Goal: Task Accomplishment & Management: Complete application form

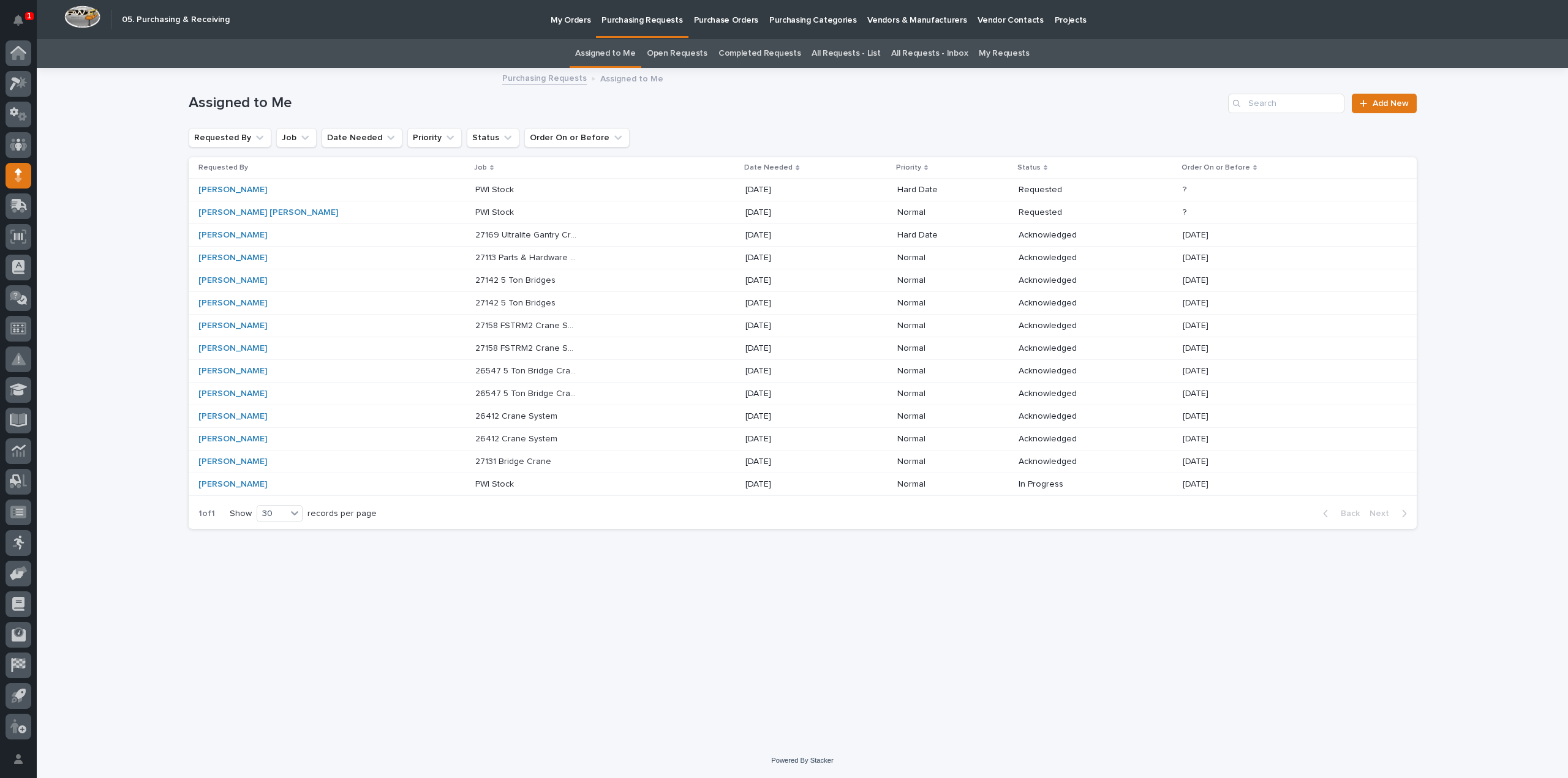
click at [476, 186] on p "PWI Stock" at bounding box center [496, 189] width 41 height 13
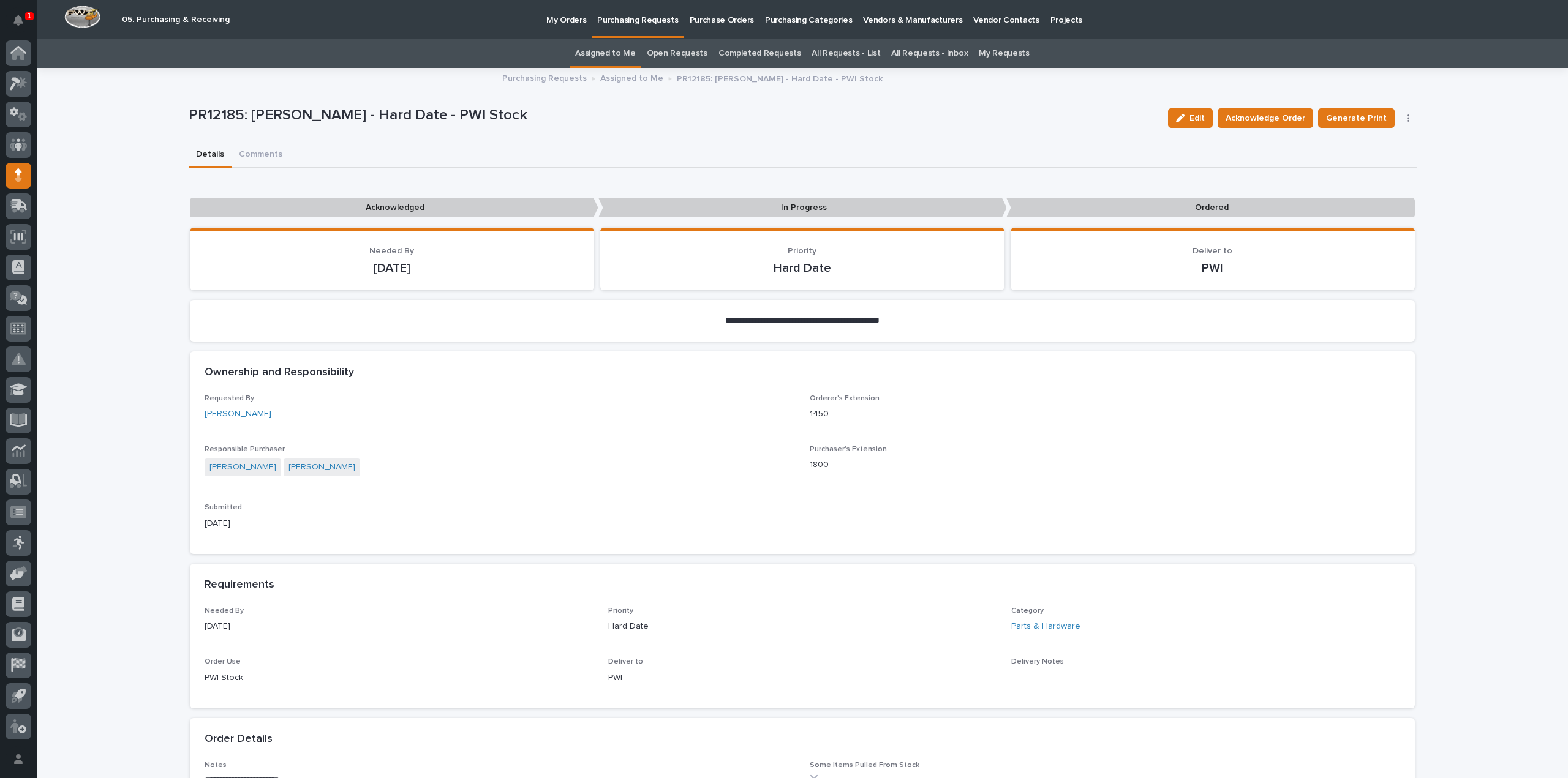
scroll to position [476, 0]
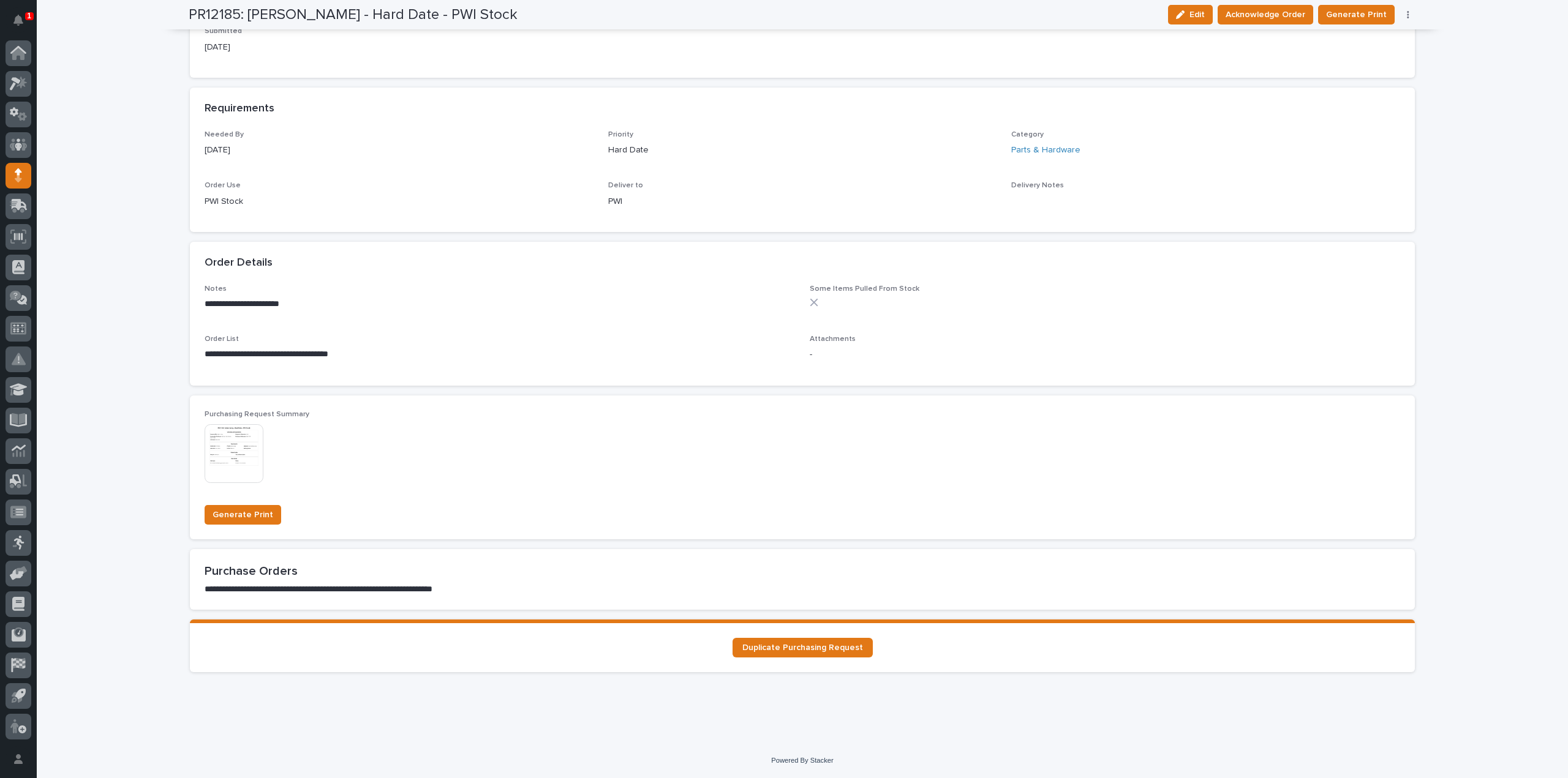
click at [237, 462] on img at bounding box center [234, 454] width 59 height 59
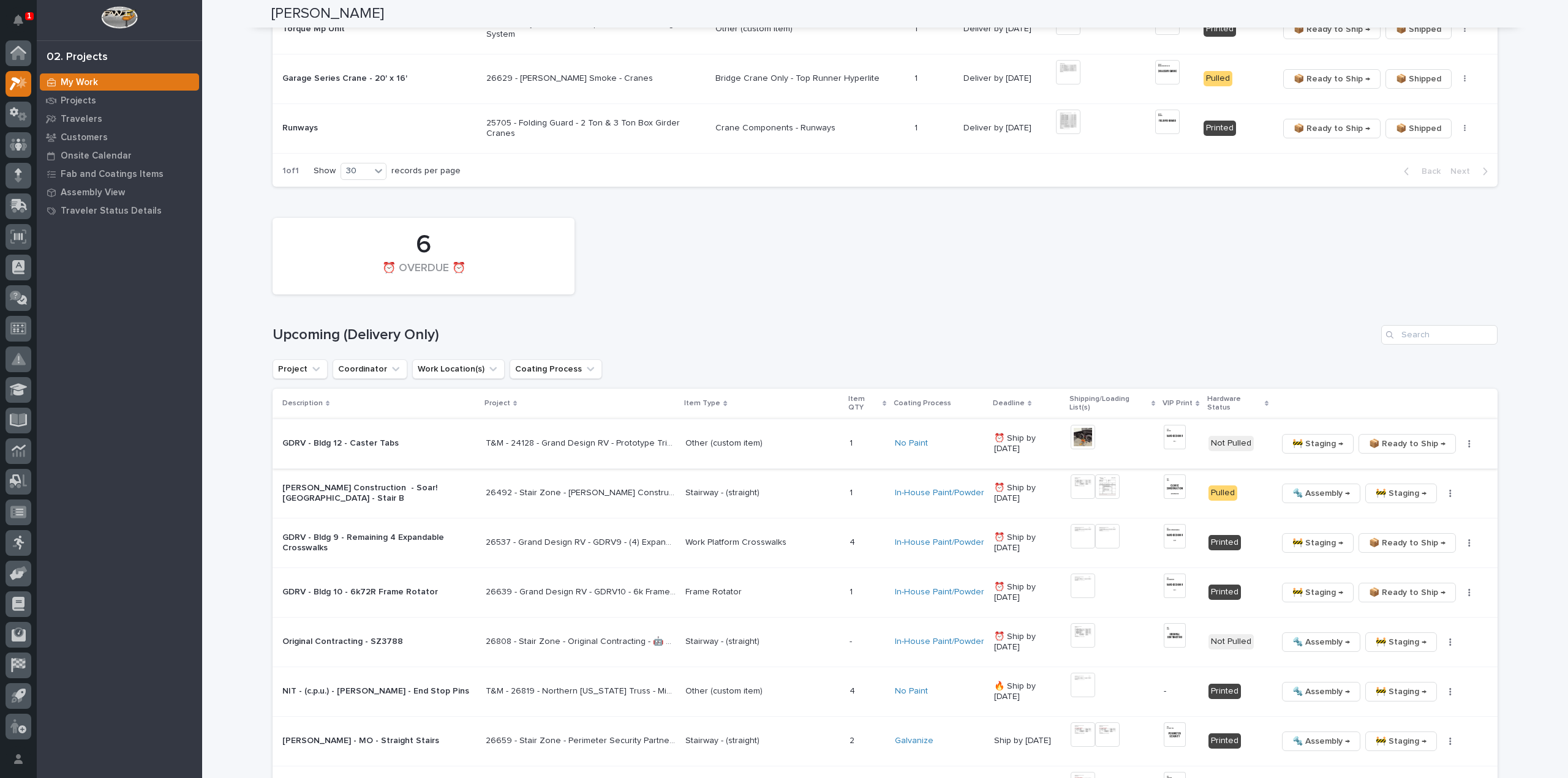
scroll to position [1225, 0]
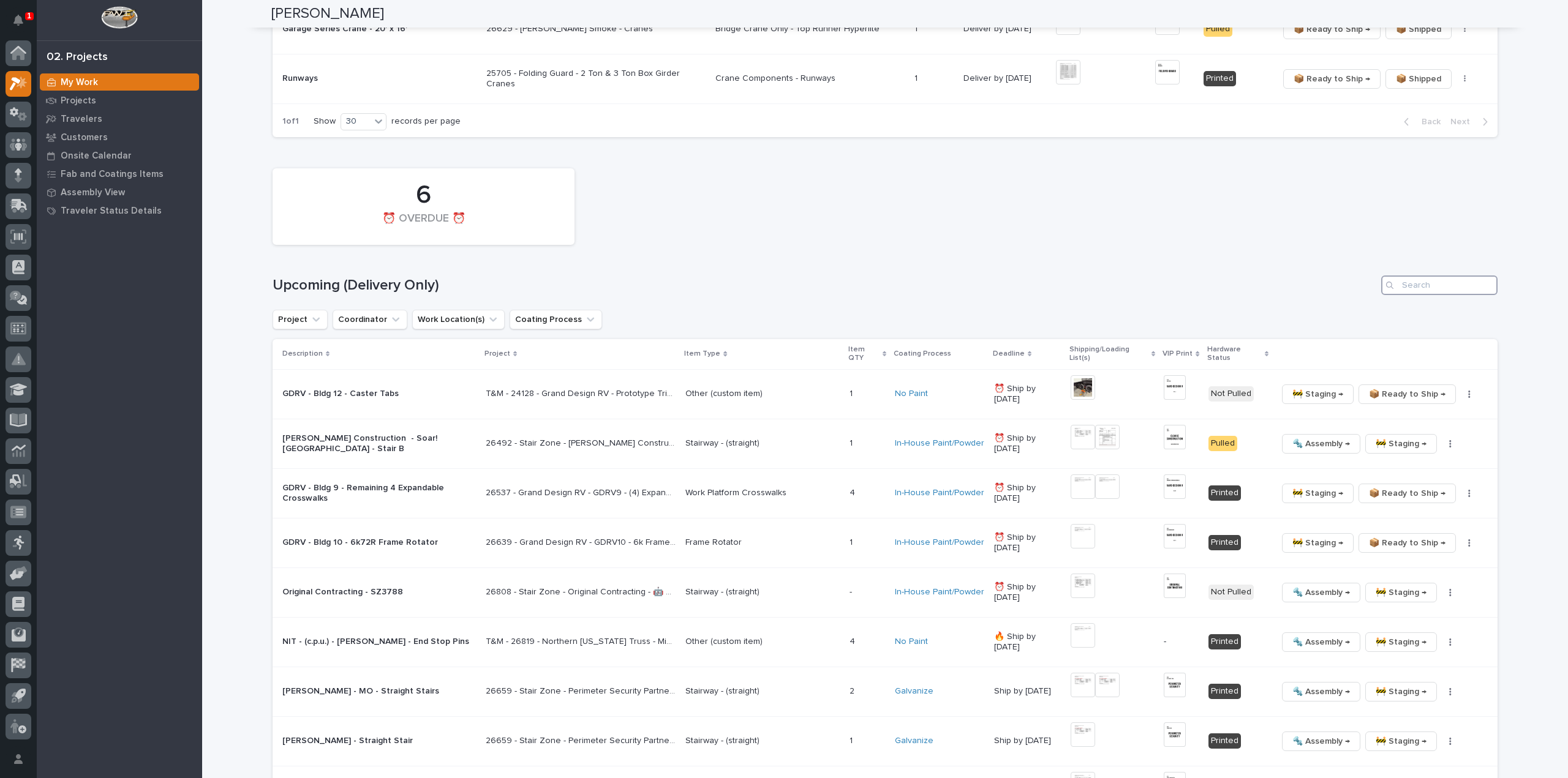
click at [1444, 286] on input "Search" at bounding box center [1440, 285] width 116 height 19
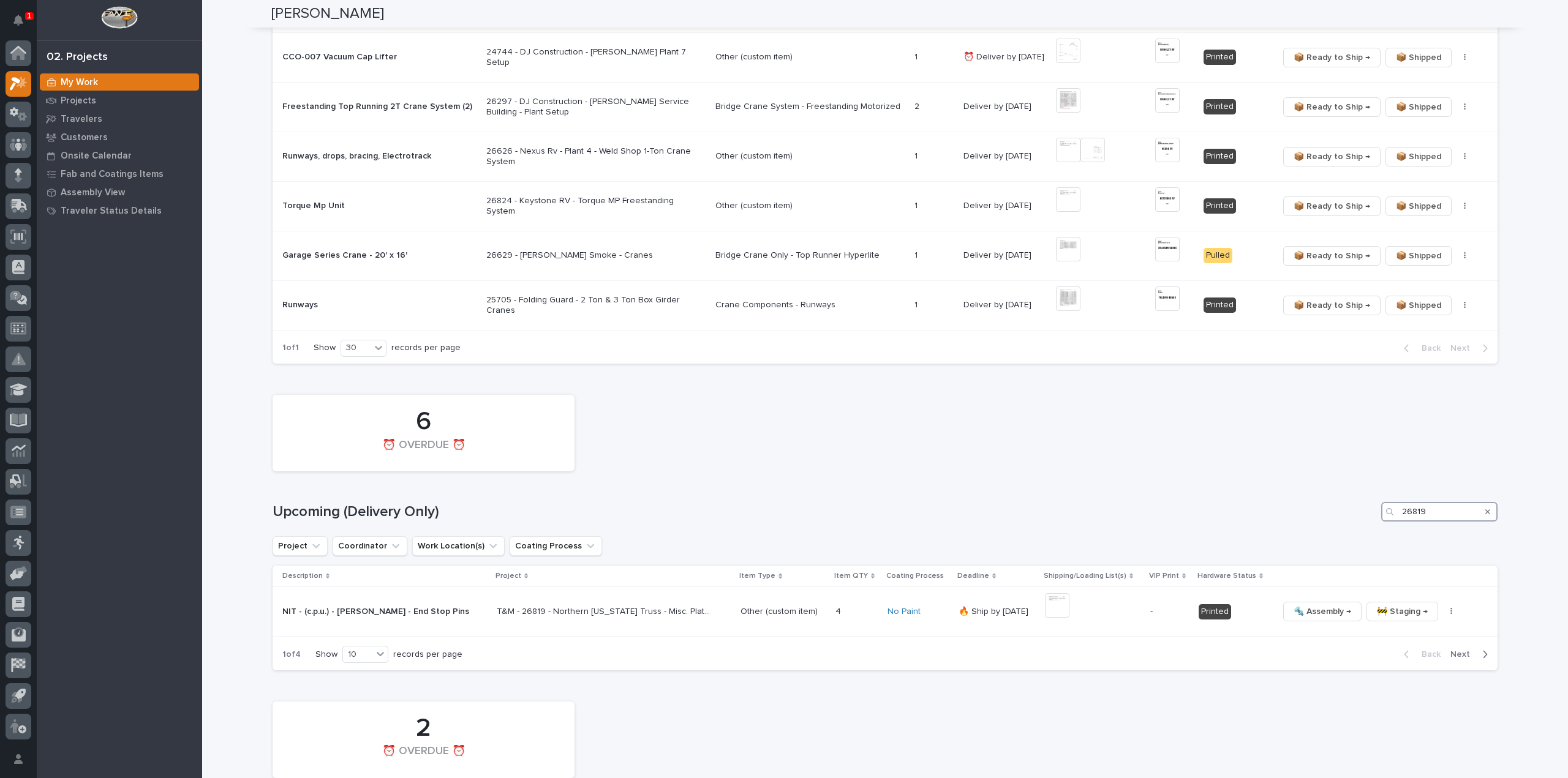
scroll to position [1022, 0]
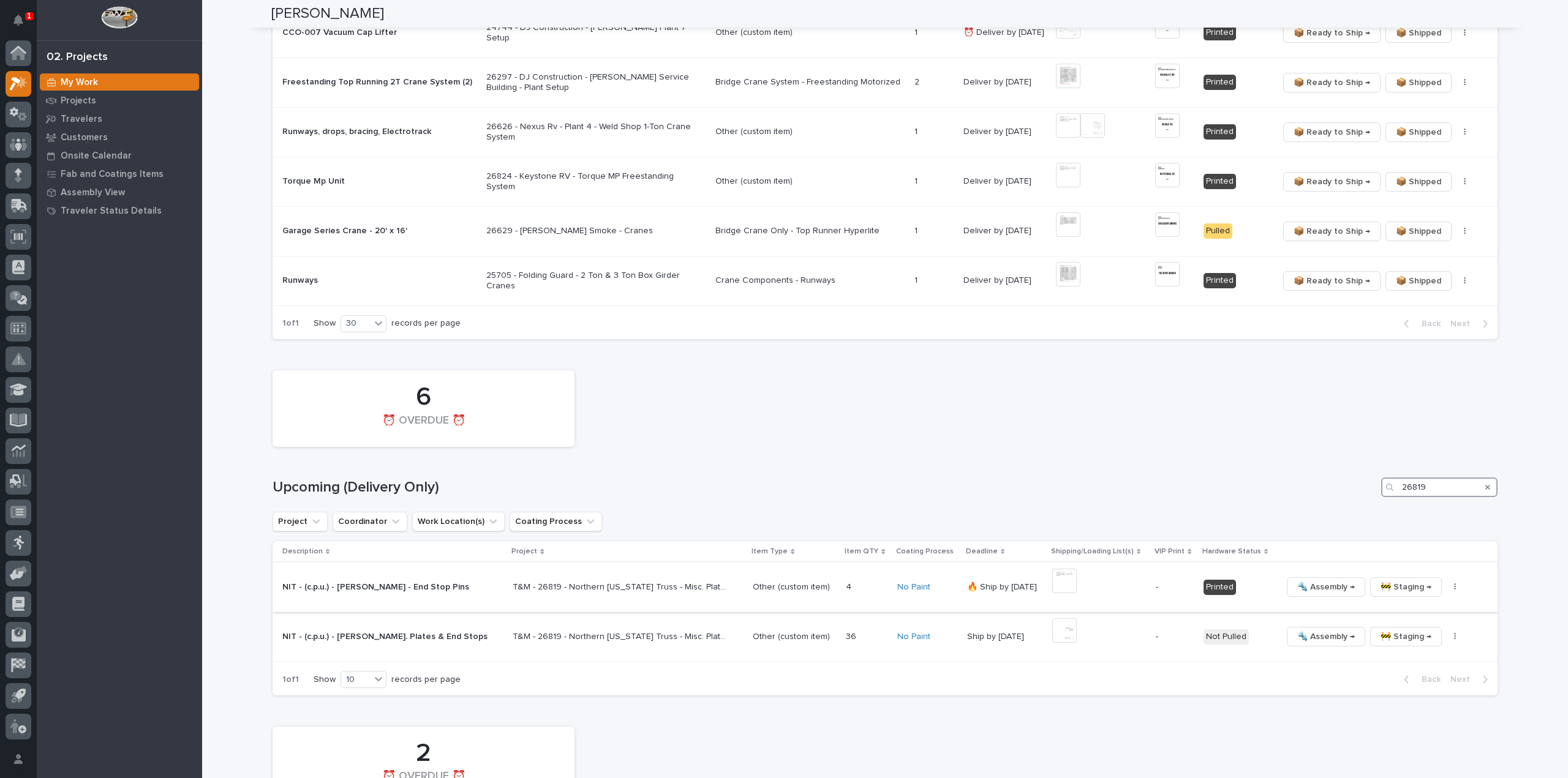
type input "26819"
click at [1056, 580] on img at bounding box center [1065, 581] width 25 height 25
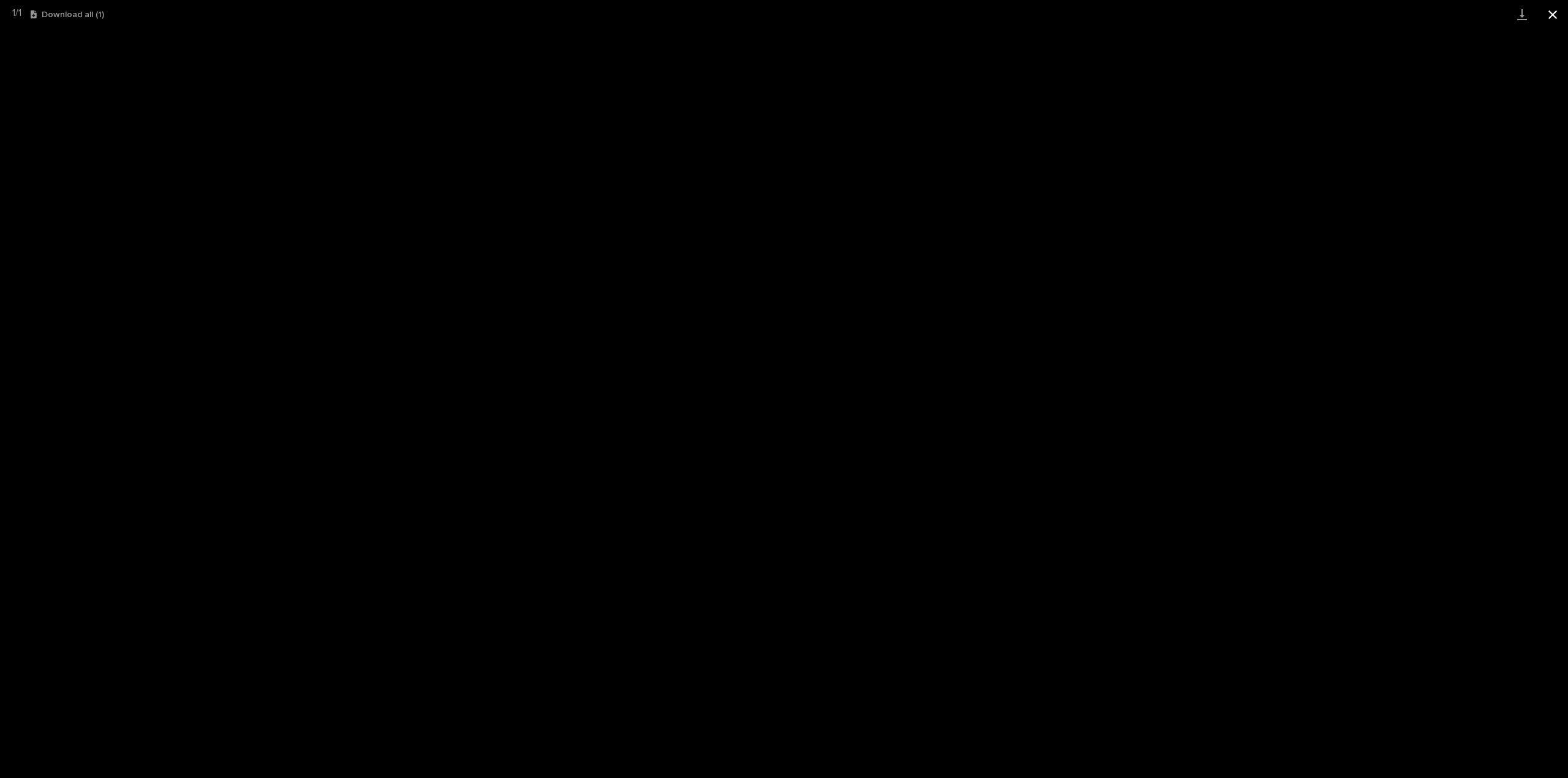
click at [1556, 18] on button "Close gallery" at bounding box center [1552, 14] width 31 height 29
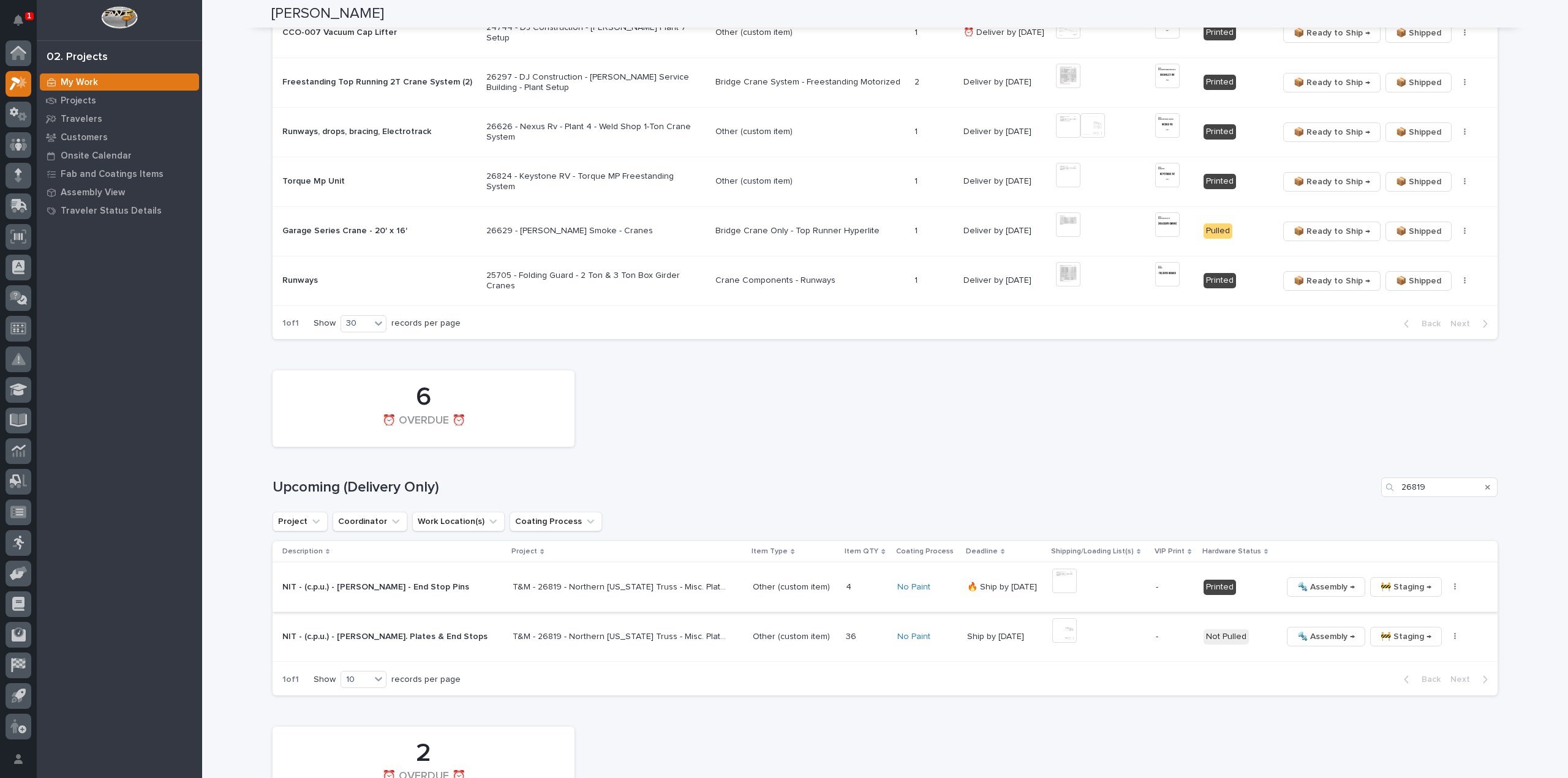
click at [1447, 585] on button "button" at bounding box center [1455, 587] width 18 height 9
click at [1375, 669] on span "🔩 Hardware" at bounding box center [1392, 670] width 52 height 15
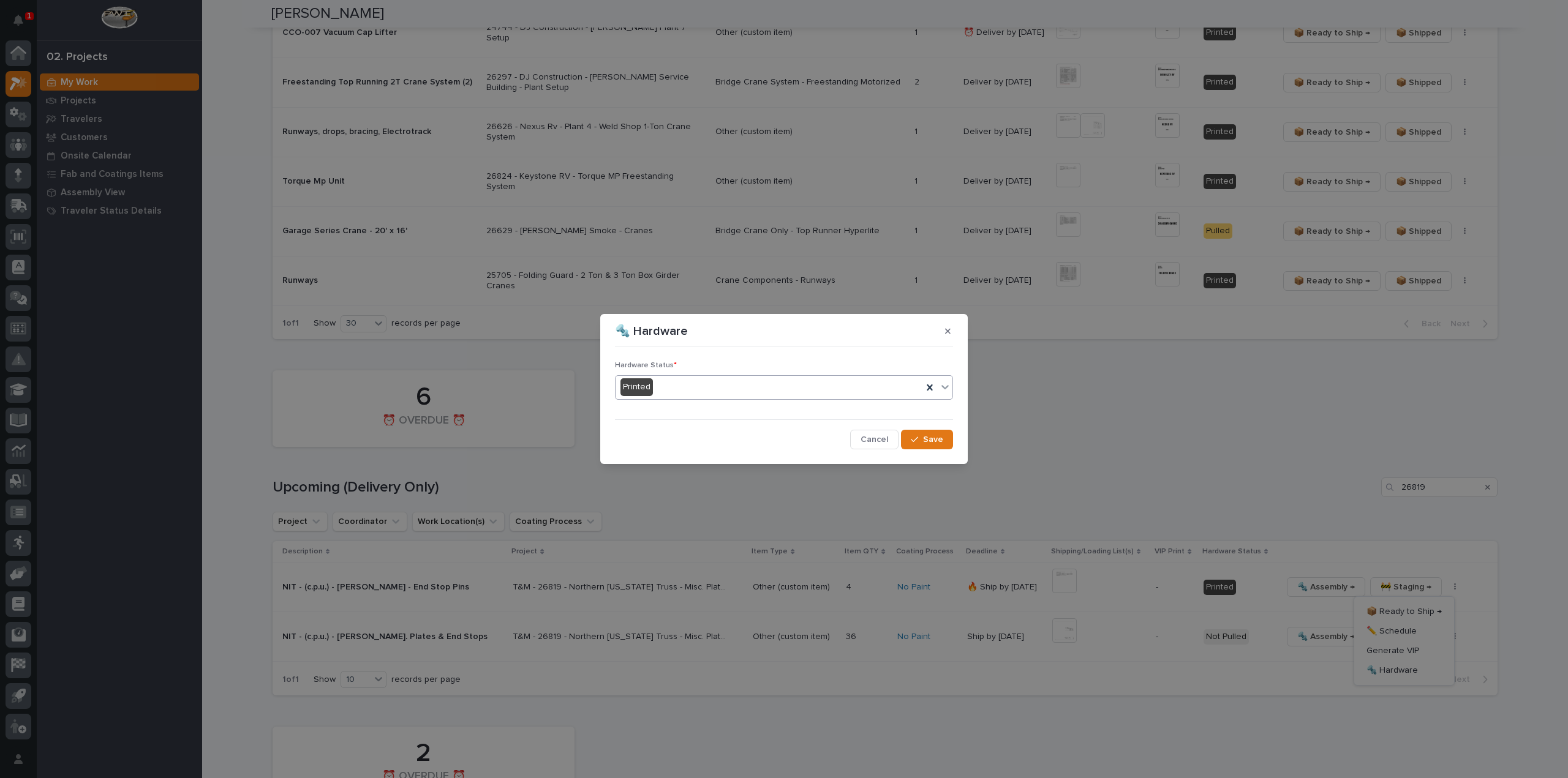
click at [667, 390] on div "Printed" at bounding box center [769, 387] width 307 height 20
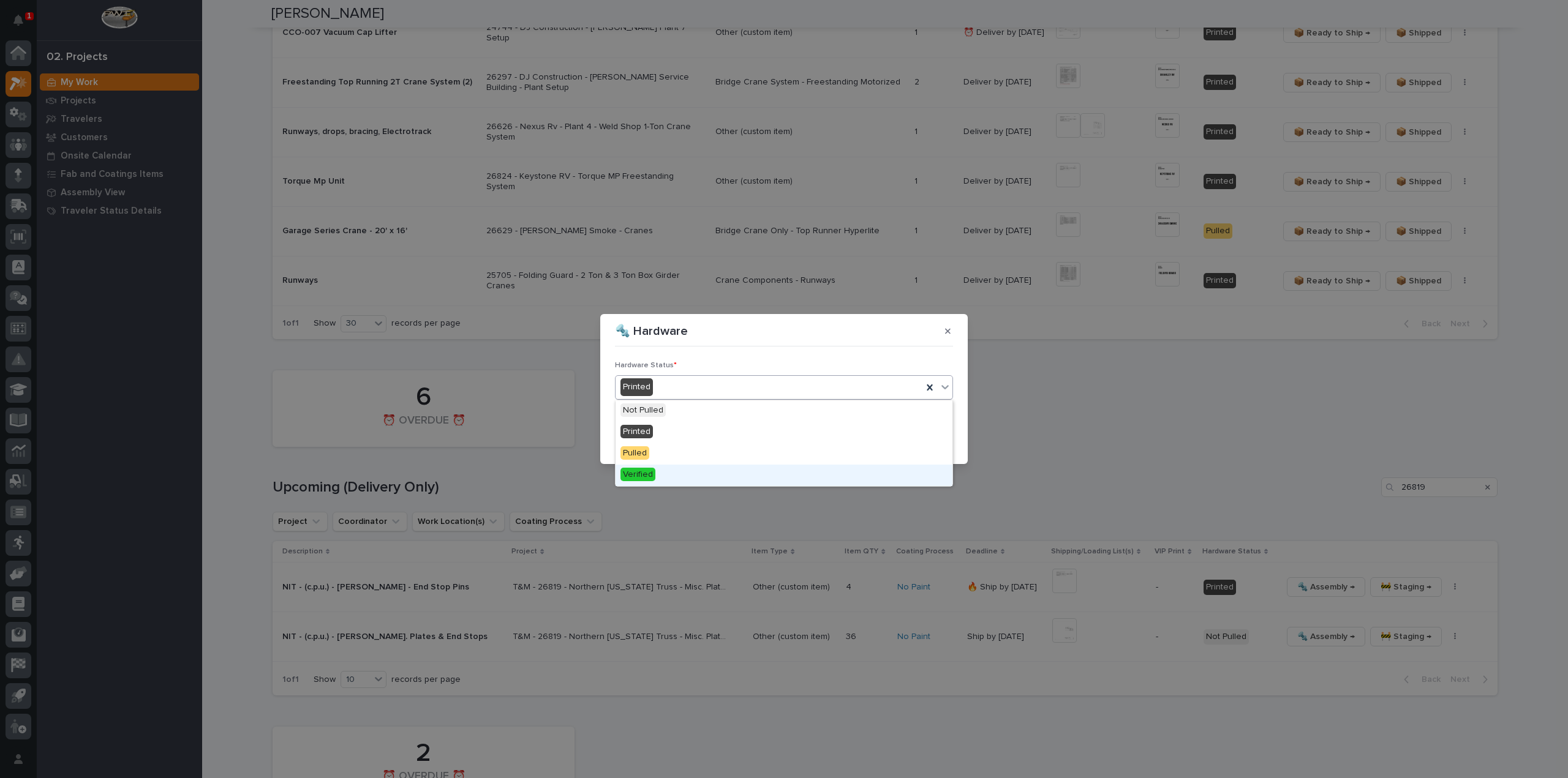
click at [653, 476] on span "Verified" at bounding box center [638, 474] width 35 height 13
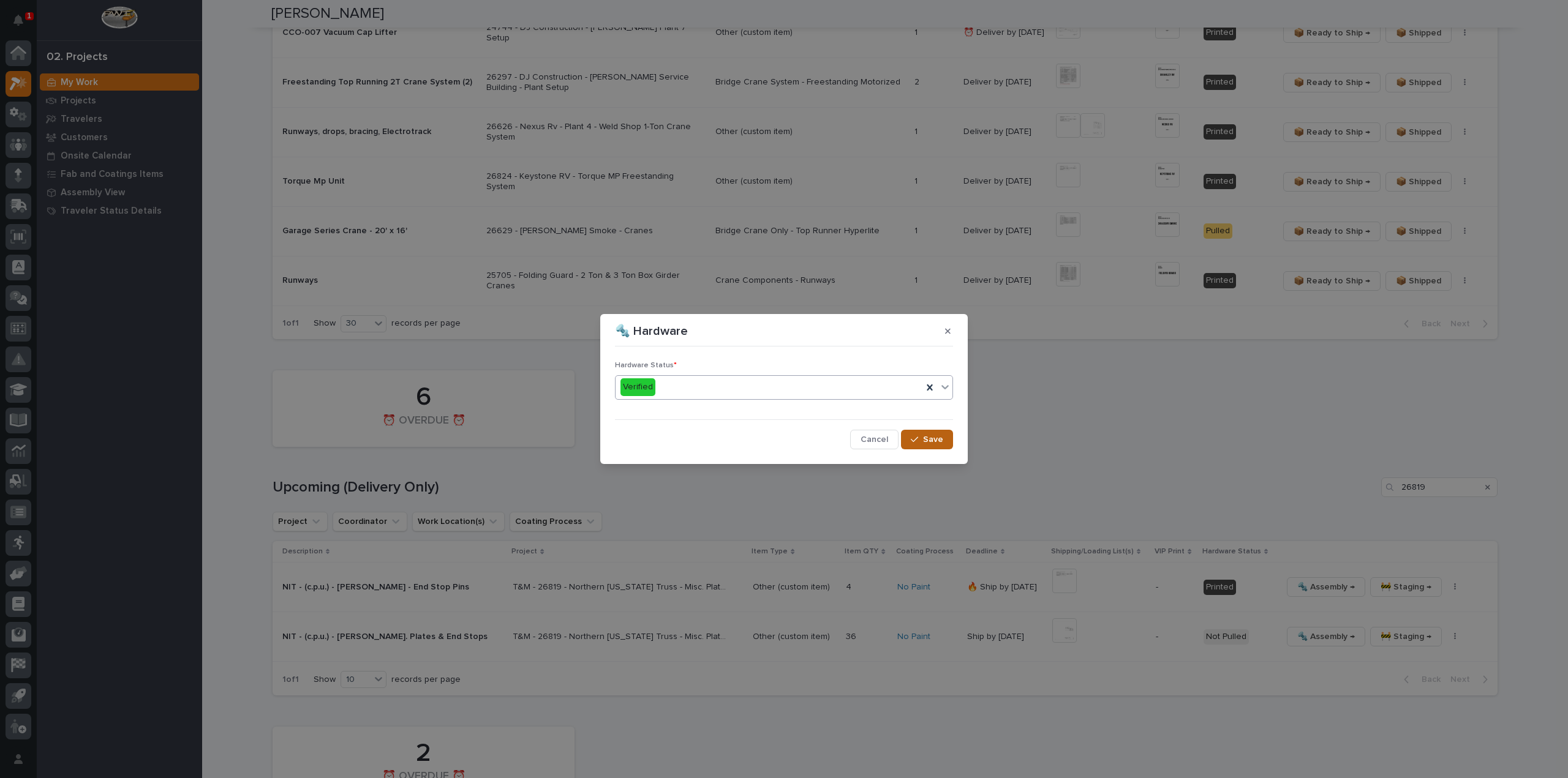
click at [928, 440] on span "Save" at bounding box center [933, 440] width 20 height 11
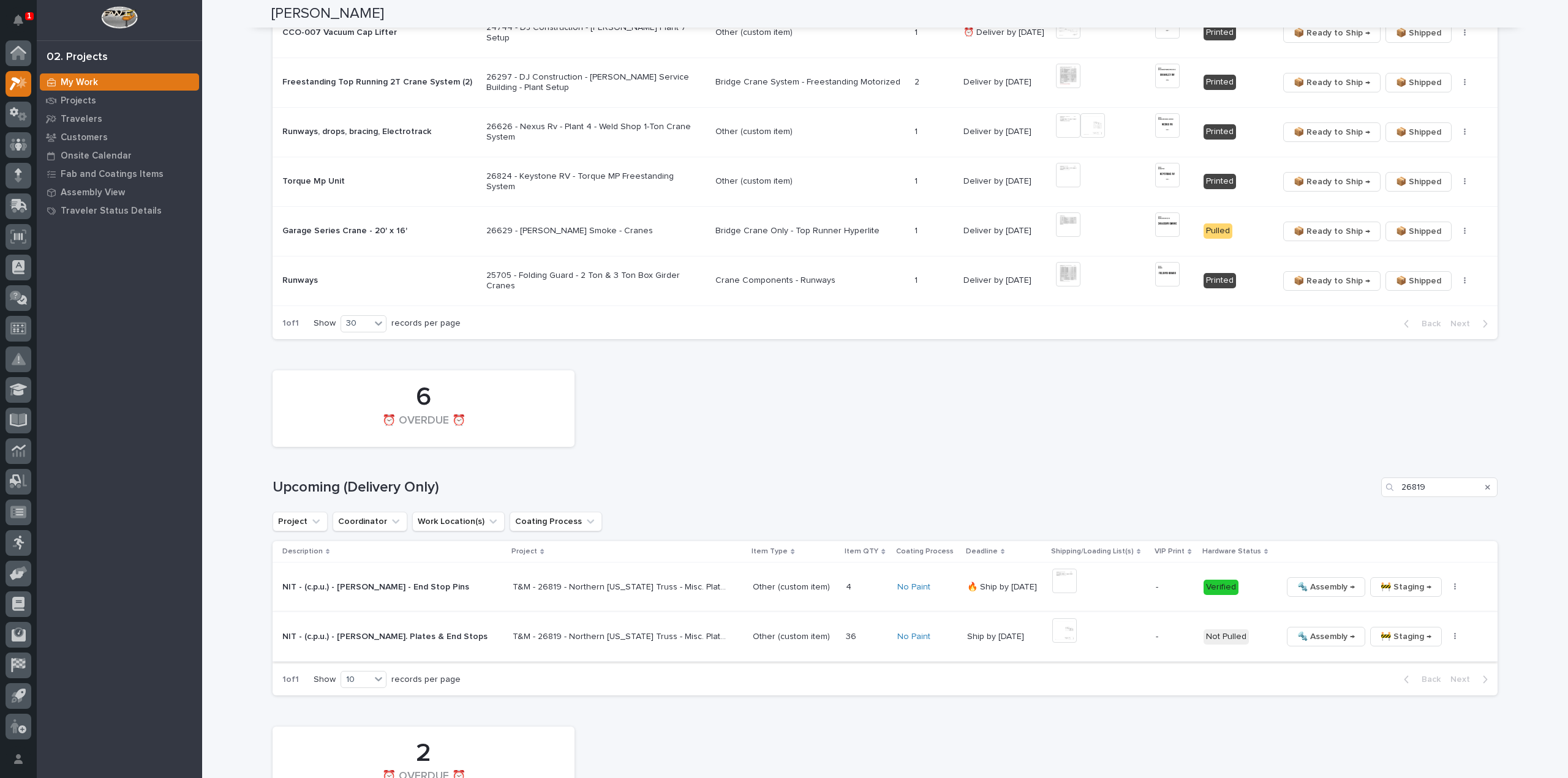
click at [1057, 633] on img at bounding box center [1065, 631] width 25 height 25
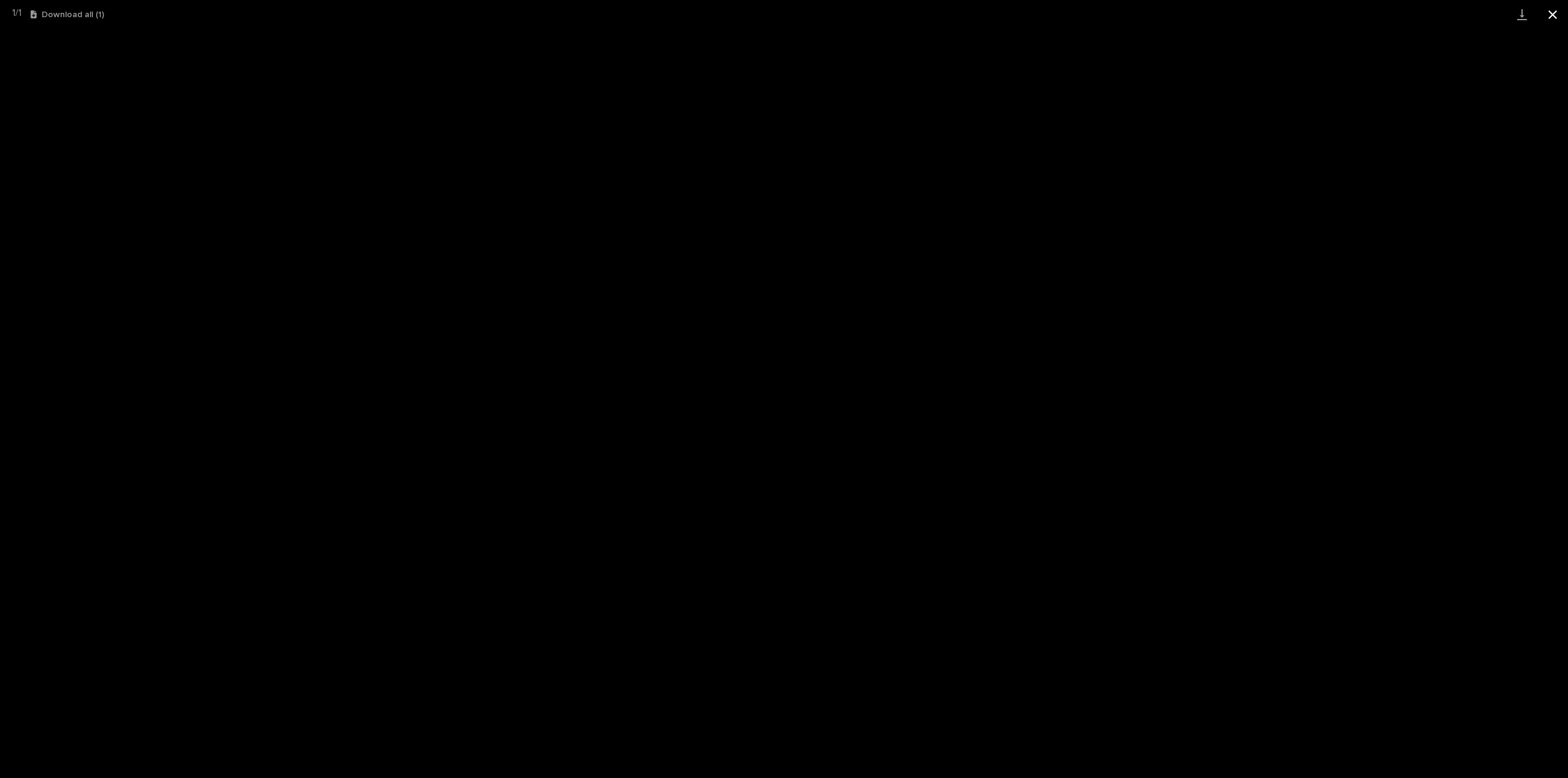
click at [1551, 15] on button "Close gallery" at bounding box center [1552, 14] width 31 height 29
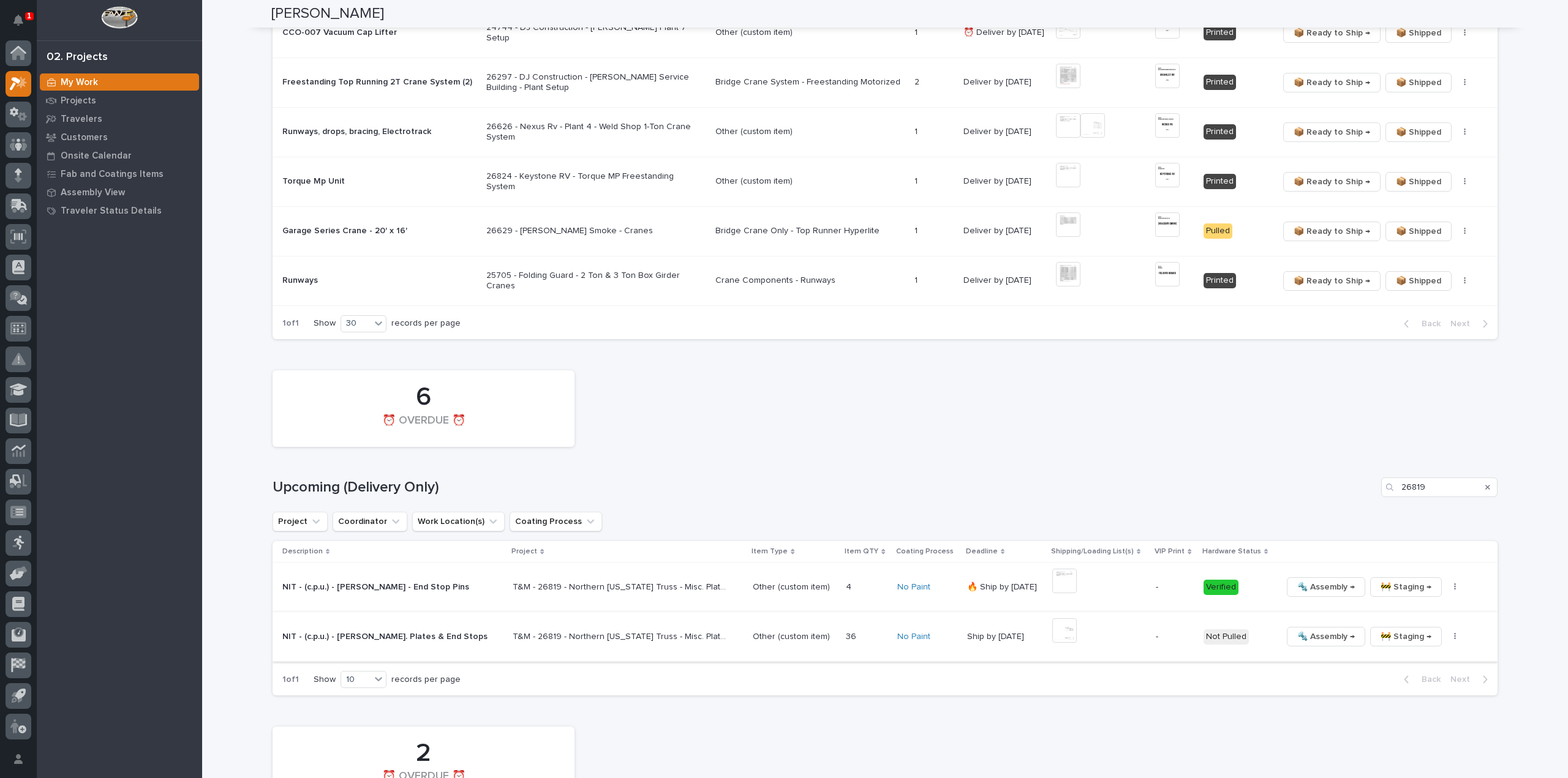
click at [1447, 635] on button "button" at bounding box center [1455, 637] width 18 height 9
click at [1413, 721] on span "🔩 Hardware" at bounding box center [1392, 720] width 52 height 15
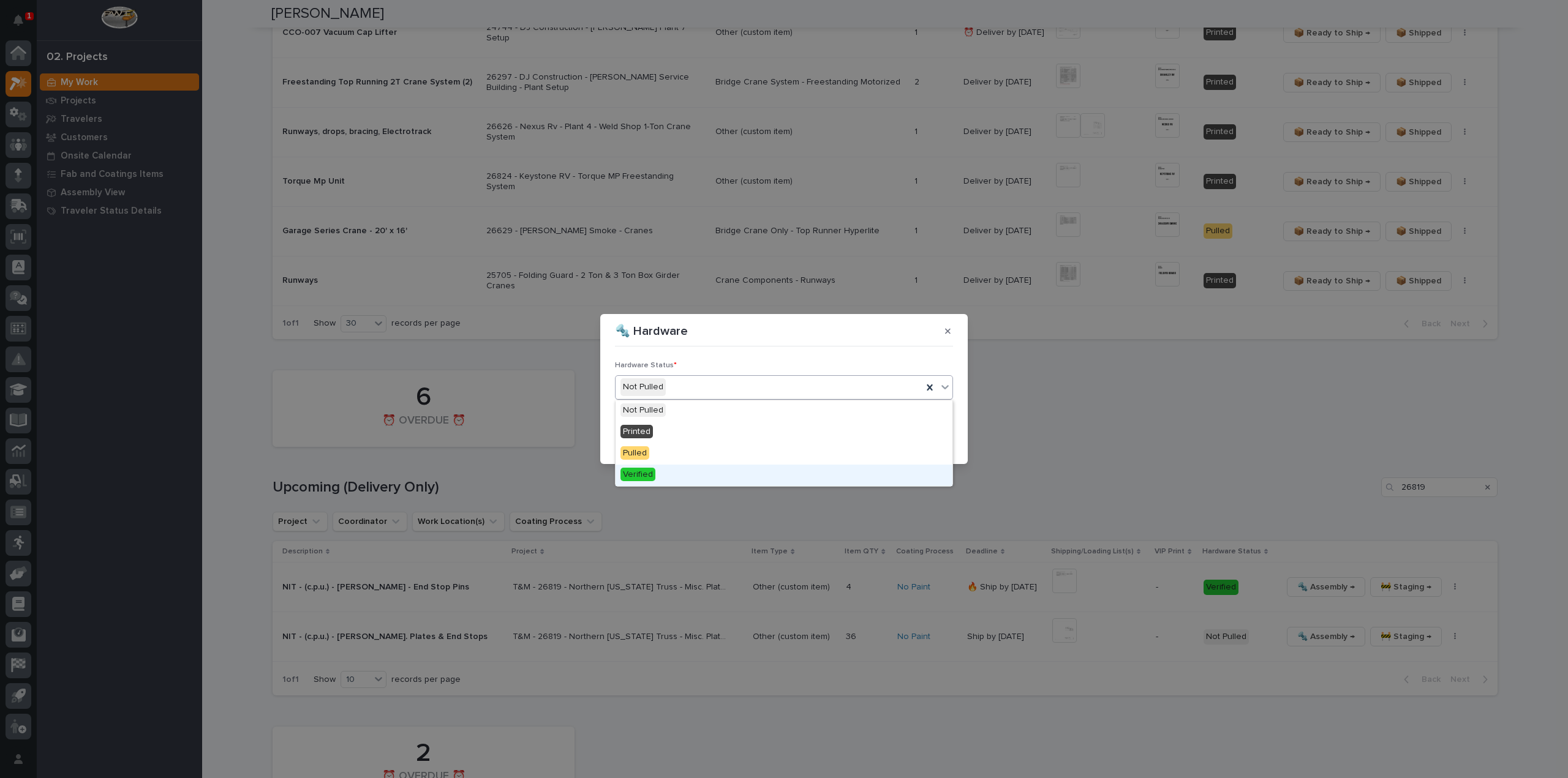
drag, startPoint x: 646, startPoint y: 477, endPoint x: 654, endPoint y: 469, distance: 11.3
click at [647, 477] on span "Verified" at bounding box center [638, 474] width 35 height 13
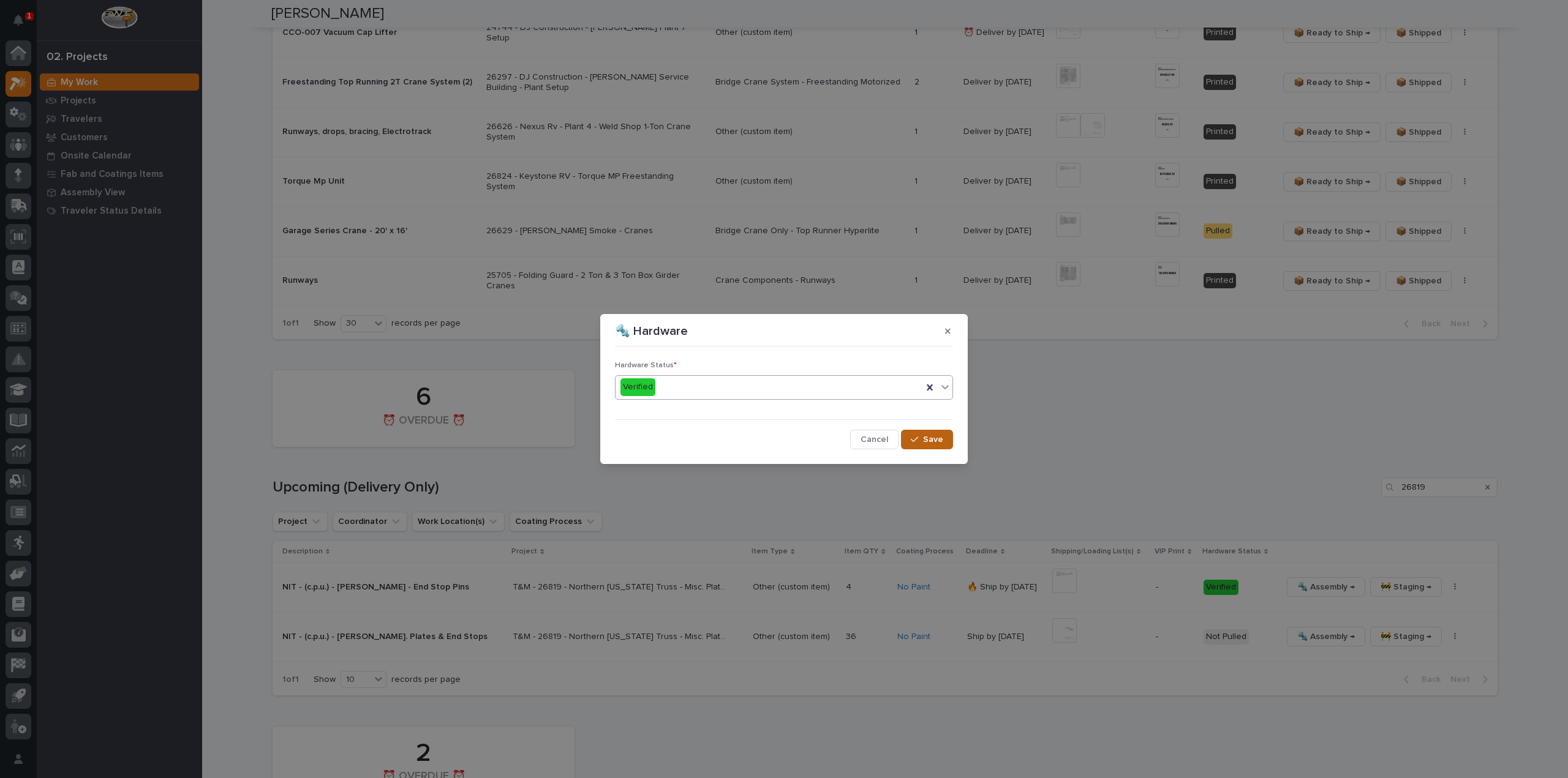
click at [934, 440] on span "Save" at bounding box center [933, 440] width 20 height 11
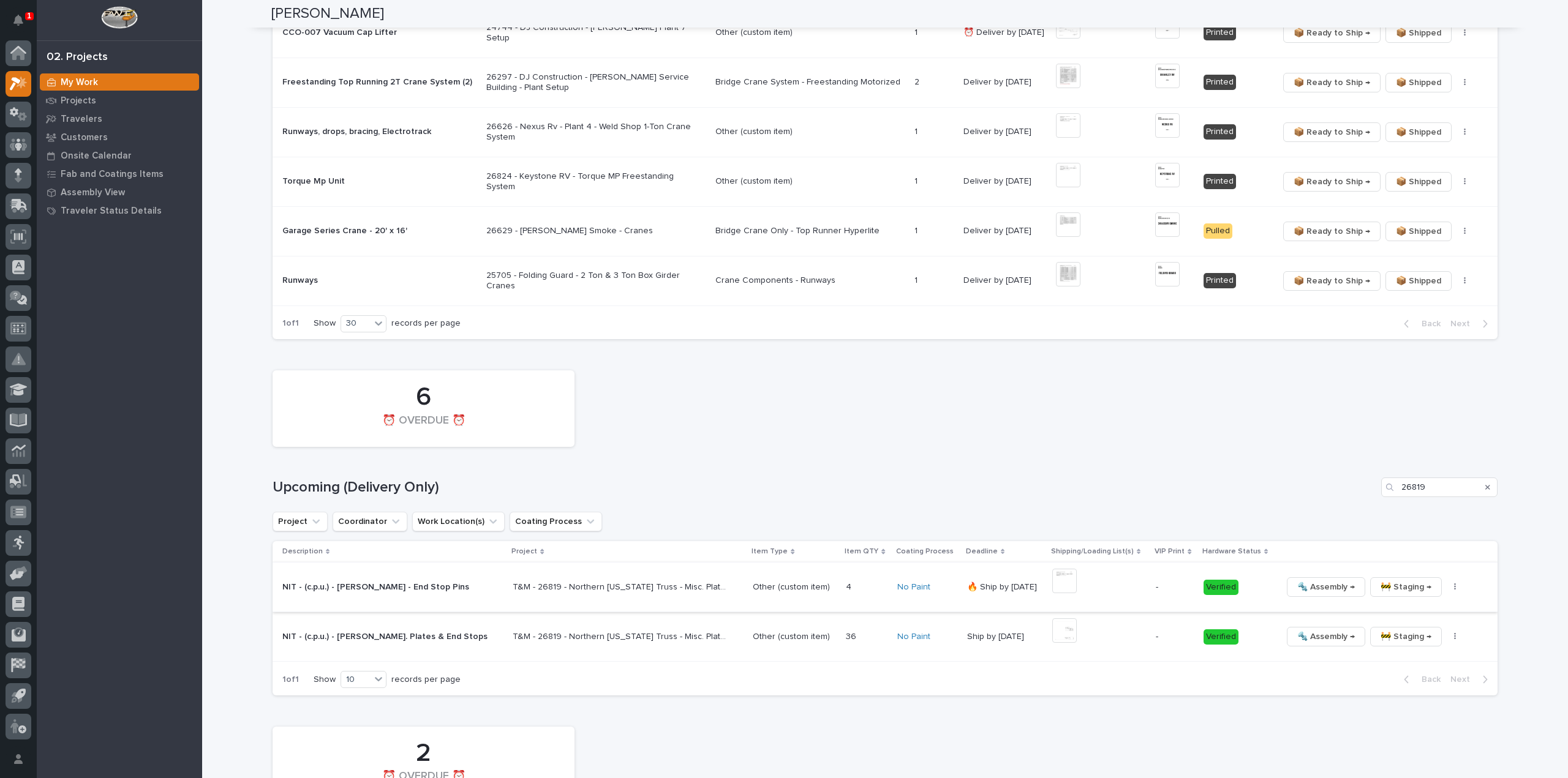
click at [1400, 585] on span "🚧 Staging →" at bounding box center [1406, 587] width 51 height 15
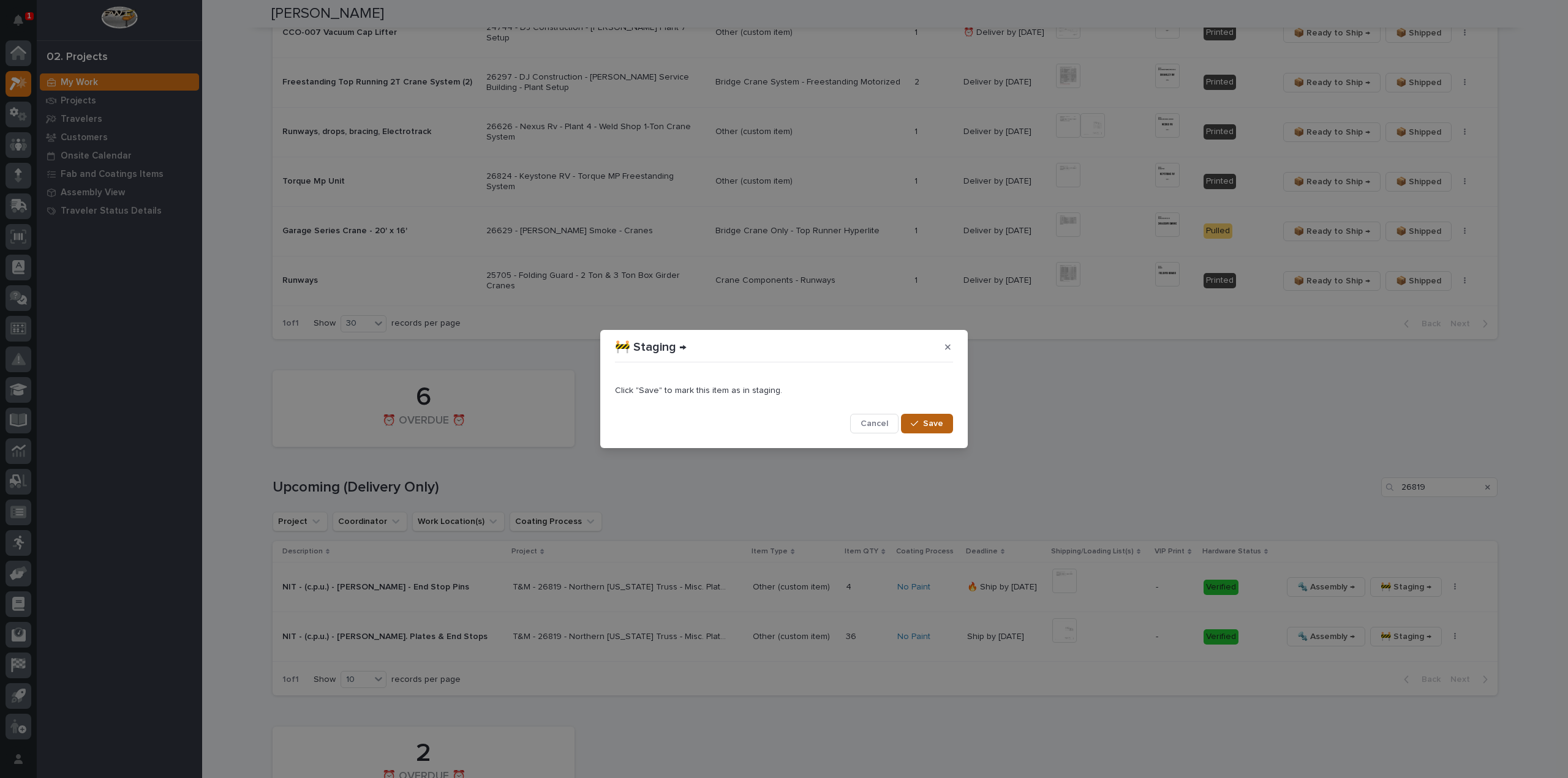
click at [922, 425] on div "button" at bounding box center [917, 424] width 12 height 9
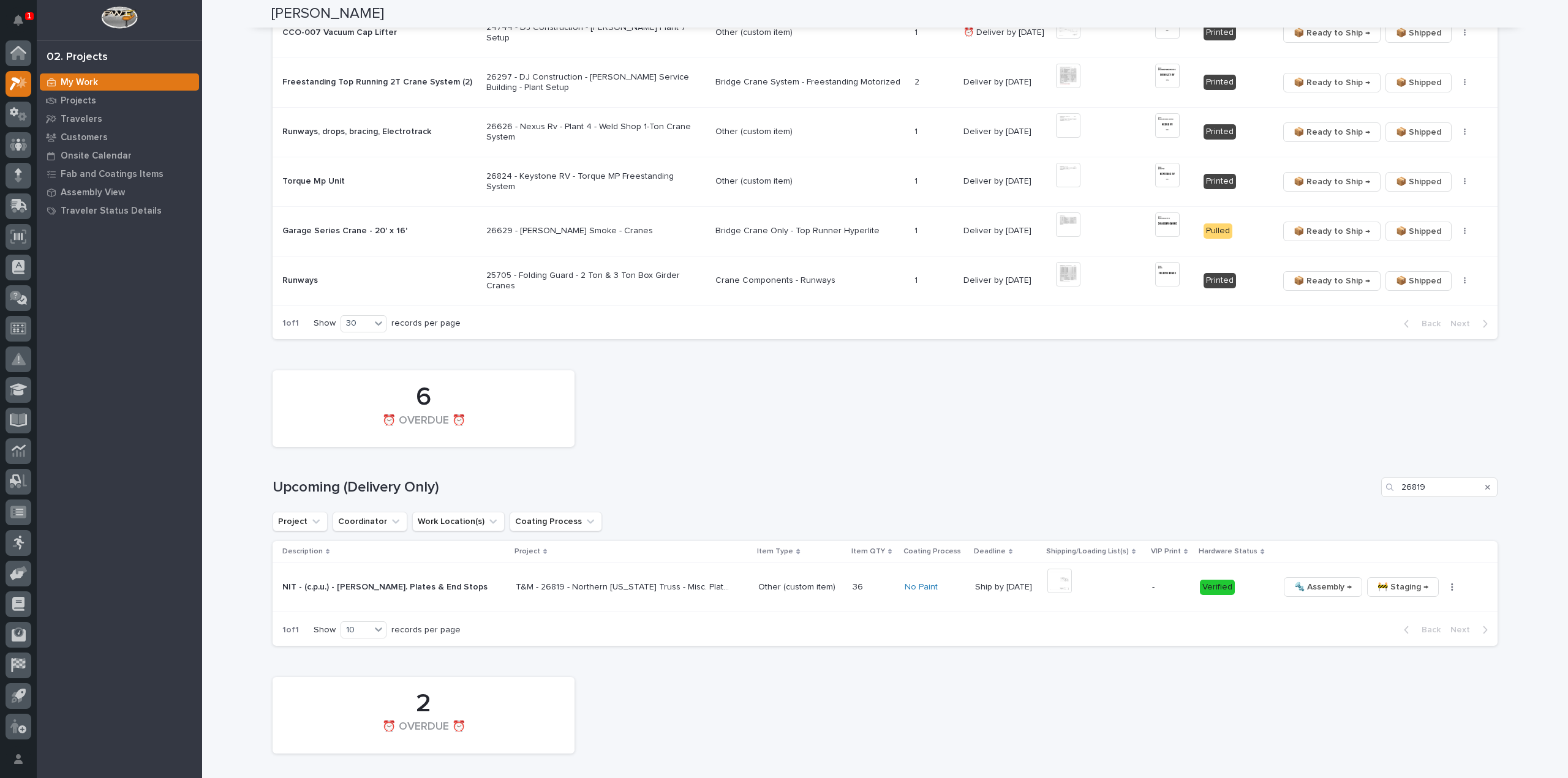
scroll to position [998, 0]
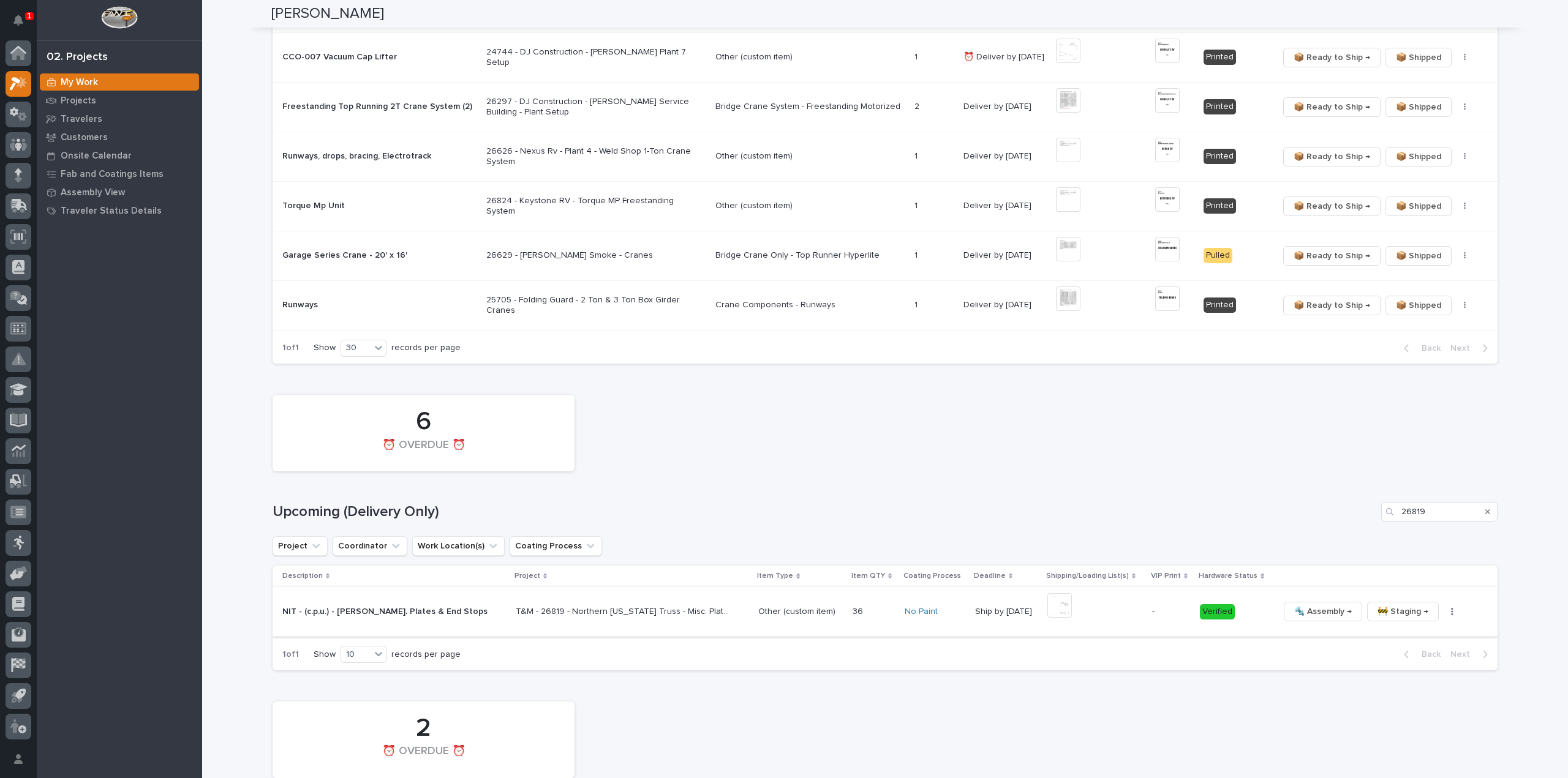
click at [1390, 613] on td "🔩 Assembly → 🚧 Staging → 📦 Ready to Ship → ✏️ Schedule Generate VIP 🔩 Hardware" at bounding box center [1386, 612] width 223 height 49
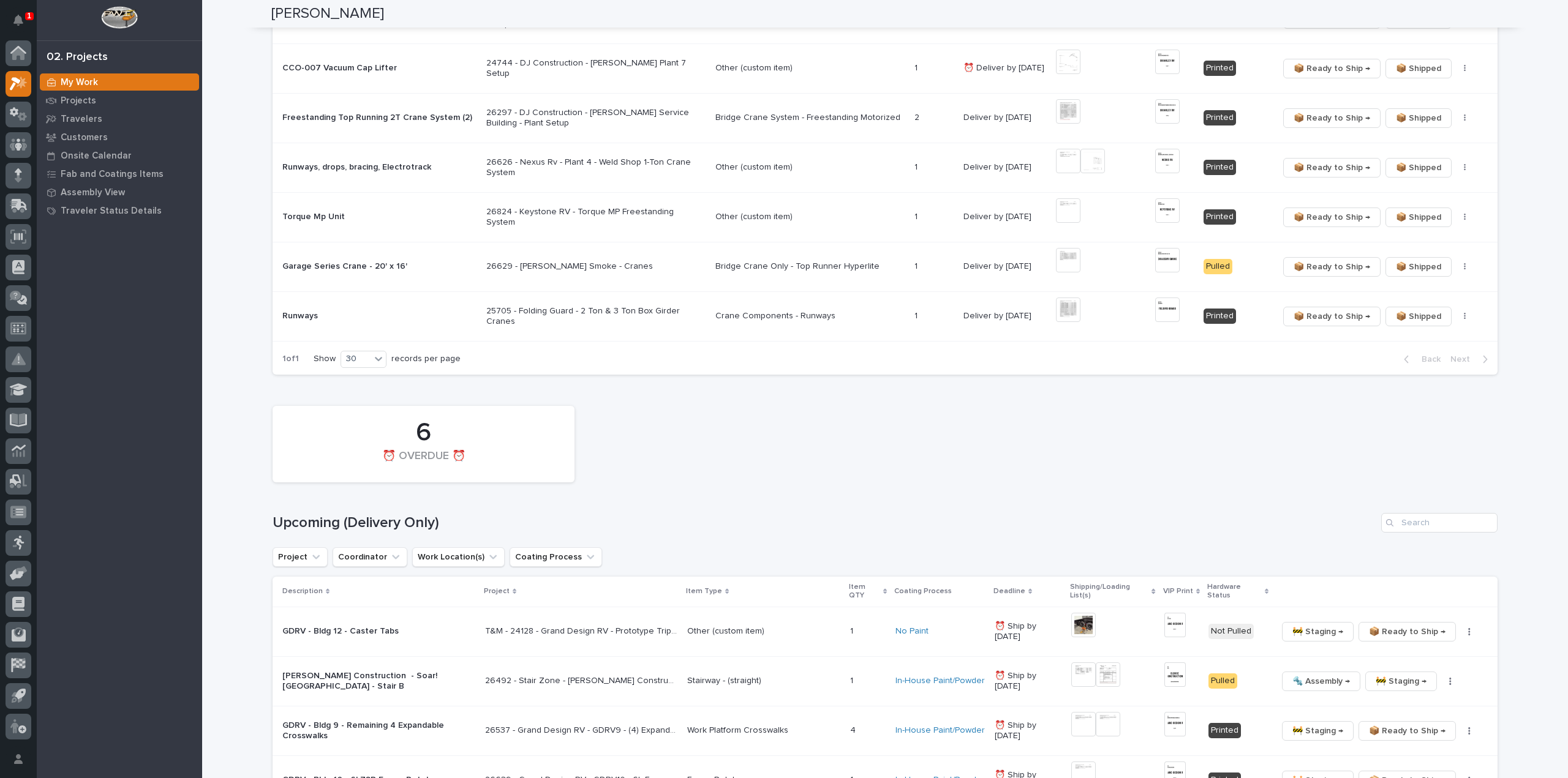
scroll to position [1102, 0]
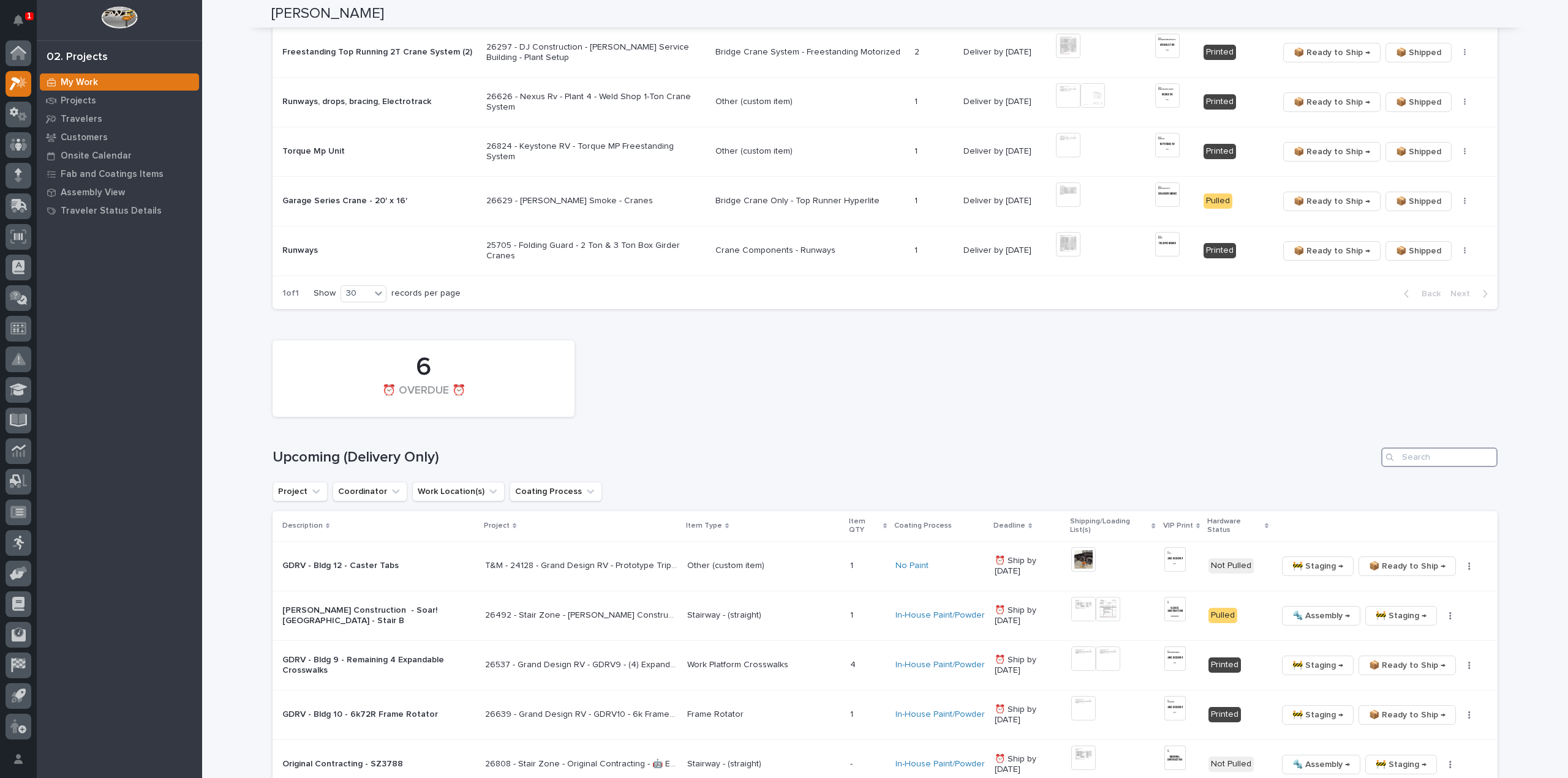
click at [1436, 457] on input "Search" at bounding box center [1440, 457] width 116 height 19
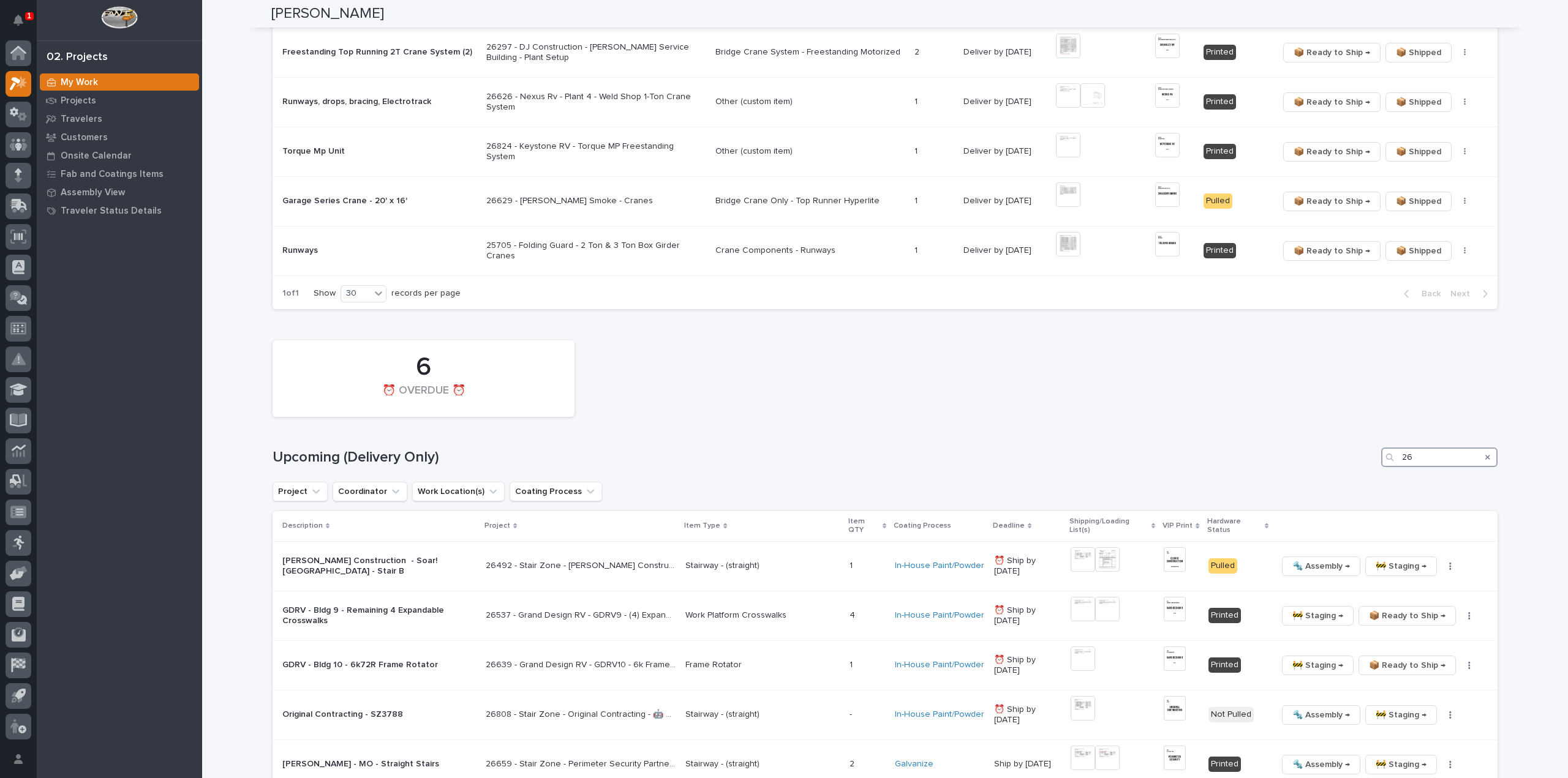
type input "26"
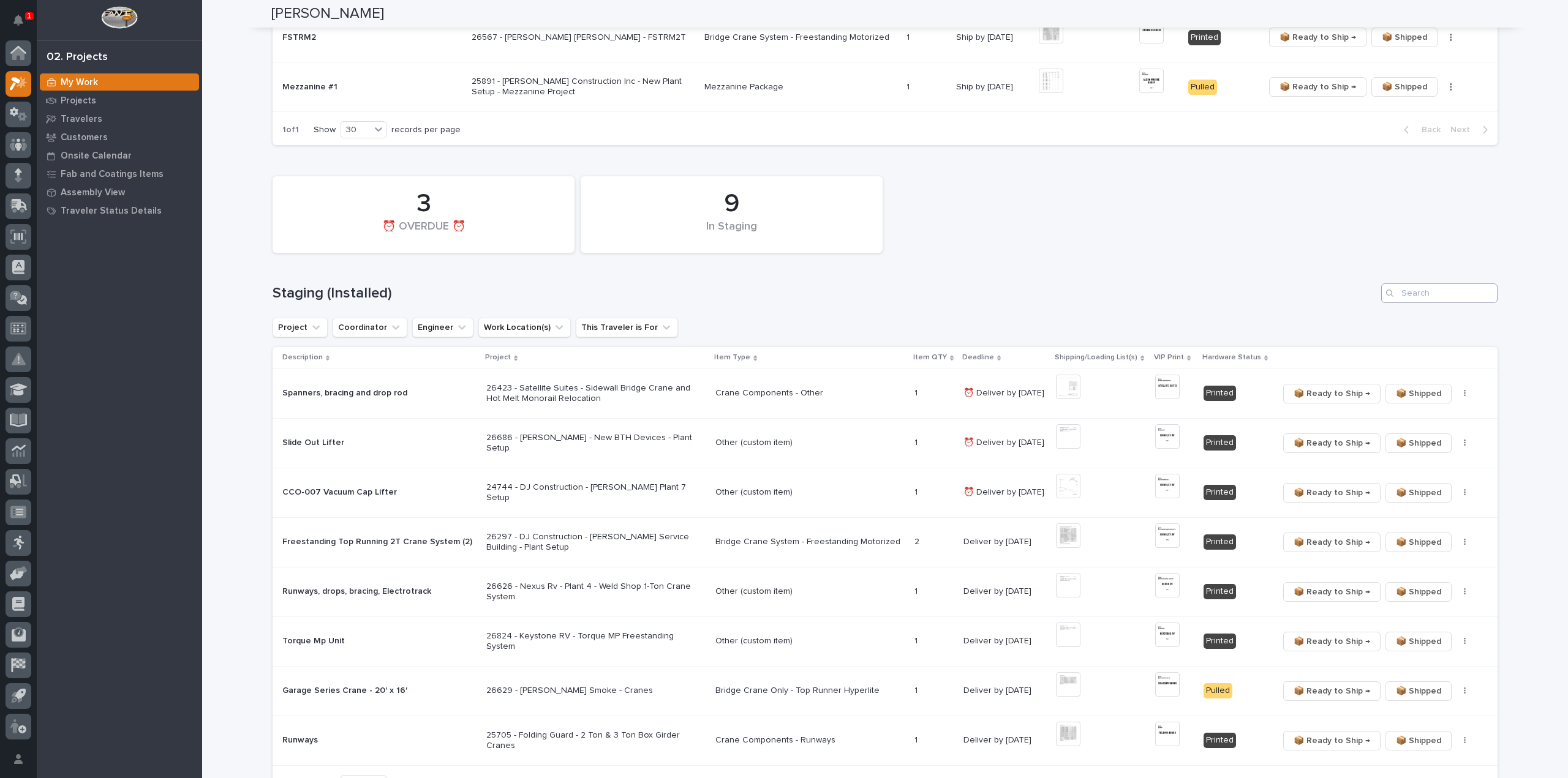
scroll to position [0, 0]
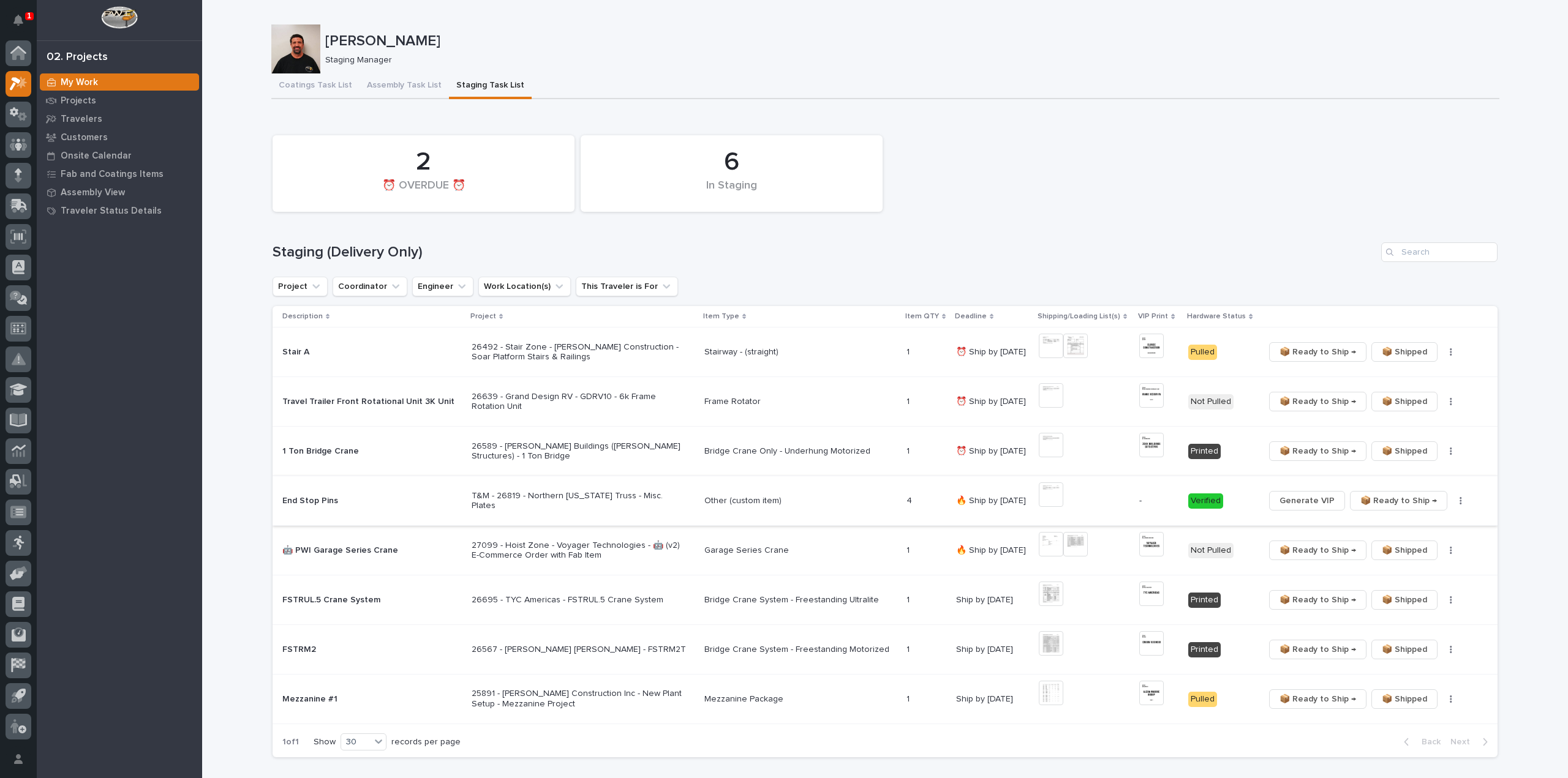
click at [1381, 498] on span "📦 Ready to Ship →" at bounding box center [1398, 500] width 77 height 15
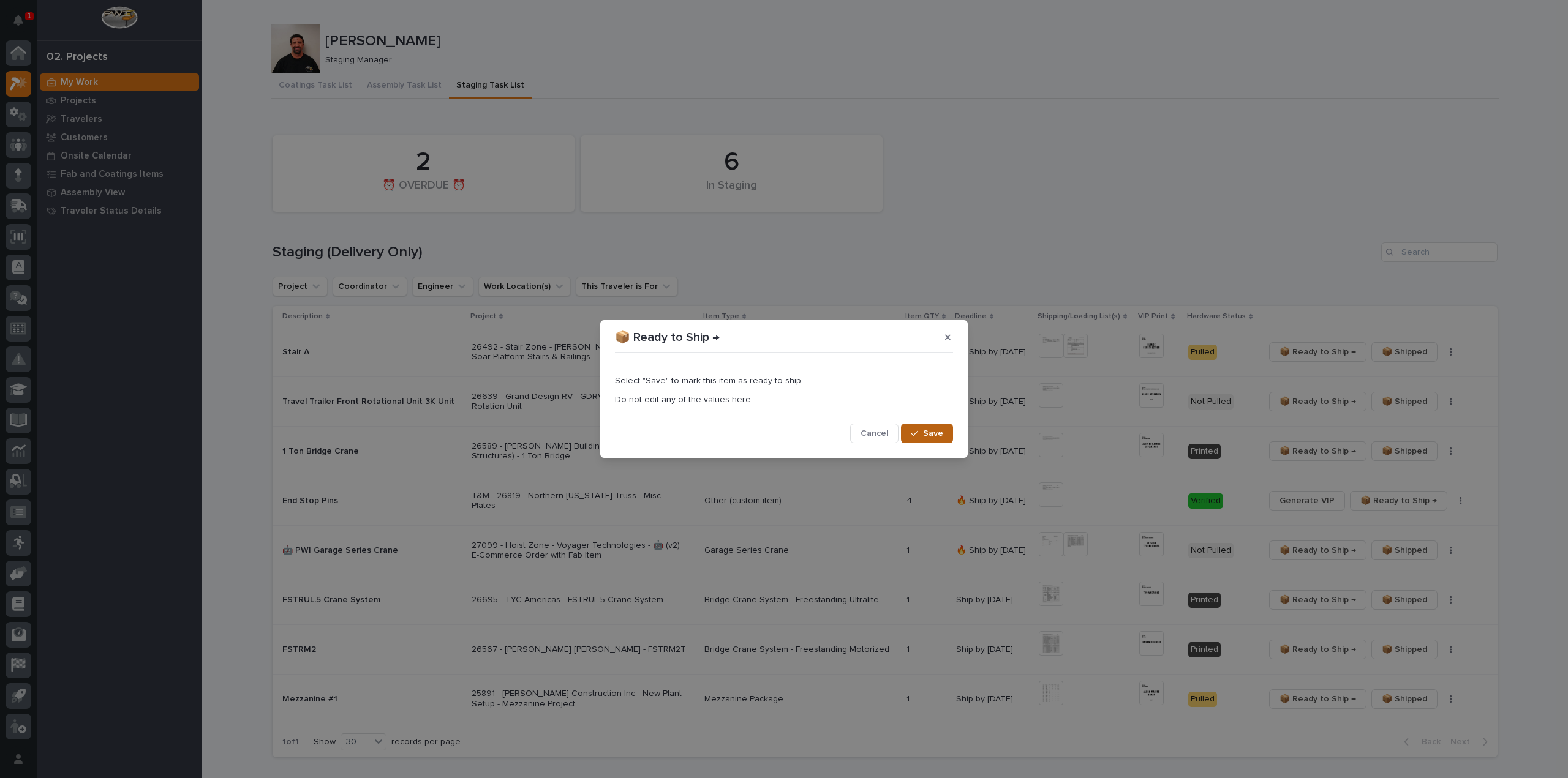
click at [935, 435] on span "Save" at bounding box center [933, 433] width 20 height 11
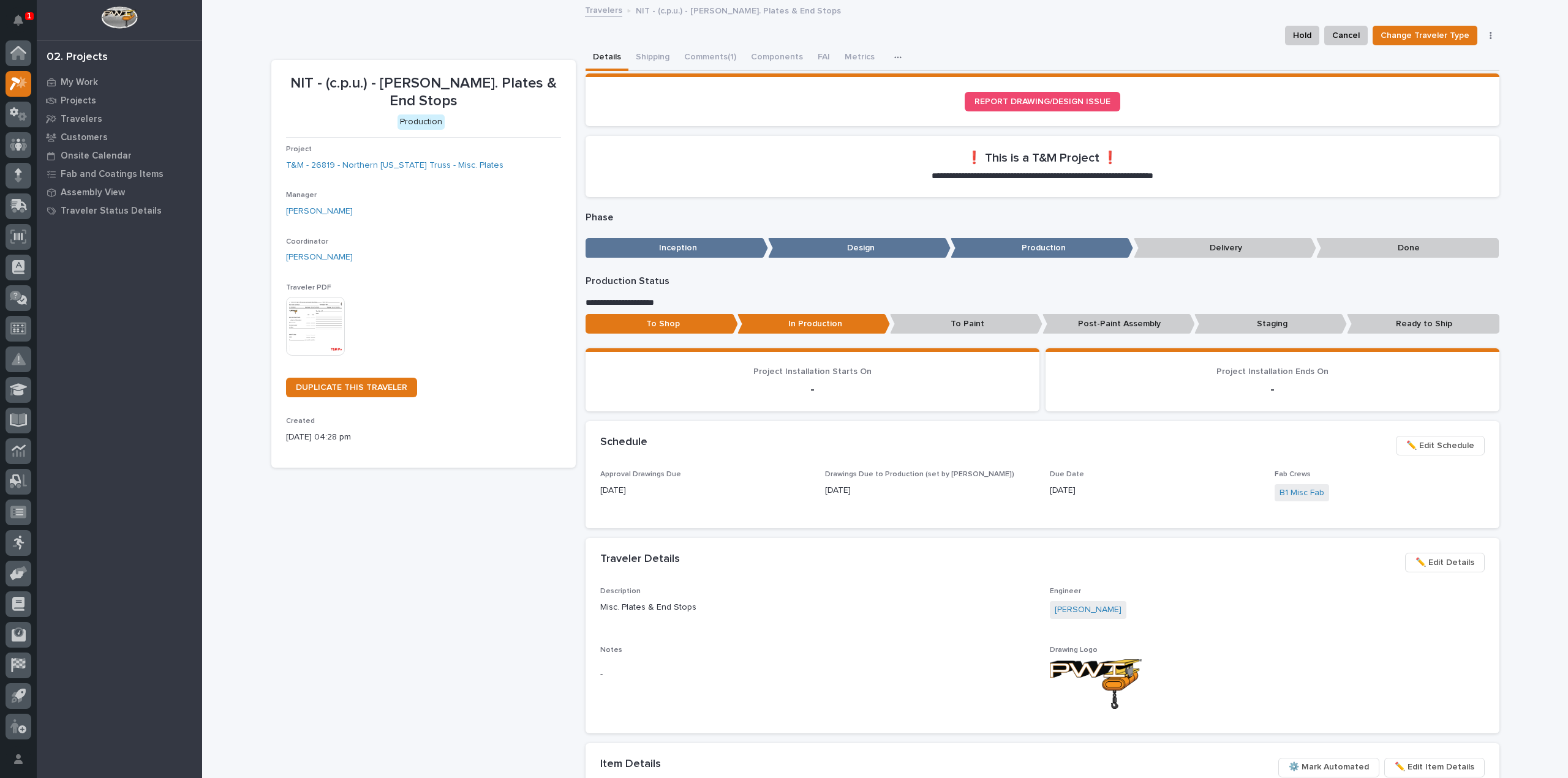
click at [1394, 326] on p "Ready to Ship" at bounding box center [1423, 324] width 152 height 20
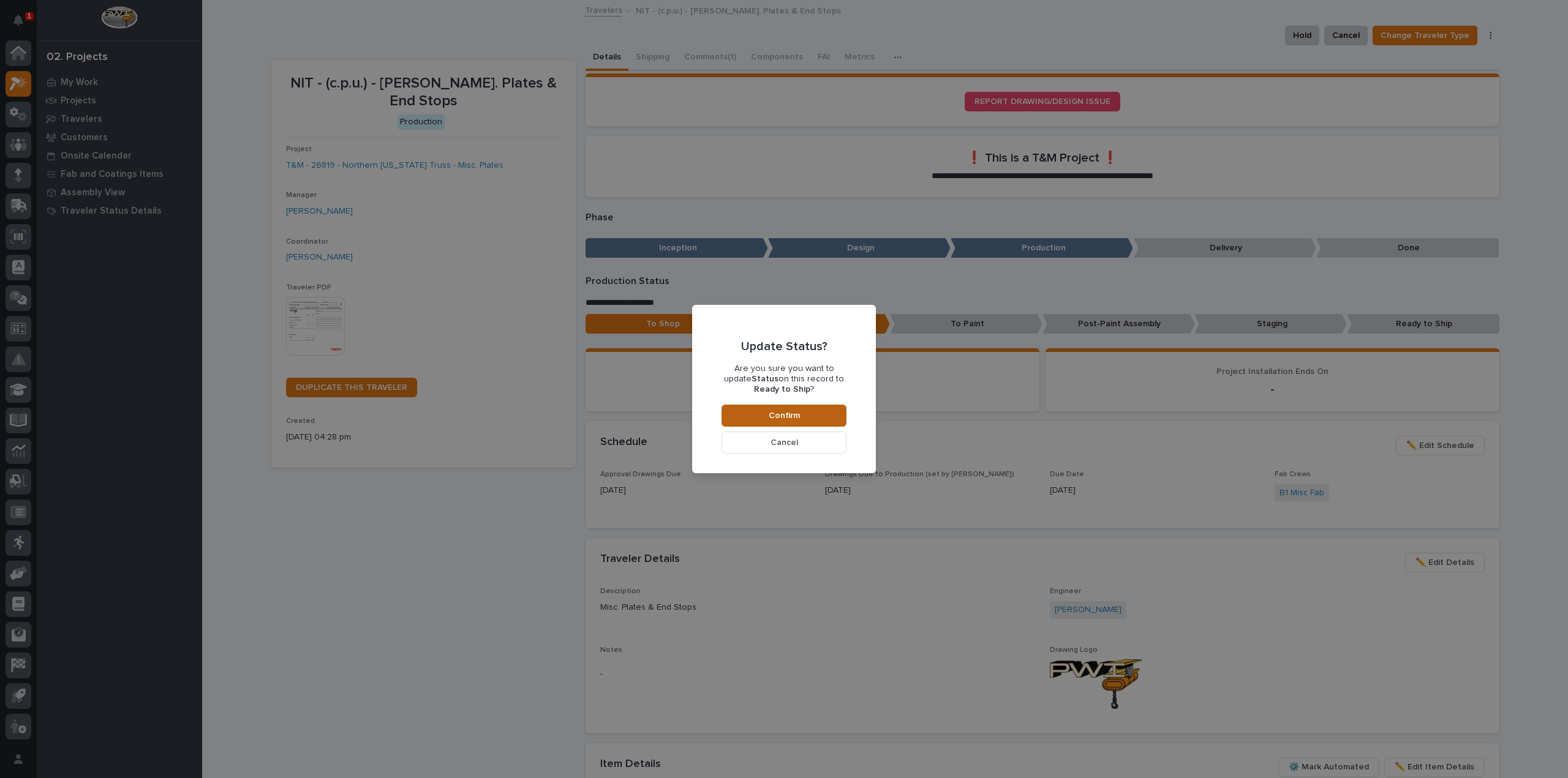
click at [835, 416] on button "Confirm" at bounding box center [784, 415] width 125 height 22
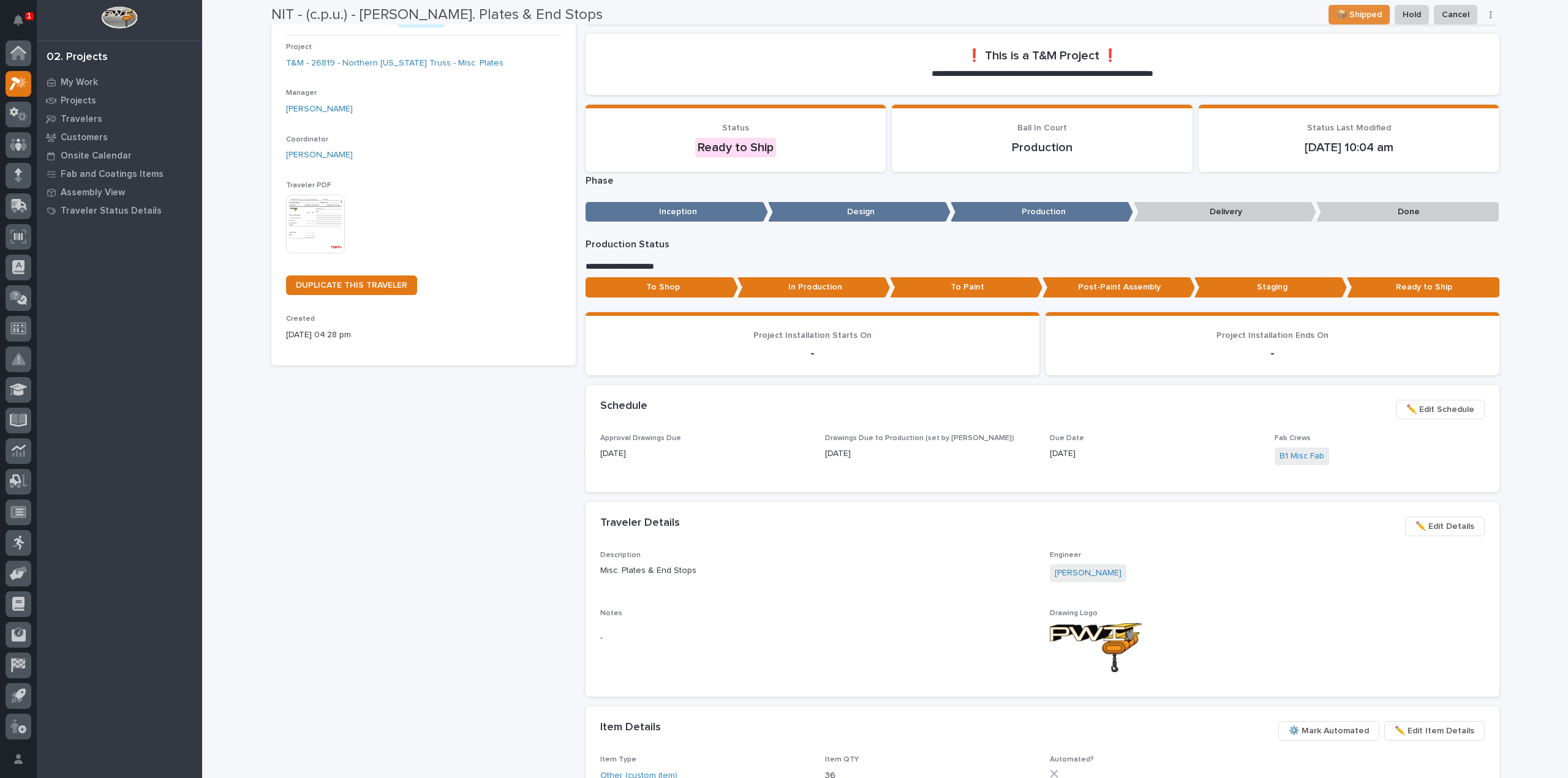
scroll to position [107, 0]
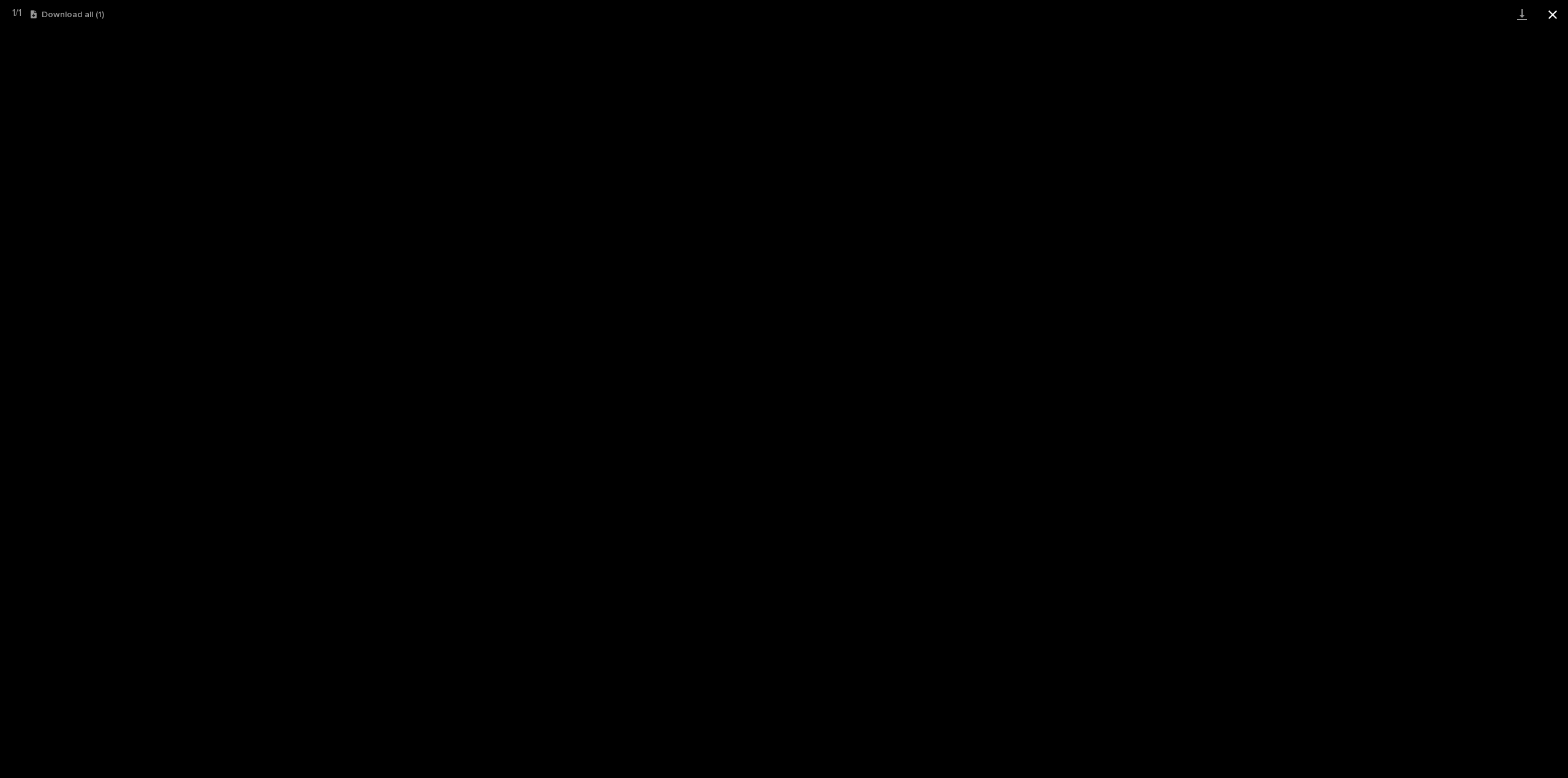
click at [1551, 11] on button "Close gallery" at bounding box center [1552, 14] width 31 height 29
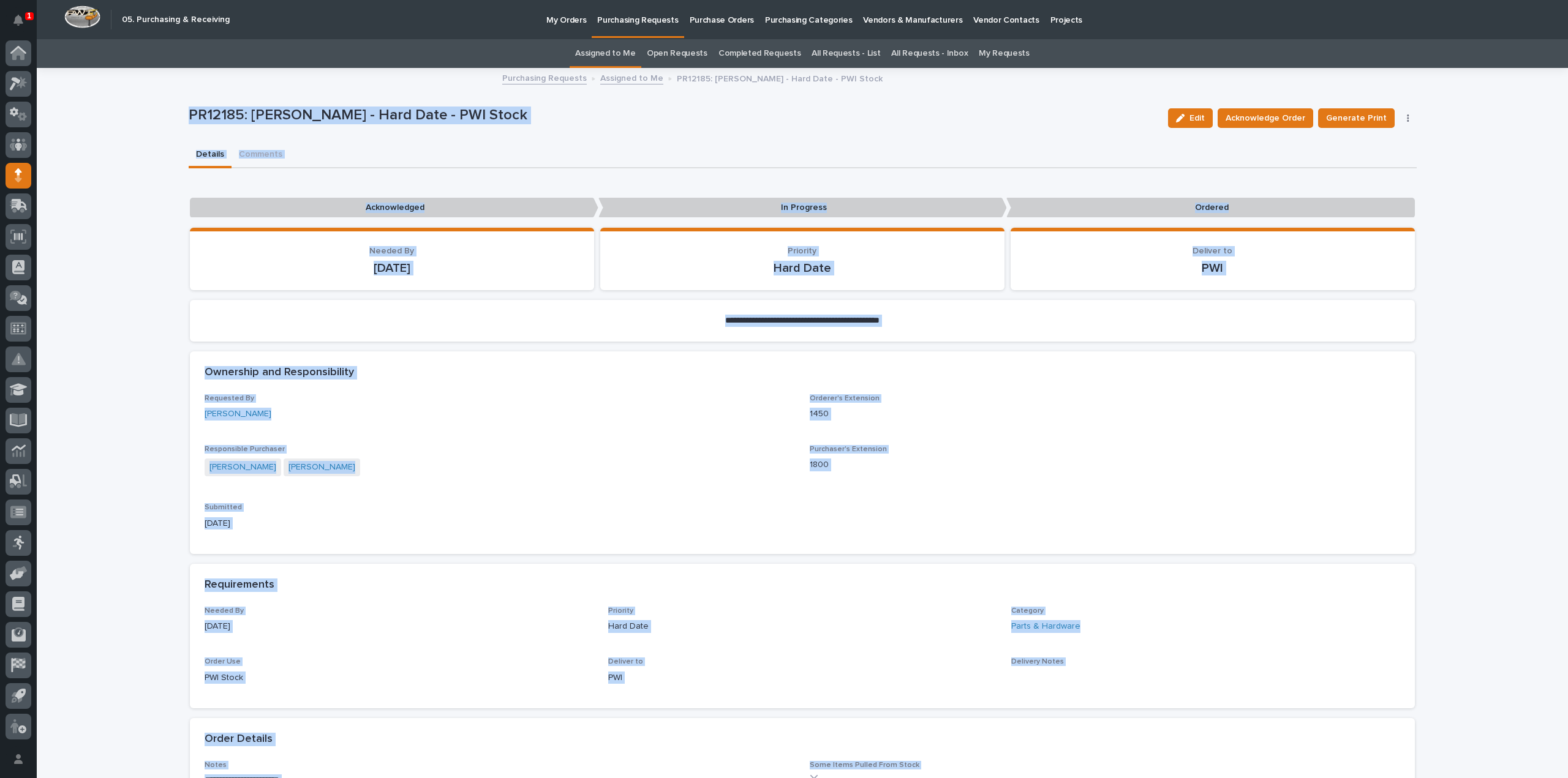
click at [857, 51] on link "All Requests - List" at bounding box center [846, 54] width 69 height 29
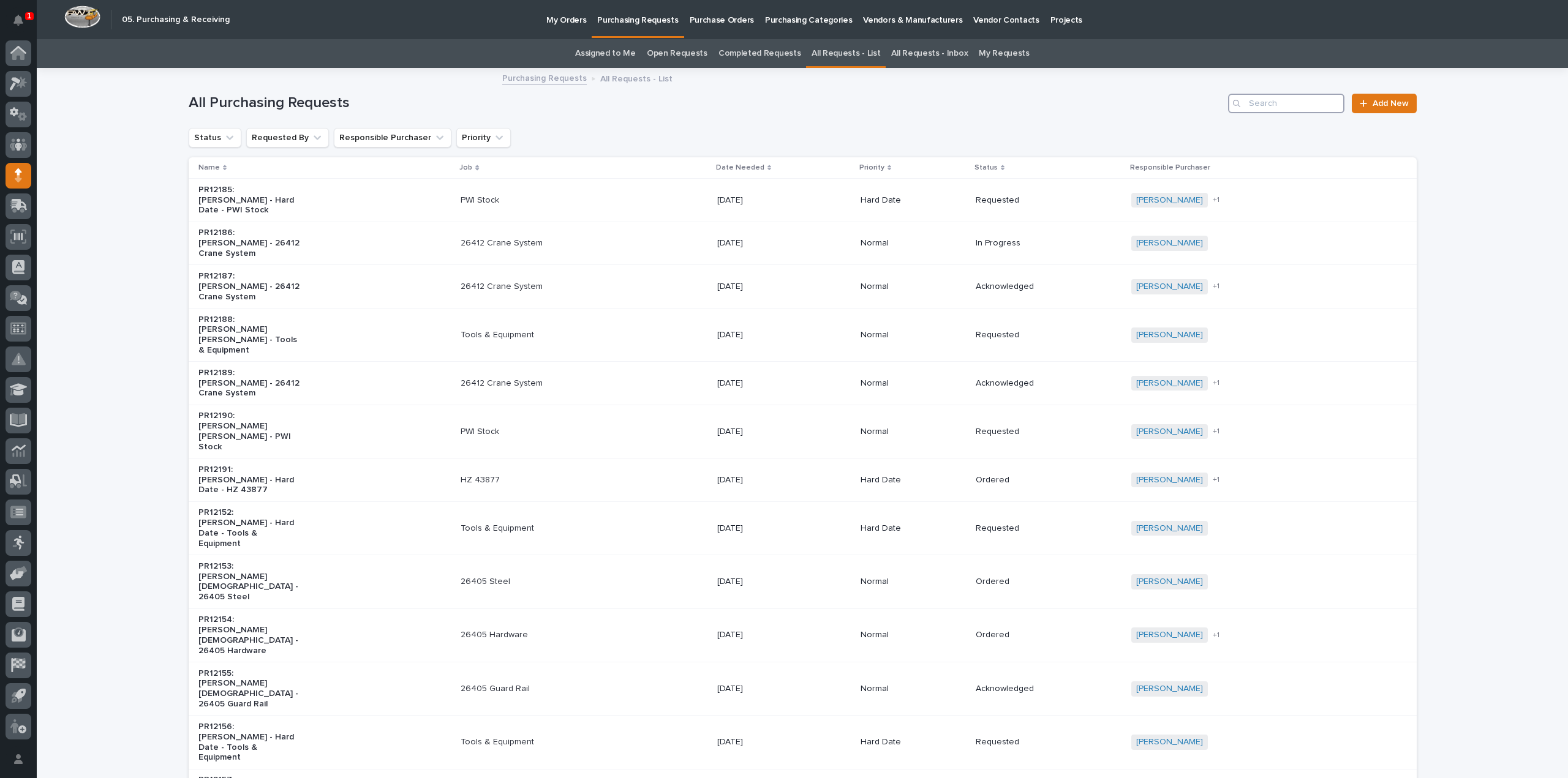
click at [1322, 104] on input "Search" at bounding box center [1287, 104] width 116 height 19
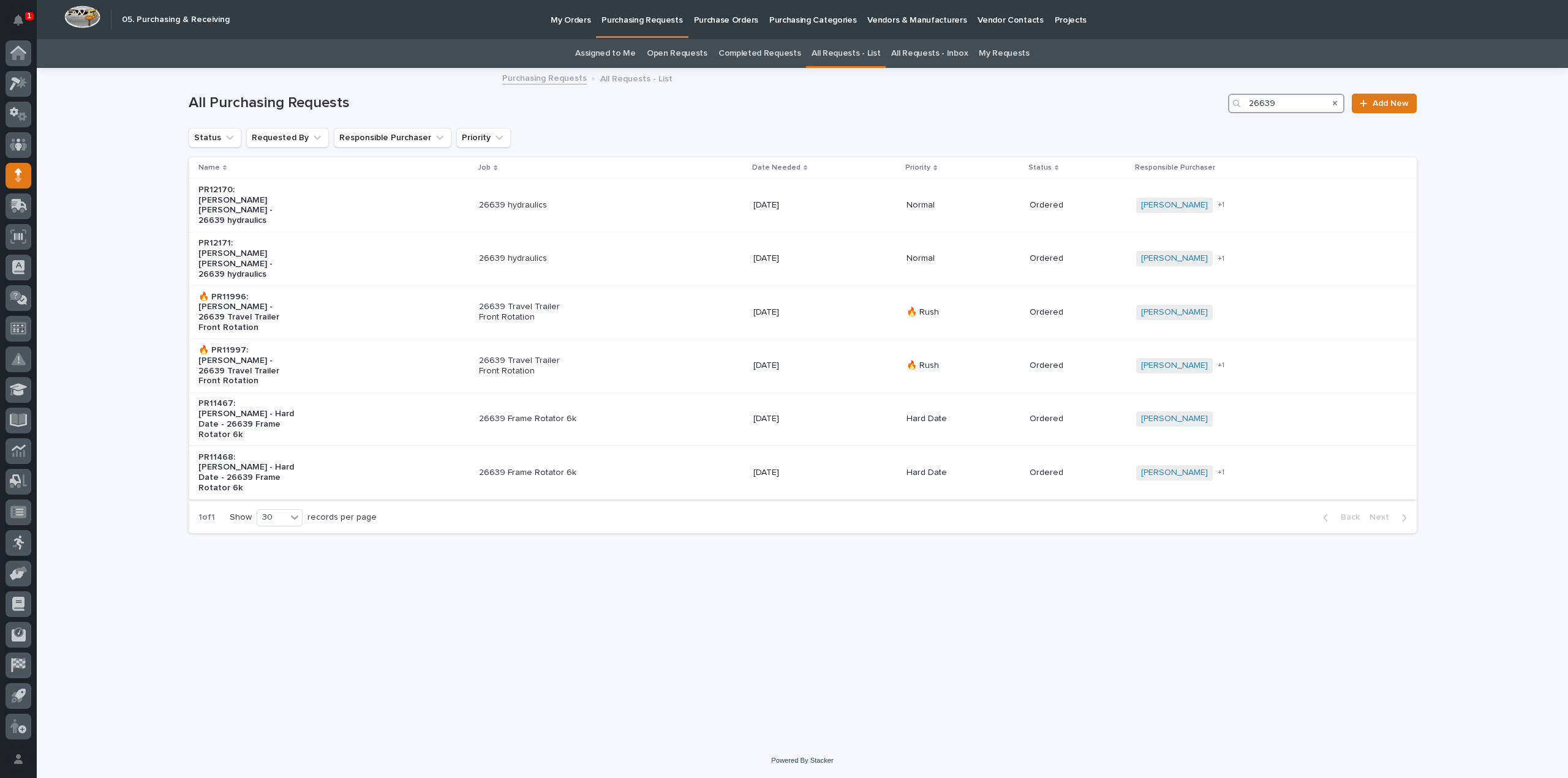
type input "26639"
click at [537, 468] on p "26639 Frame Rotator 6k" at bounding box center [530, 473] width 102 height 11
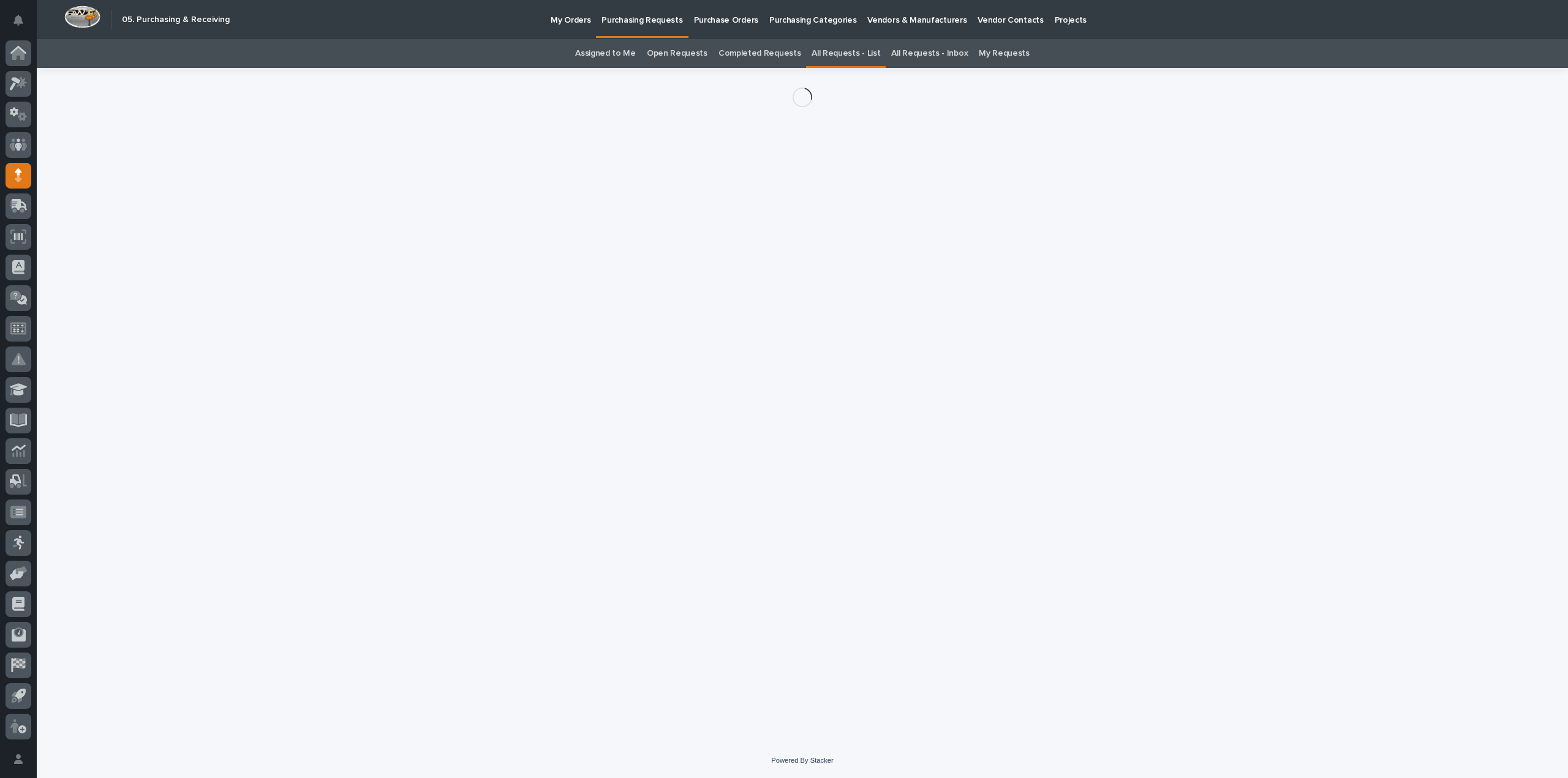
click at [537, 397] on div "Loading... Saving… Loading... Saving…" at bounding box center [803, 389] width 1241 height 644
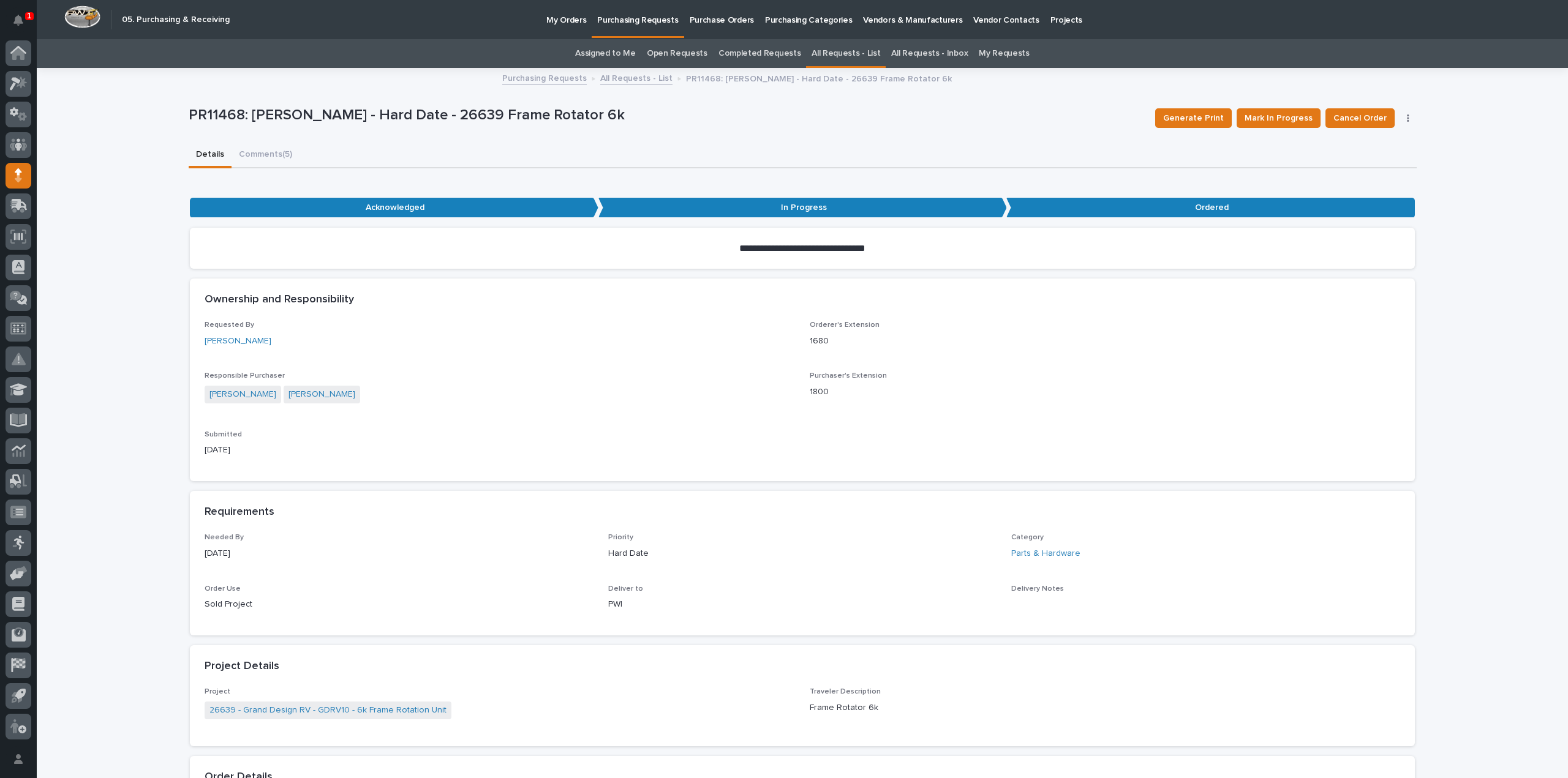
click at [576, 400] on div "Arlyn Miller Reinhart Burkholder" at bounding box center [500, 396] width 590 height 20
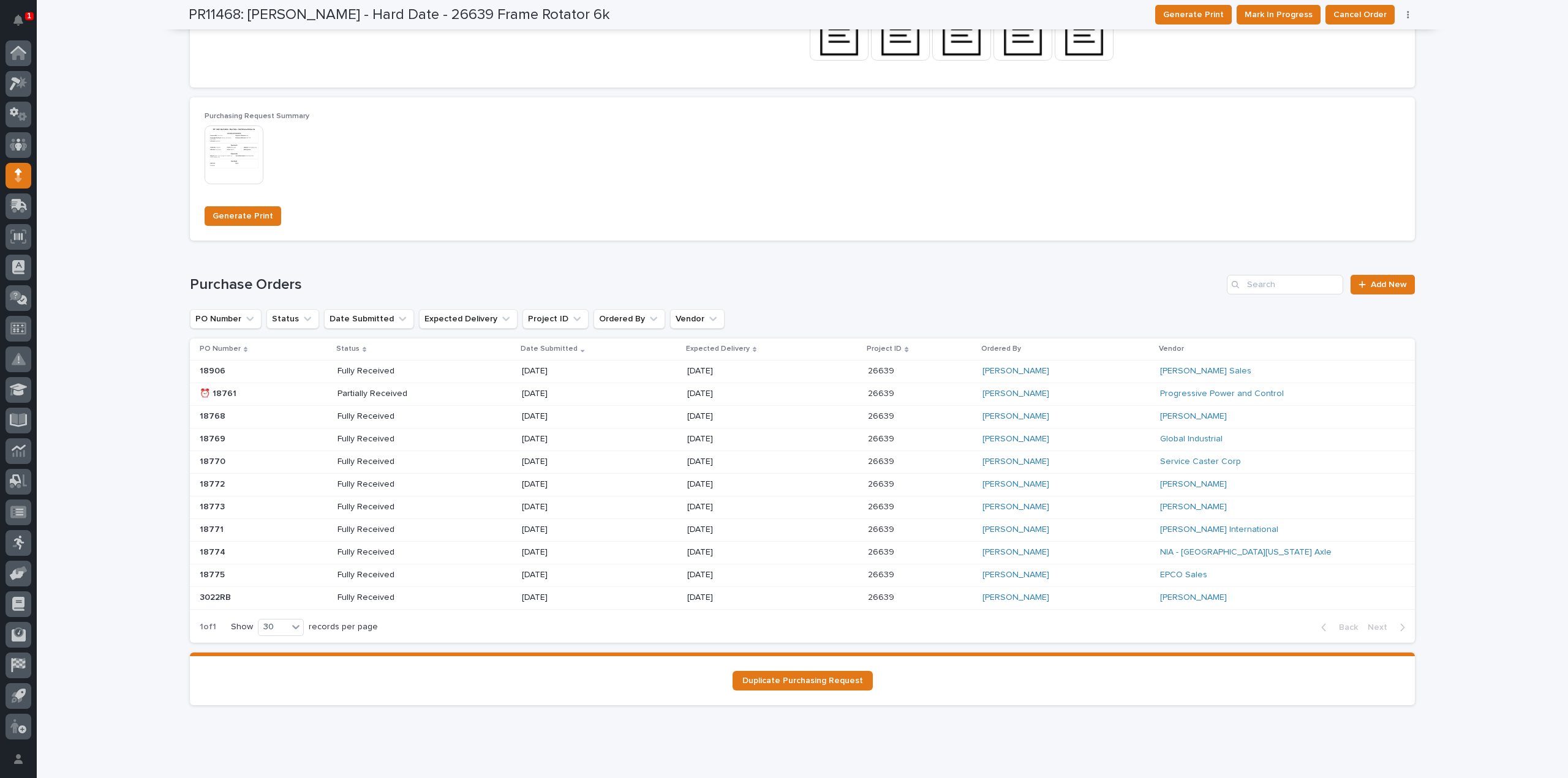
scroll to position [735, 0]
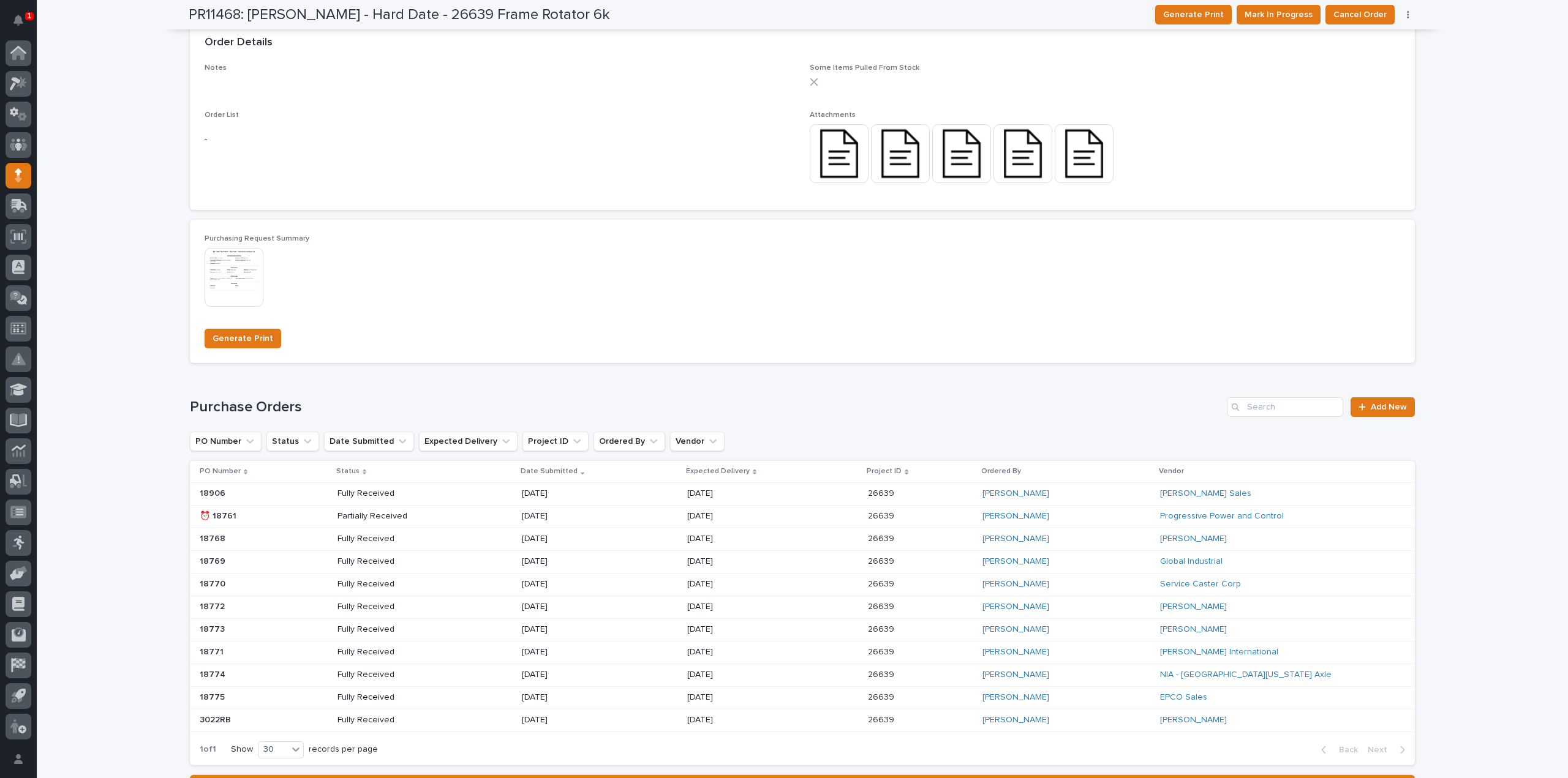
click at [835, 148] on img at bounding box center [839, 153] width 59 height 59
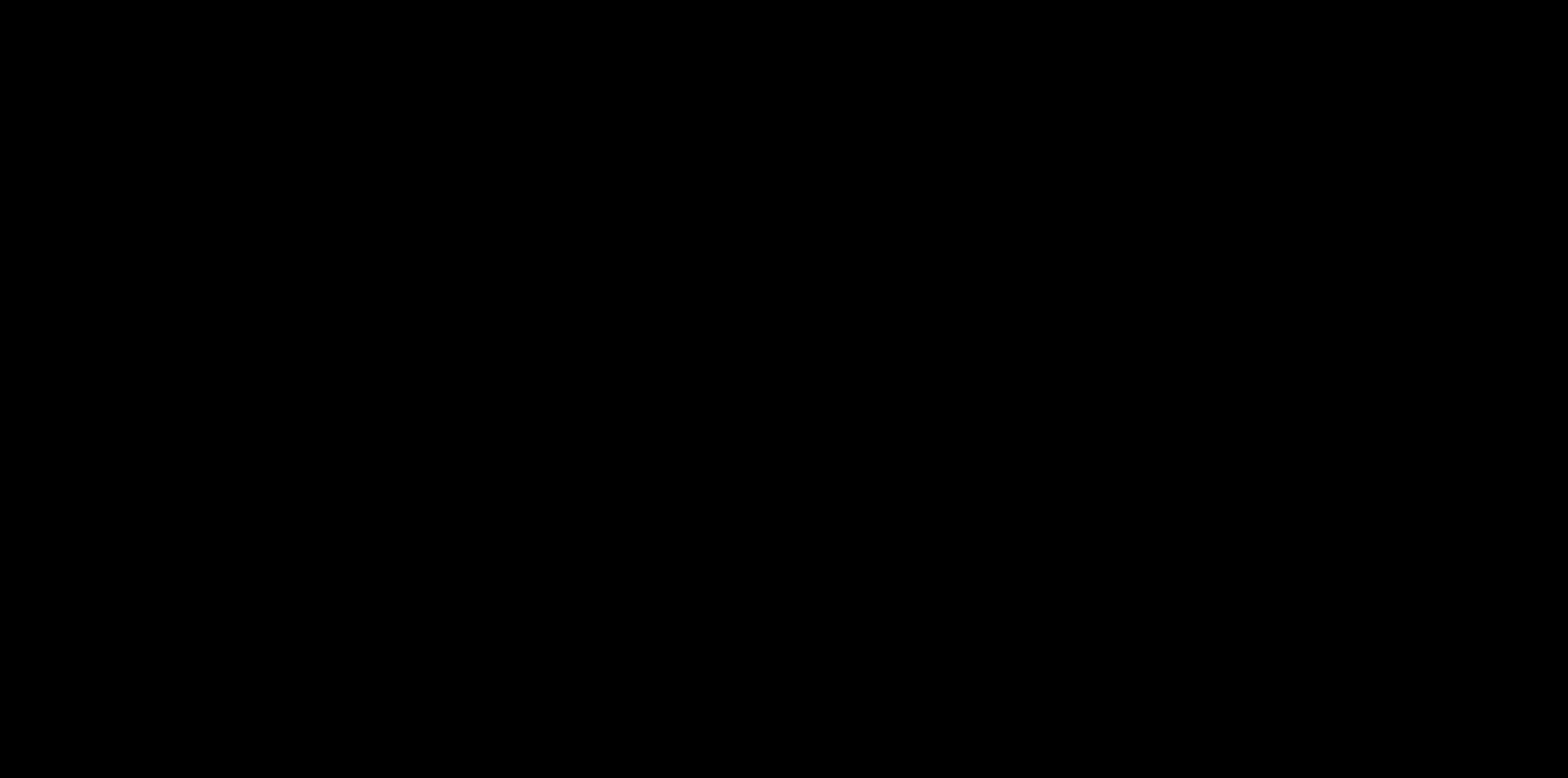
click at [835, 148] on div "This file cannot be opened Download File" at bounding box center [784, 373] width 1568 height 688
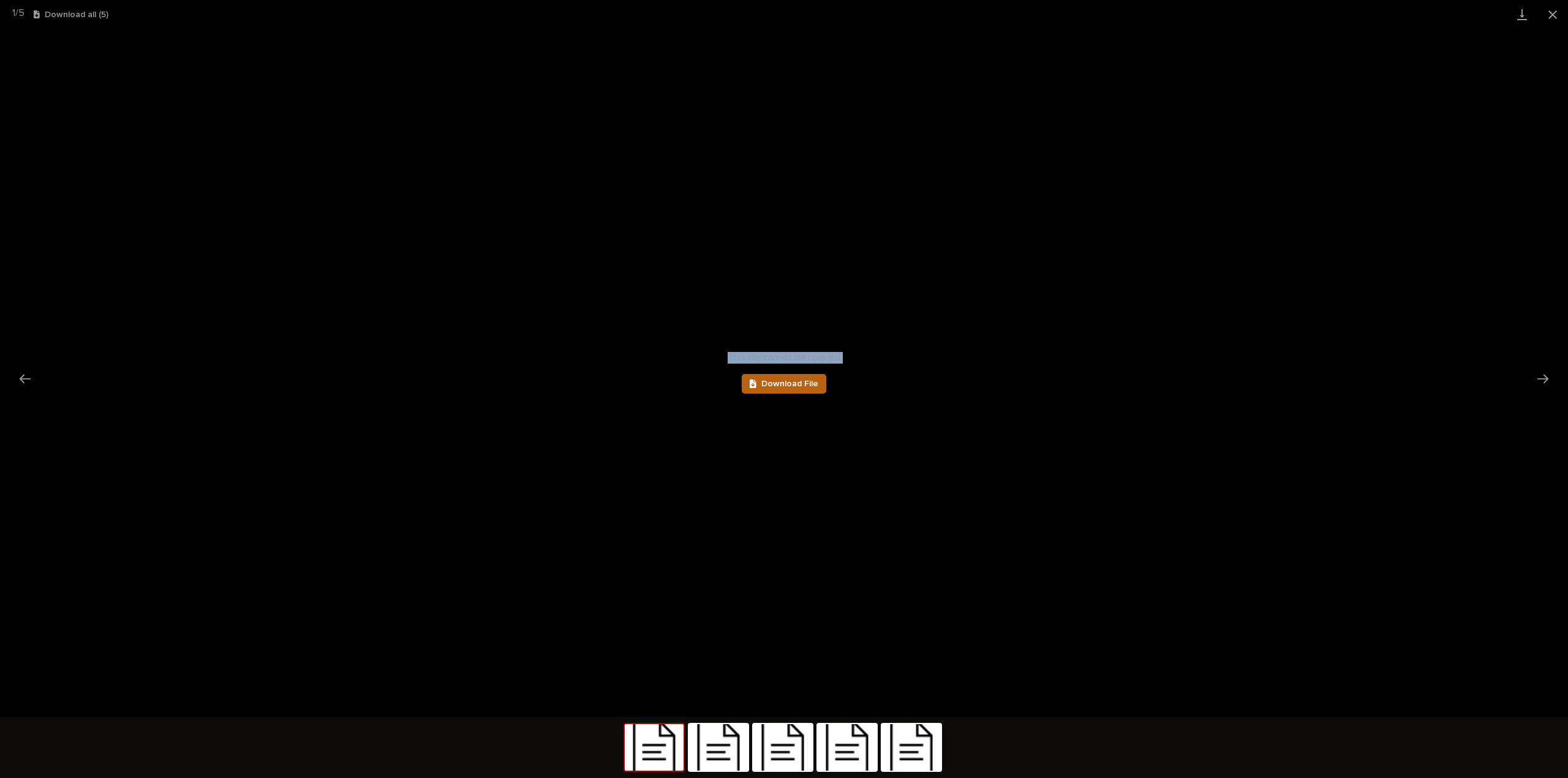
click at [791, 384] on span "Download File" at bounding box center [790, 384] width 57 height 9
click at [1553, 15] on button "Close gallery" at bounding box center [1552, 14] width 31 height 29
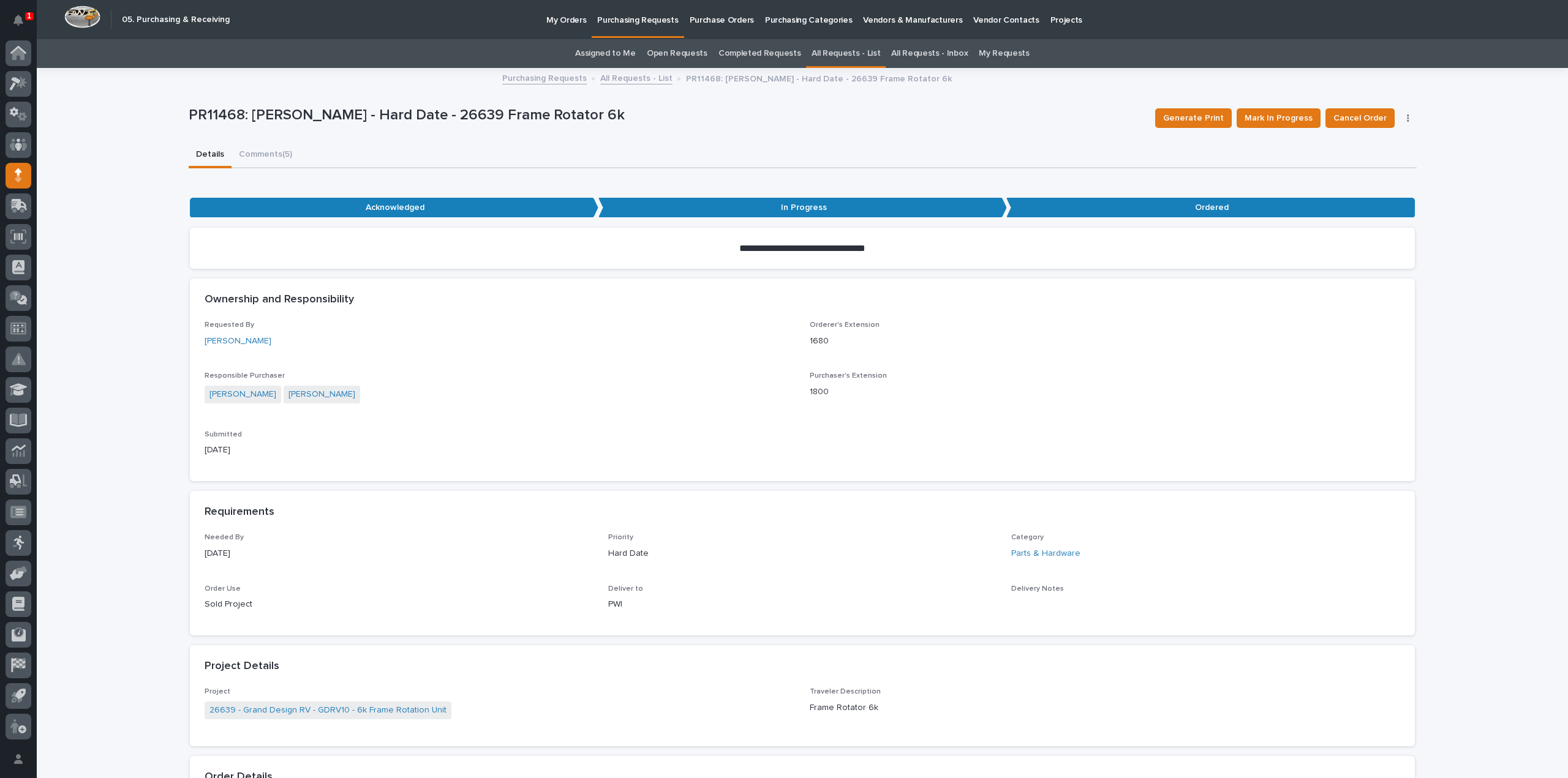
click at [629, 52] on link "Assigned to Me" at bounding box center [605, 54] width 61 height 29
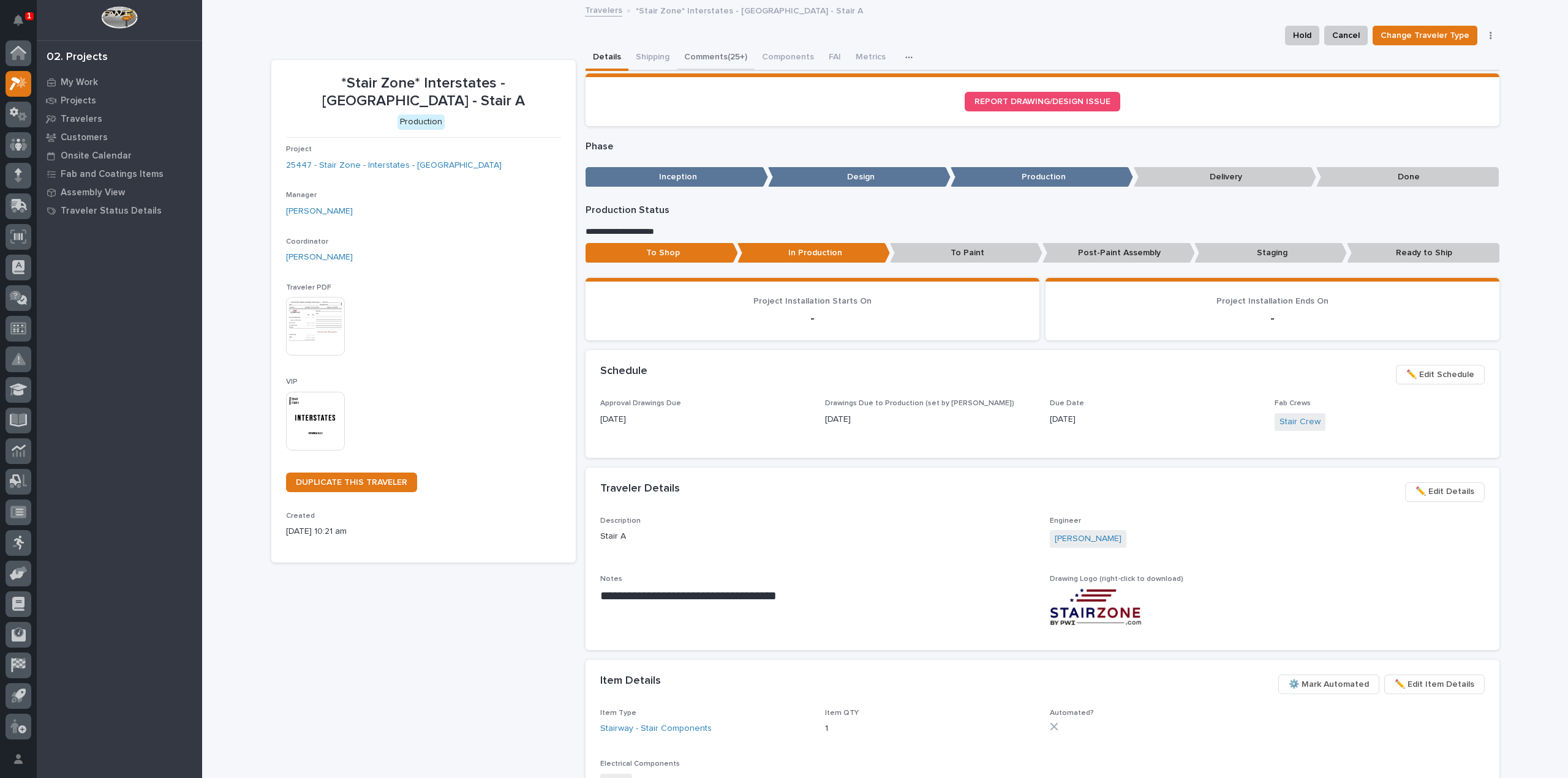
click at [709, 55] on button "Comments (25+)" at bounding box center [716, 58] width 77 height 25
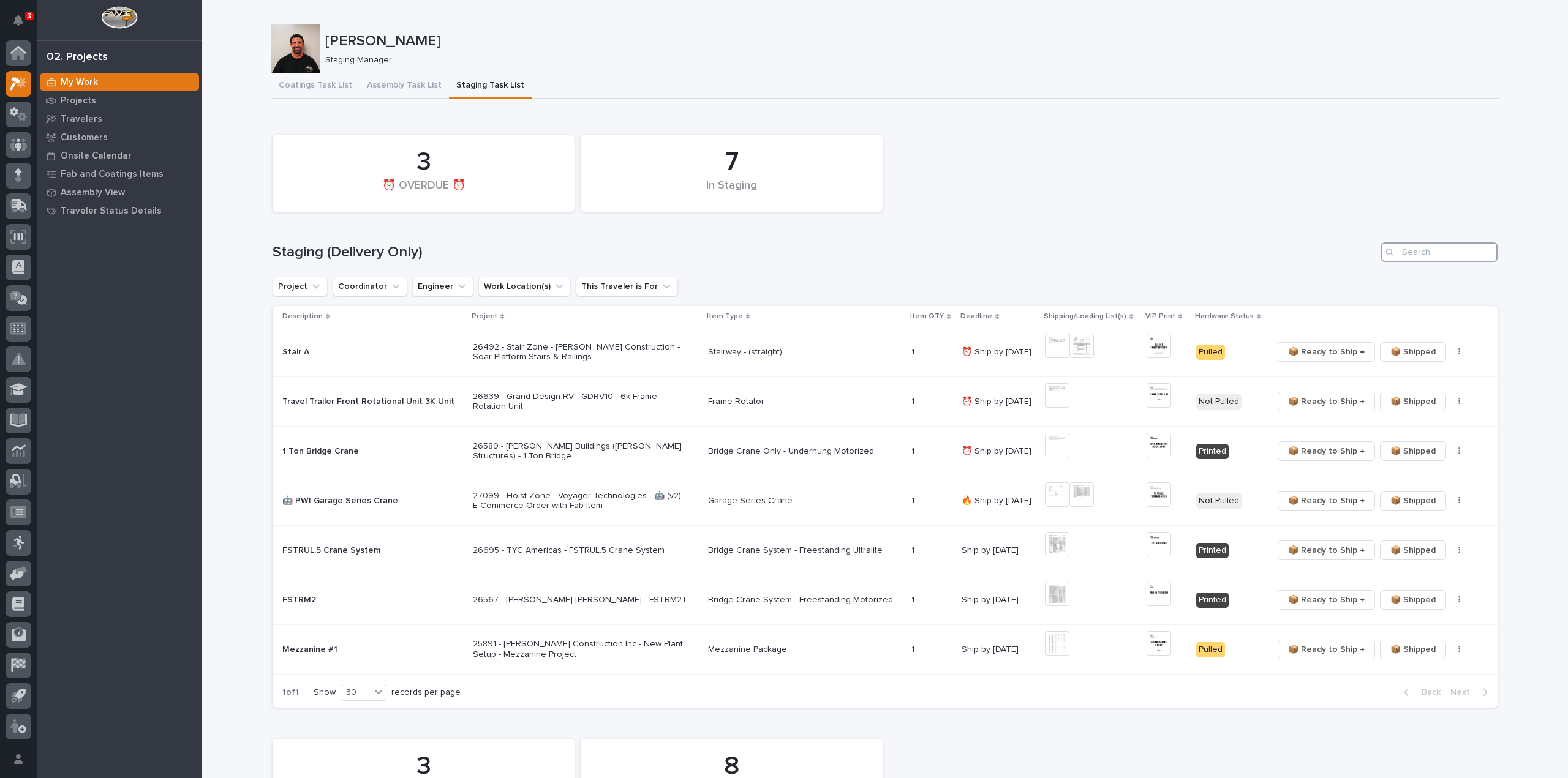
click at [1433, 251] on input "Search" at bounding box center [1440, 252] width 116 height 19
click at [1059, 551] on img at bounding box center [1057, 544] width 25 height 25
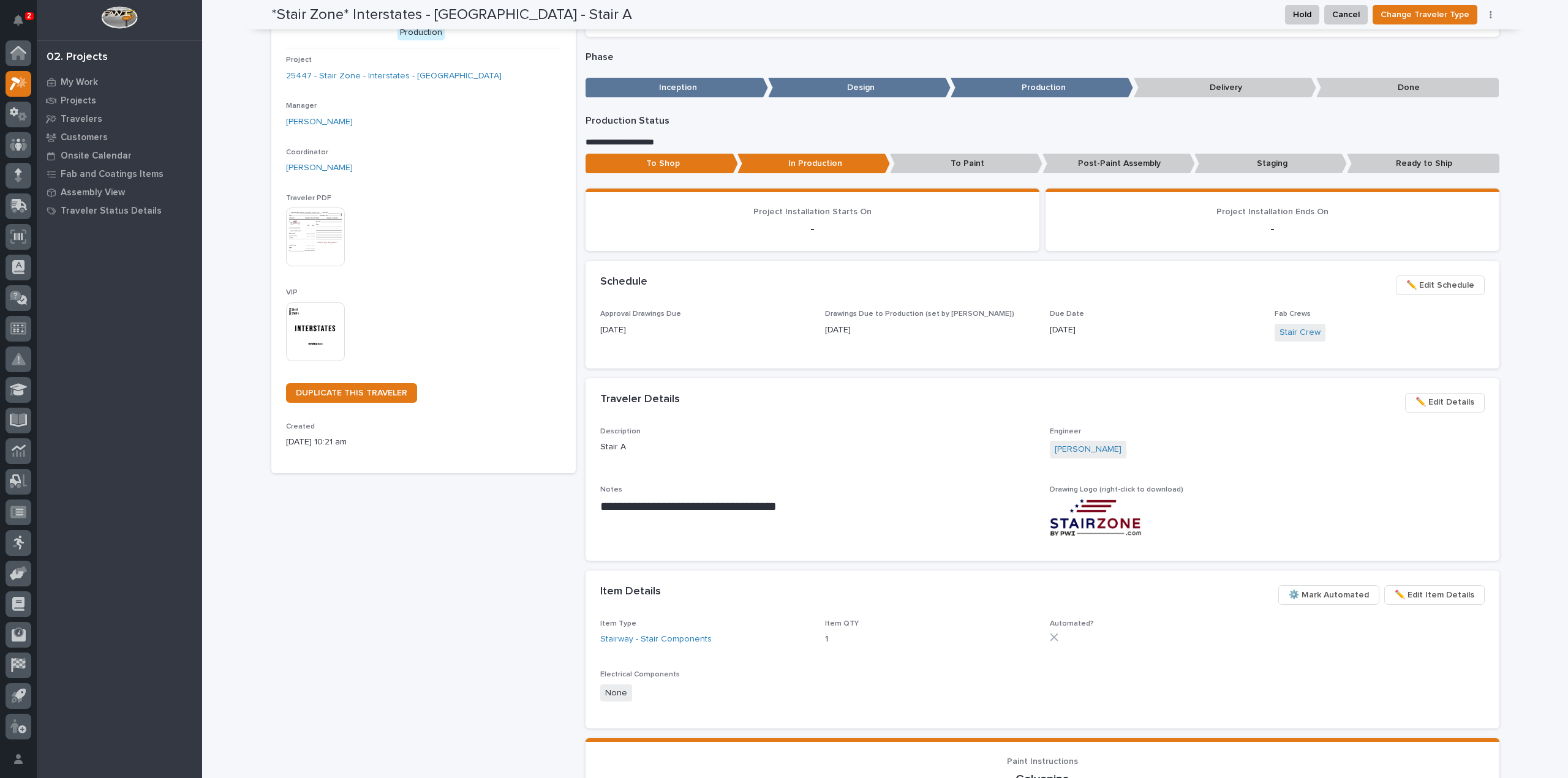
scroll to position [41, 0]
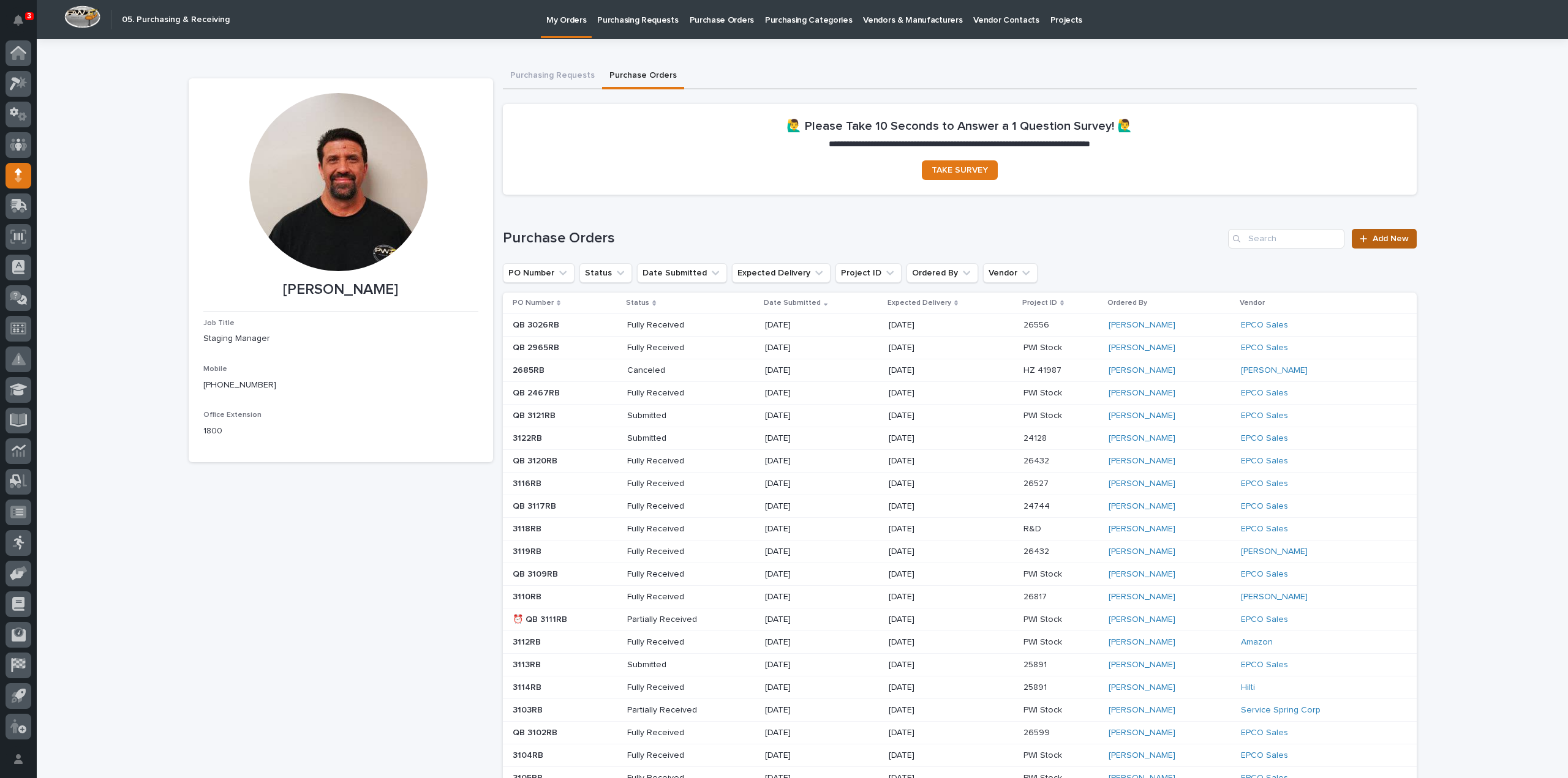
click at [1370, 244] on link "Add New" at bounding box center [1383, 239] width 64 height 19
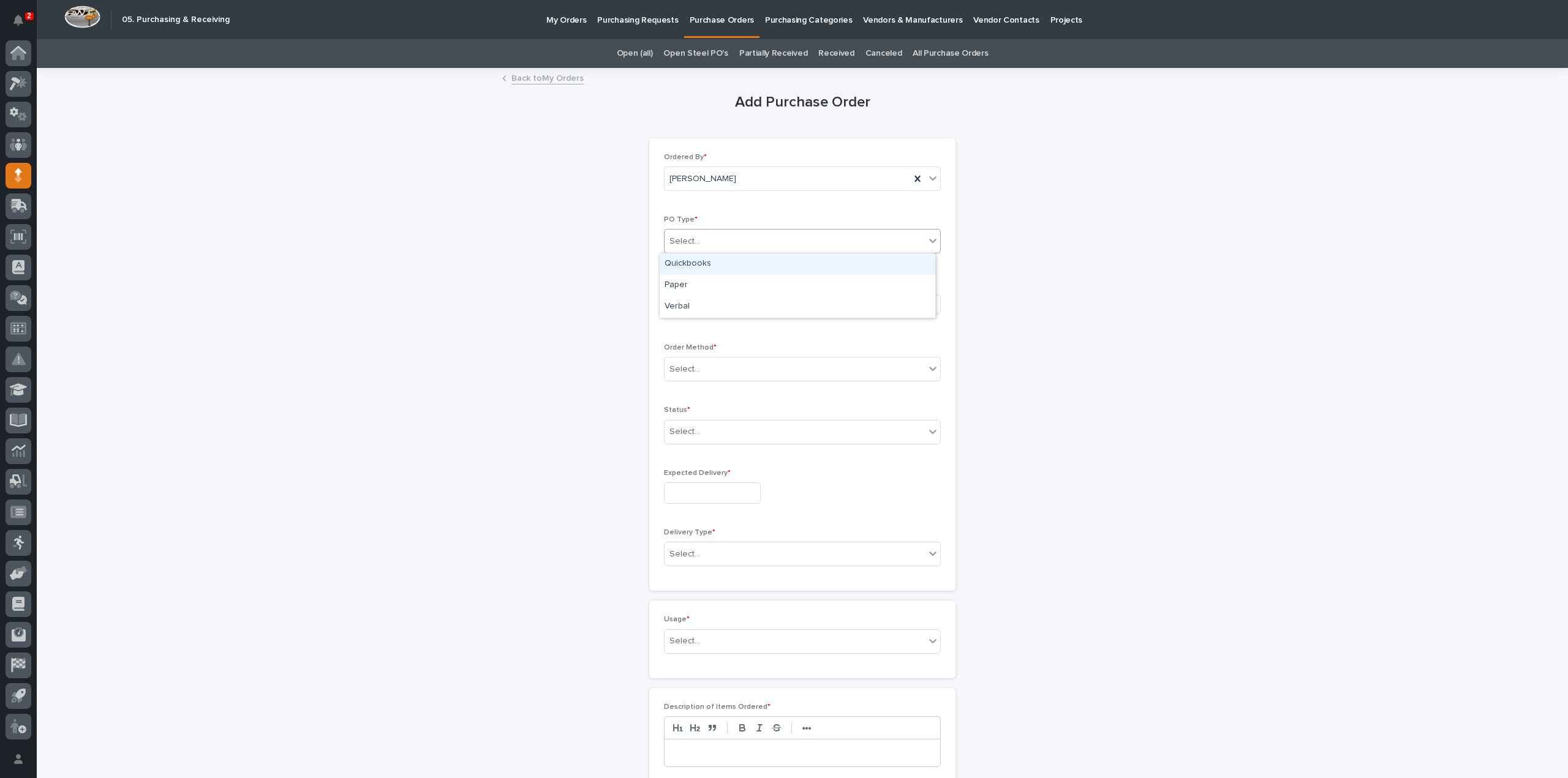
click at [669, 245] on div "Select..." at bounding box center [684, 241] width 31 height 13
click at [689, 263] on div "Quickbooks" at bounding box center [797, 264] width 275 height 21
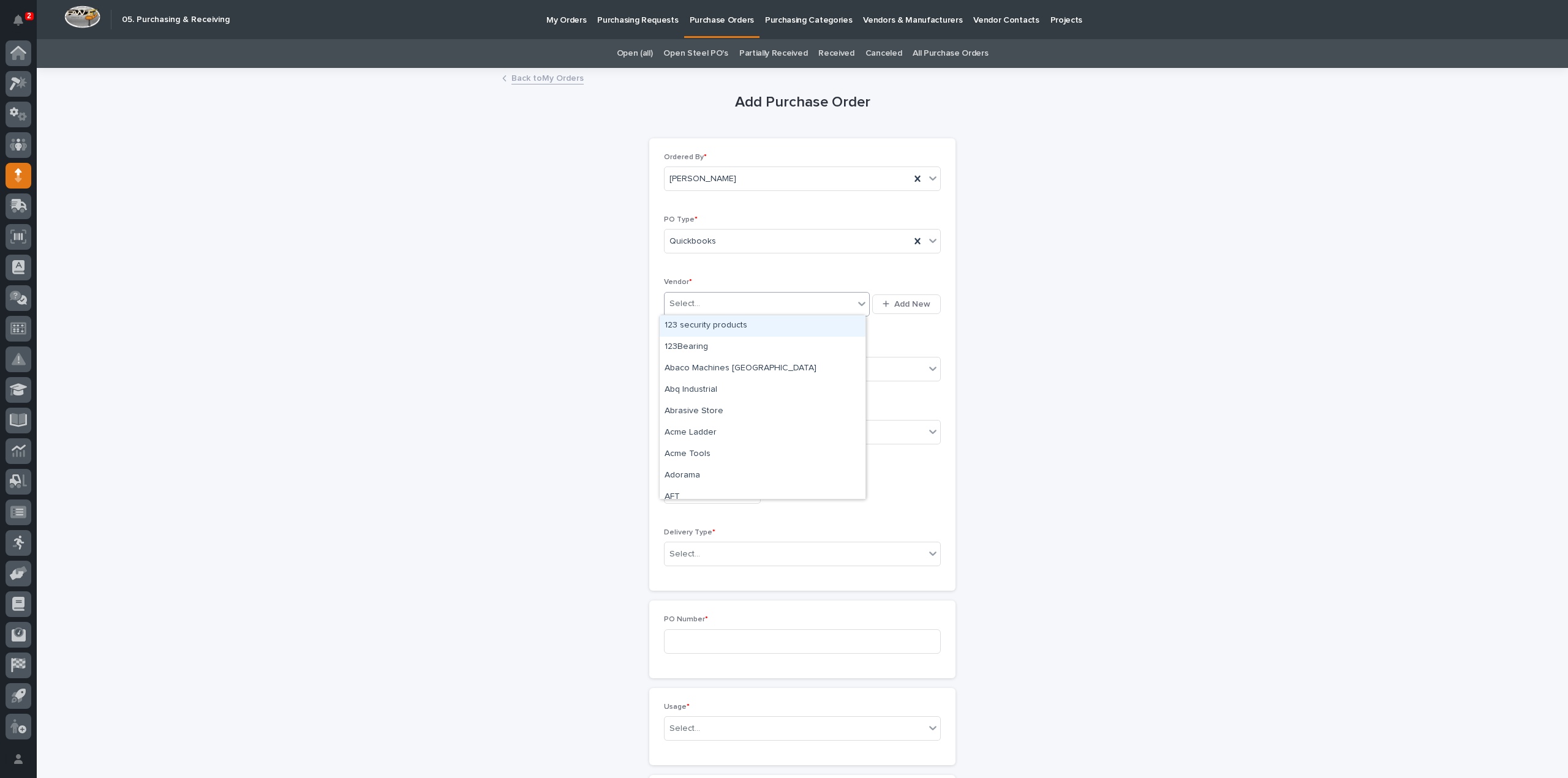
click at [688, 301] on div "Select..." at bounding box center [684, 304] width 31 height 13
type input "****"
click at [675, 326] on div "EPCO Sales" at bounding box center [762, 326] width 206 height 21
click at [693, 371] on div "Select..." at bounding box center [684, 369] width 31 height 13
click at [687, 411] on div "Email" at bounding box center [797, 412] width 275 height 21
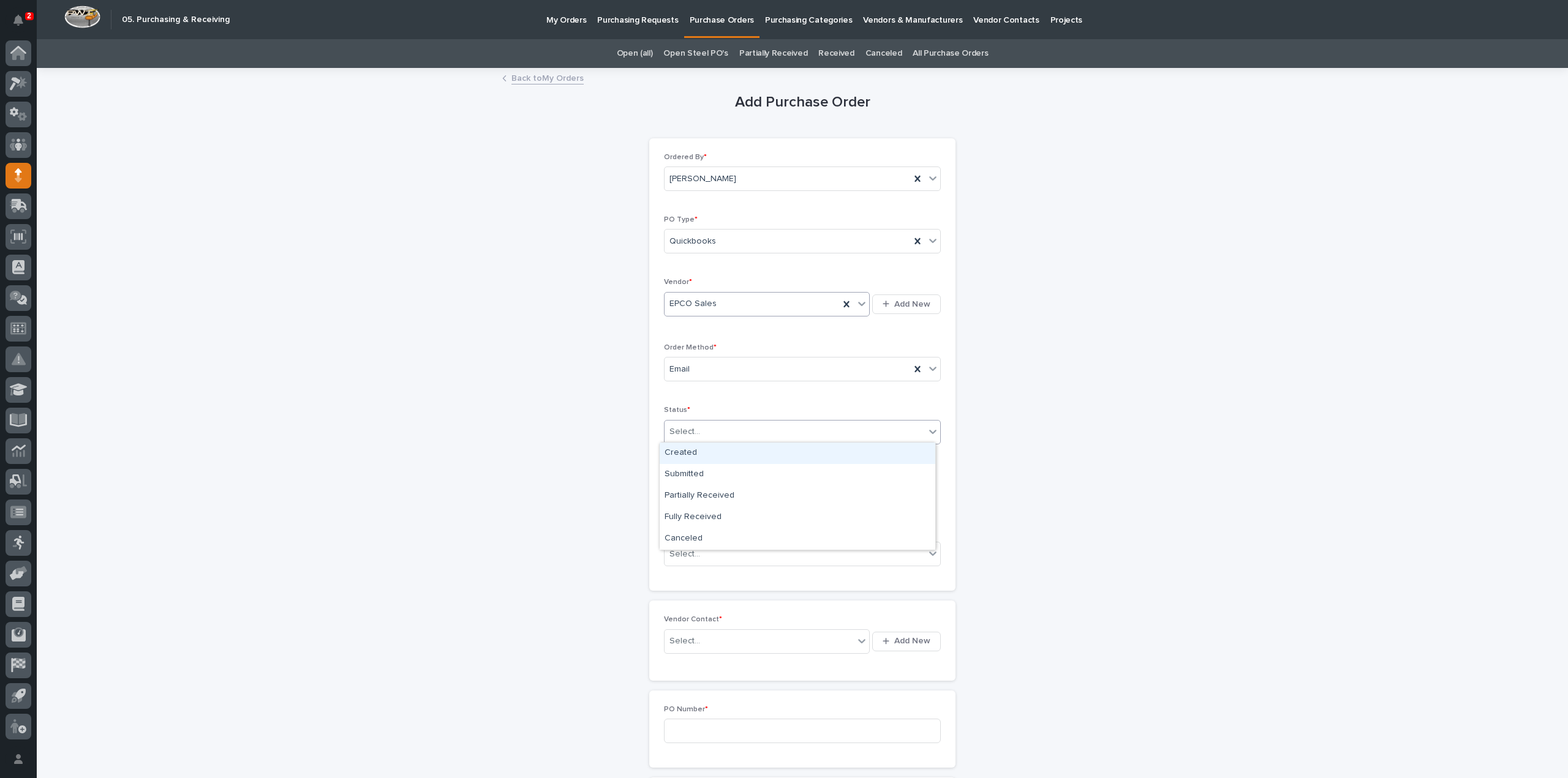
click at [715, 433] on div "Select..." at bounding box center [795, 432] width 260 height 20
click at [694, 475] on div "Submitted" at bounding box center [797, 475] width 275 height 21
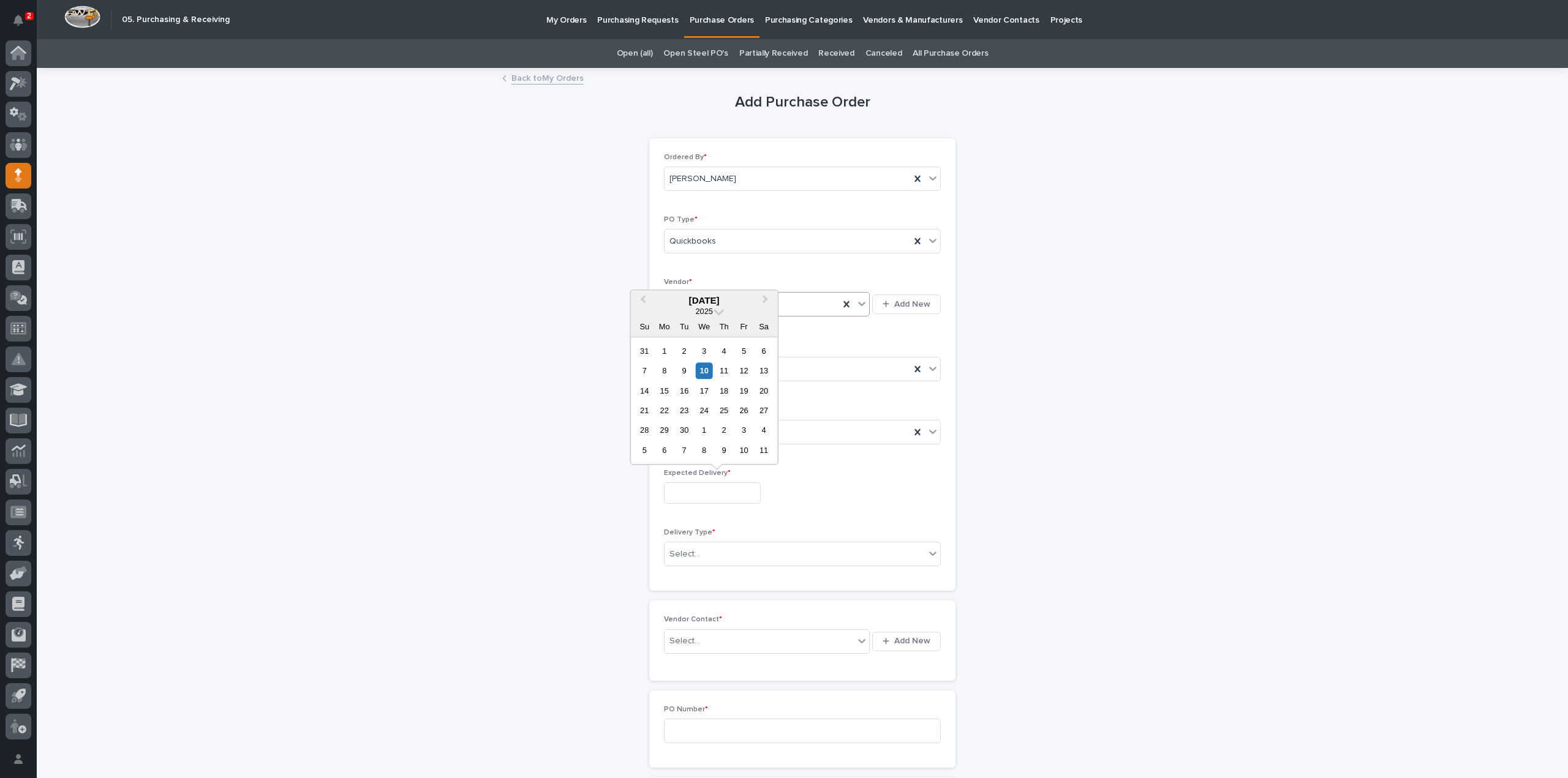
click at [693, 493] on input "text" at bounding box center [712, 493] width 97 height 21
click at [726, 376] on div "11" at bounding box center [724, 370] width 17 height 17
type input "**********"
click at [693, 558] on div "Select..." at bounding box center [795, 554] width 260 height 20
click at [696, 576] on div "Deliver to PWI" at bounding box center [797, 575] width 275 height 21
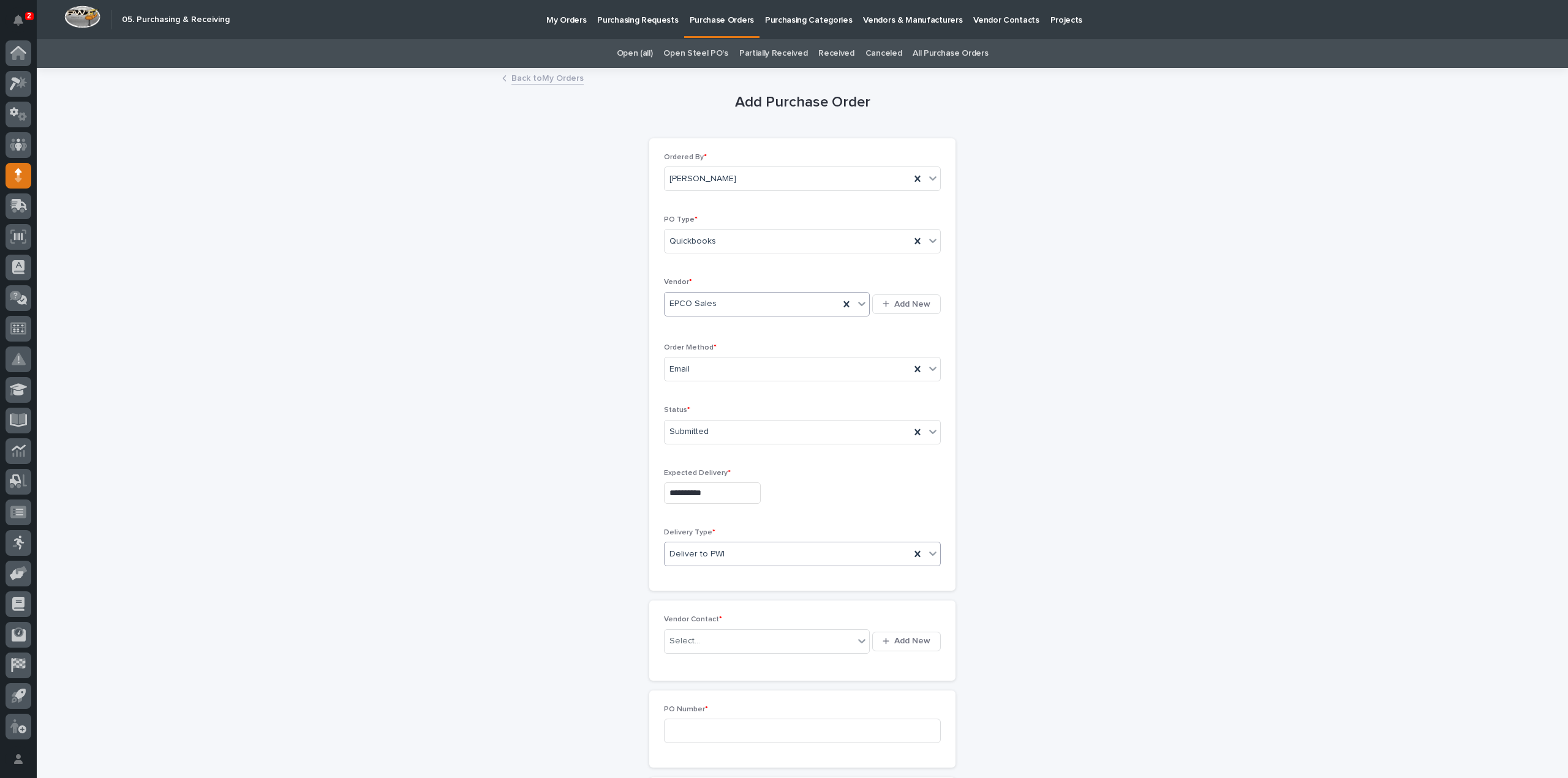
scroll to position [122, 0]
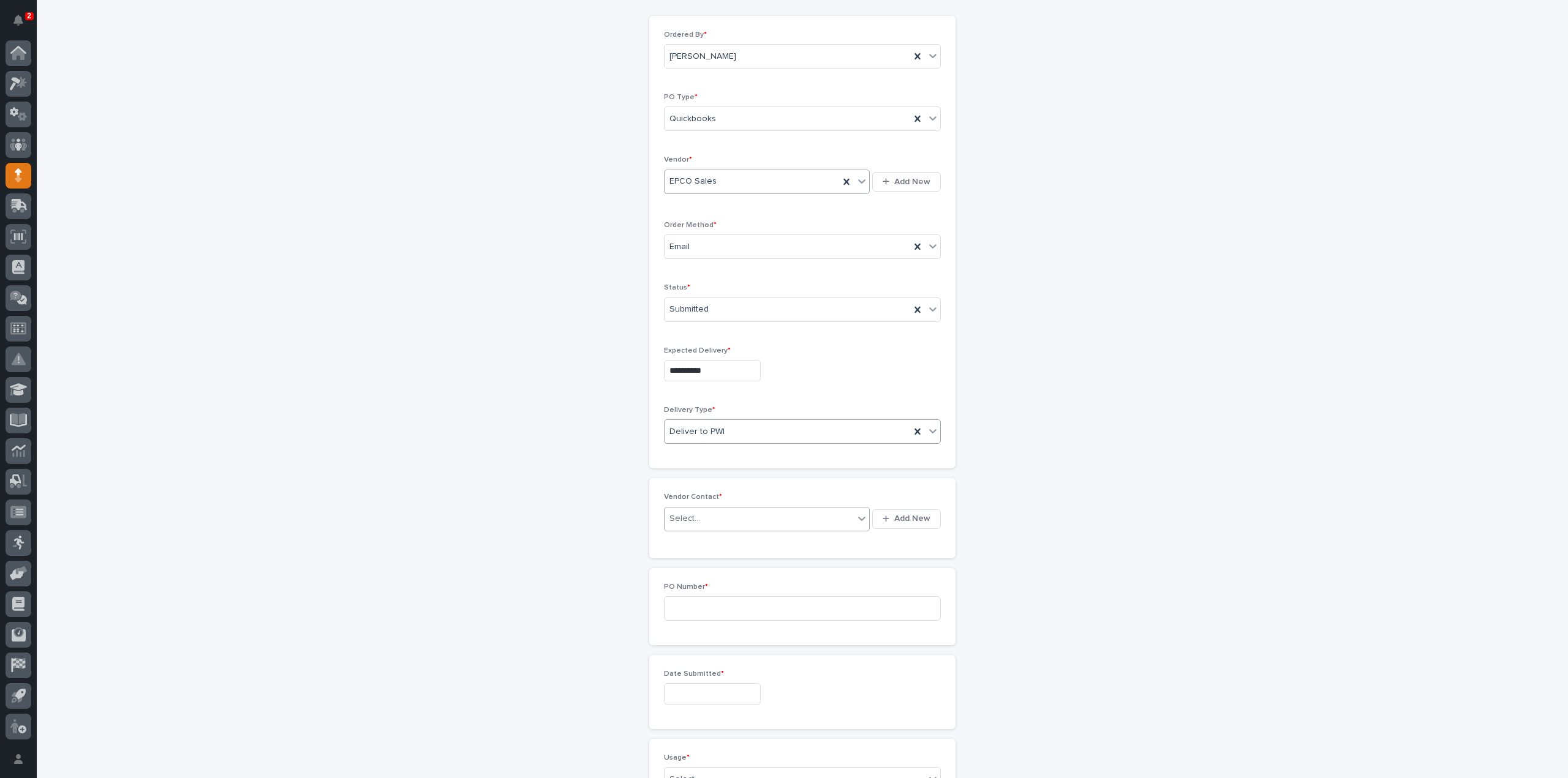
click at [689, 516] on div "Select..." at bounding box center [684, 519] width 31 height 13
type input "*****"
click at [740, 540] on div "EPCO Sales - [PERSON_NAME]" at bounding box center [762, 539] width 206 height 21
click at [719, 596] on input at bounding box center [802, 608] width 277 height 25
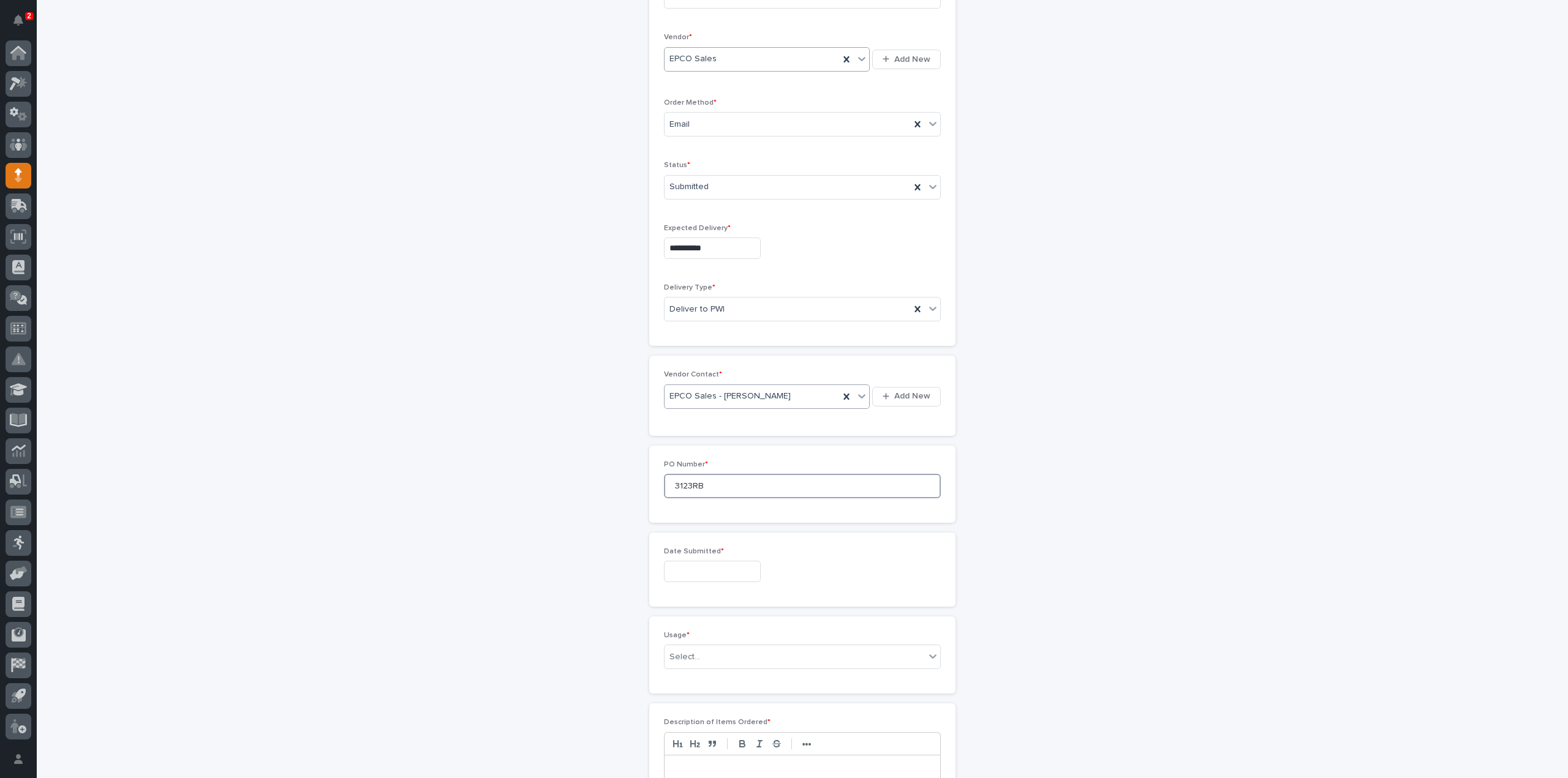
type input "3123RB"
click at [696, 570] on input "text" at bounding box center [712, 571] width 97 height 21
click at [706, 451] on div "10" at bounding box center [704, 448] width 17 height 17
type input "**********"
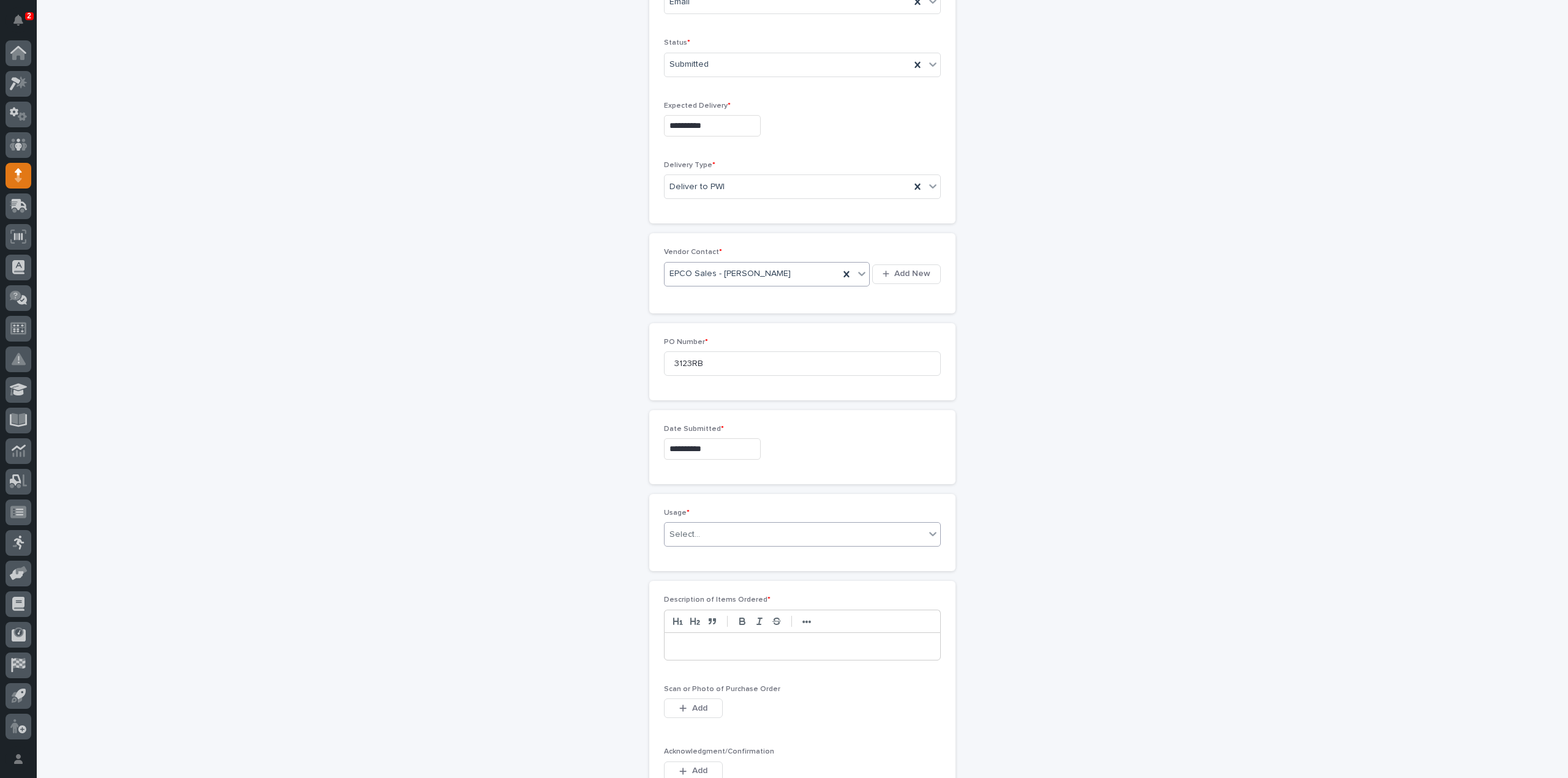
click at [691, 532] on div "Select..." at bounding box center [684, 534] width 31 height 13
click at [696, 554] on div "PWI Project" at bounding box center [797, 555] width 275 height 21
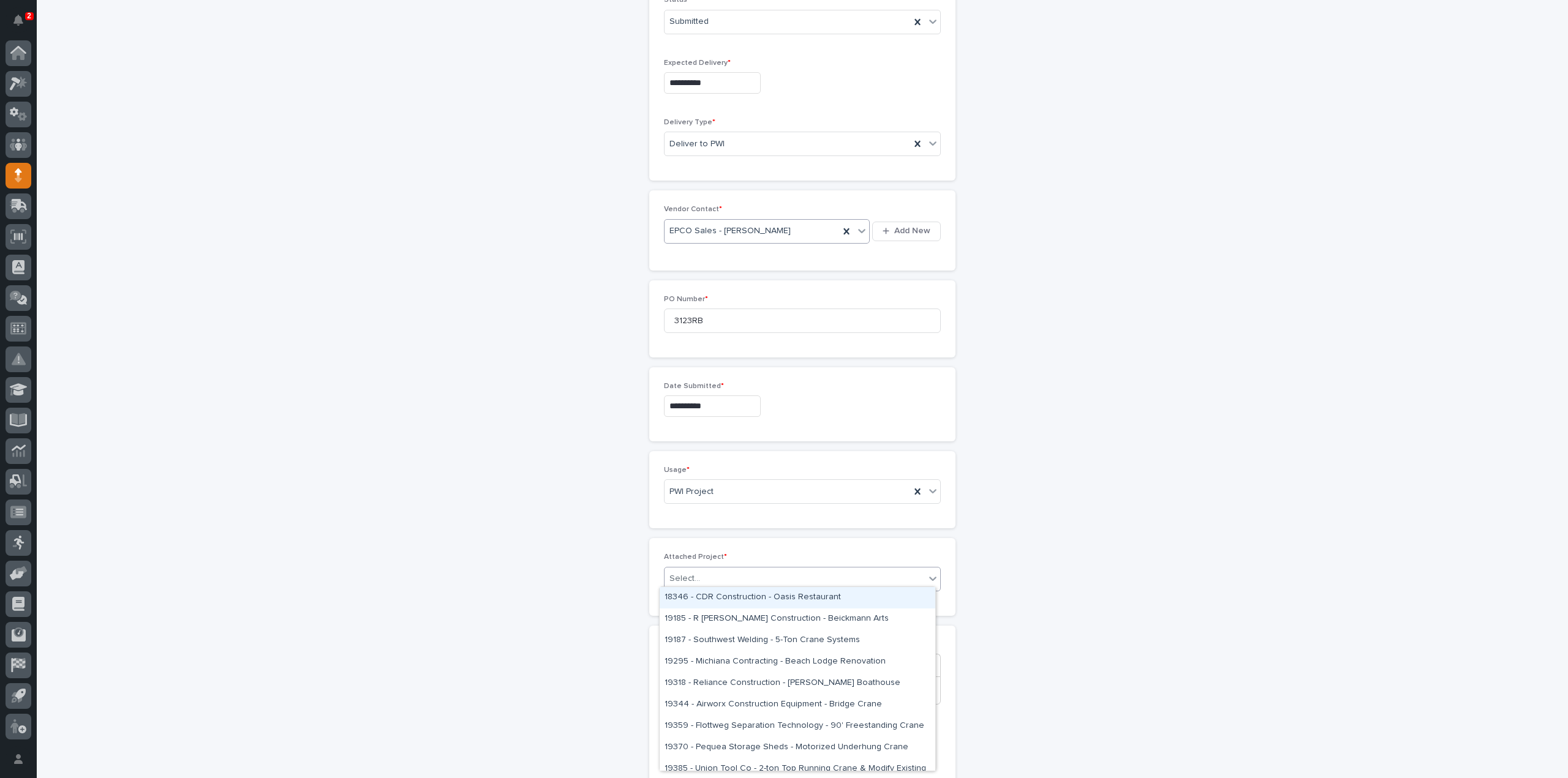
click at [693, 578] on div "Select..." at bounding box center [684, 578] width 31 height 13
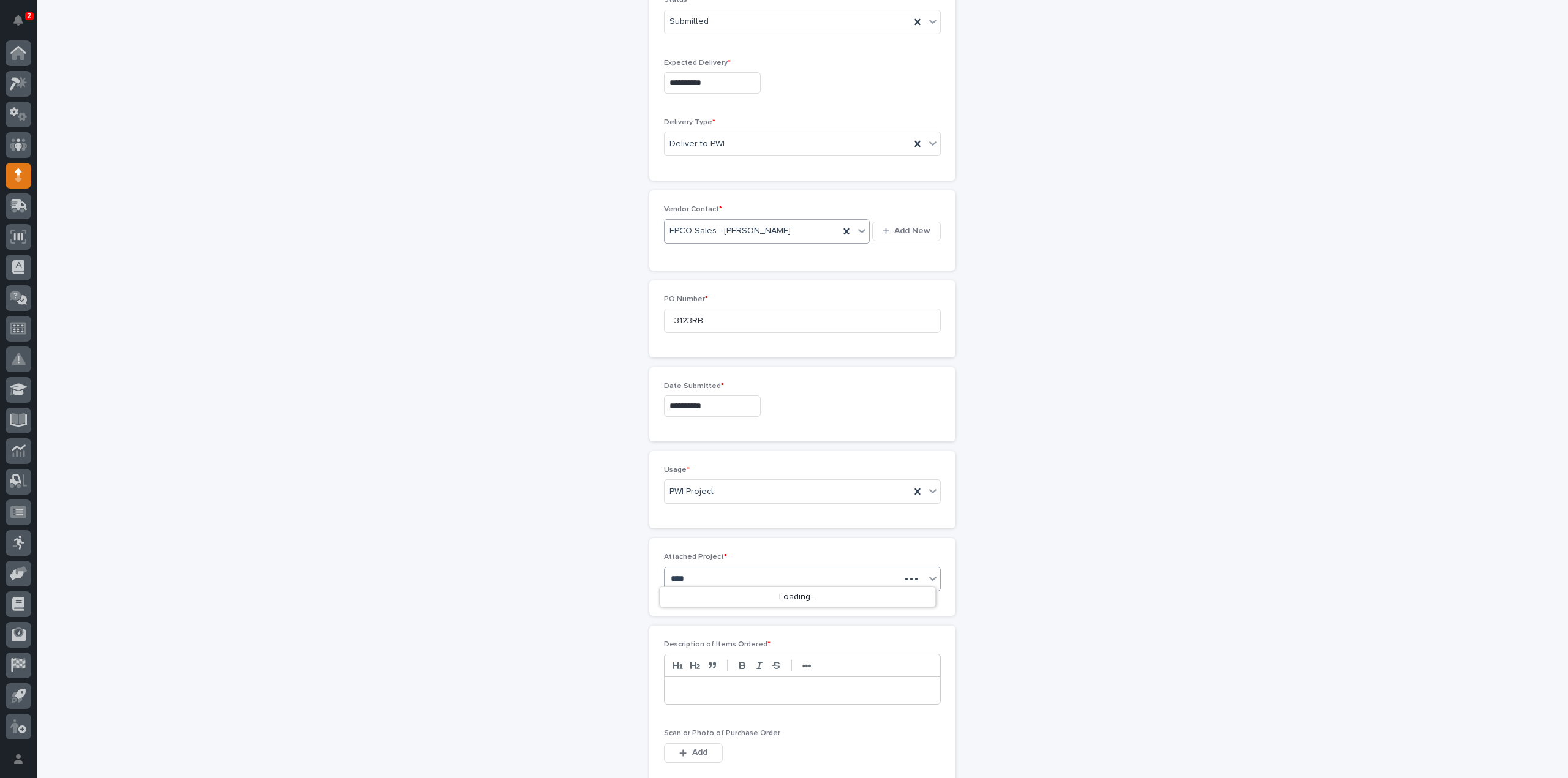
type input "*****"
click at [707, 596] on div "25447 - Stair Zone - Interstates - [GEOGRAPHIC_DATA]" at bounding box center [797, 598] width 275 height 21
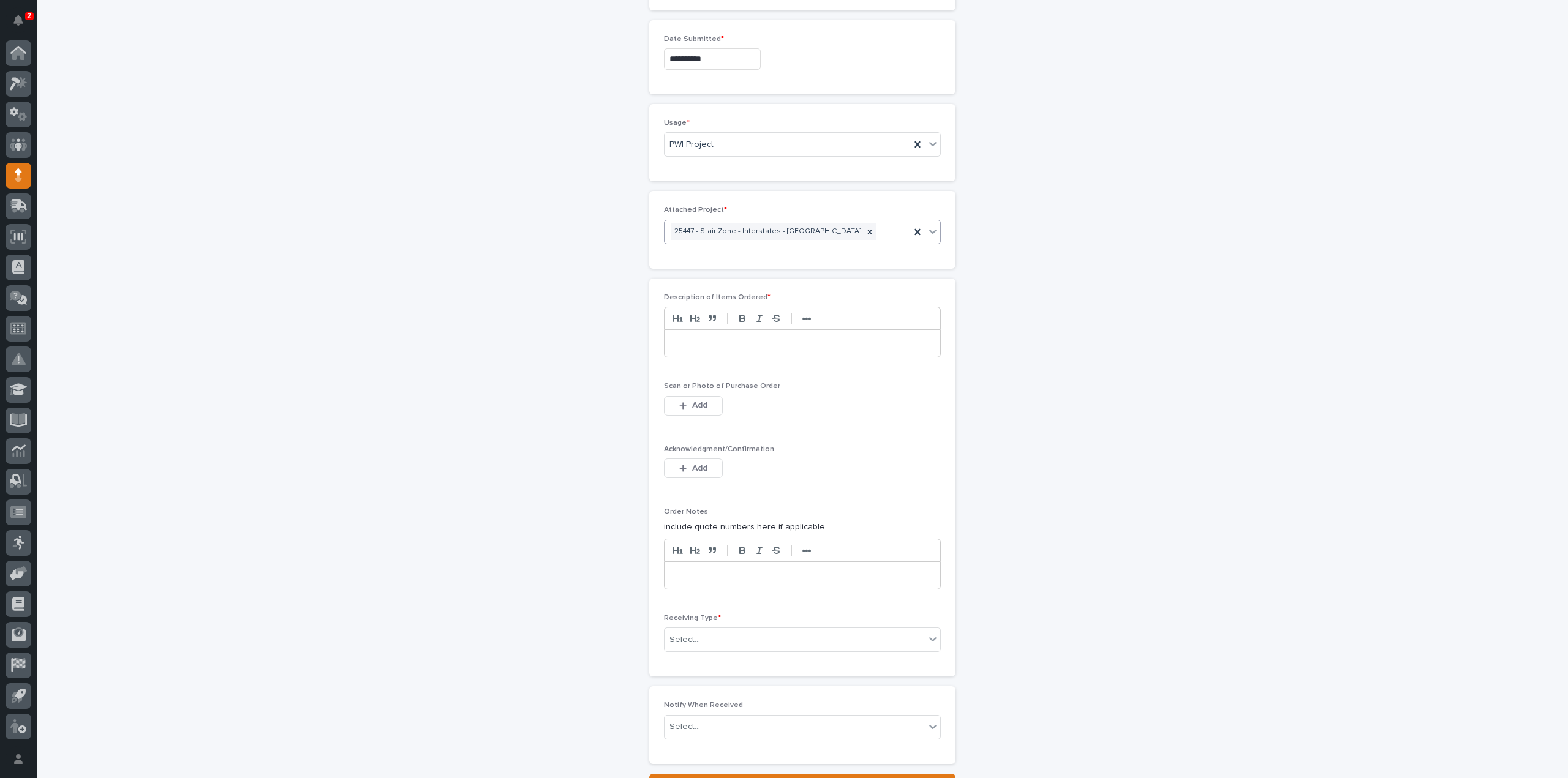
scroll to position [778, 0]
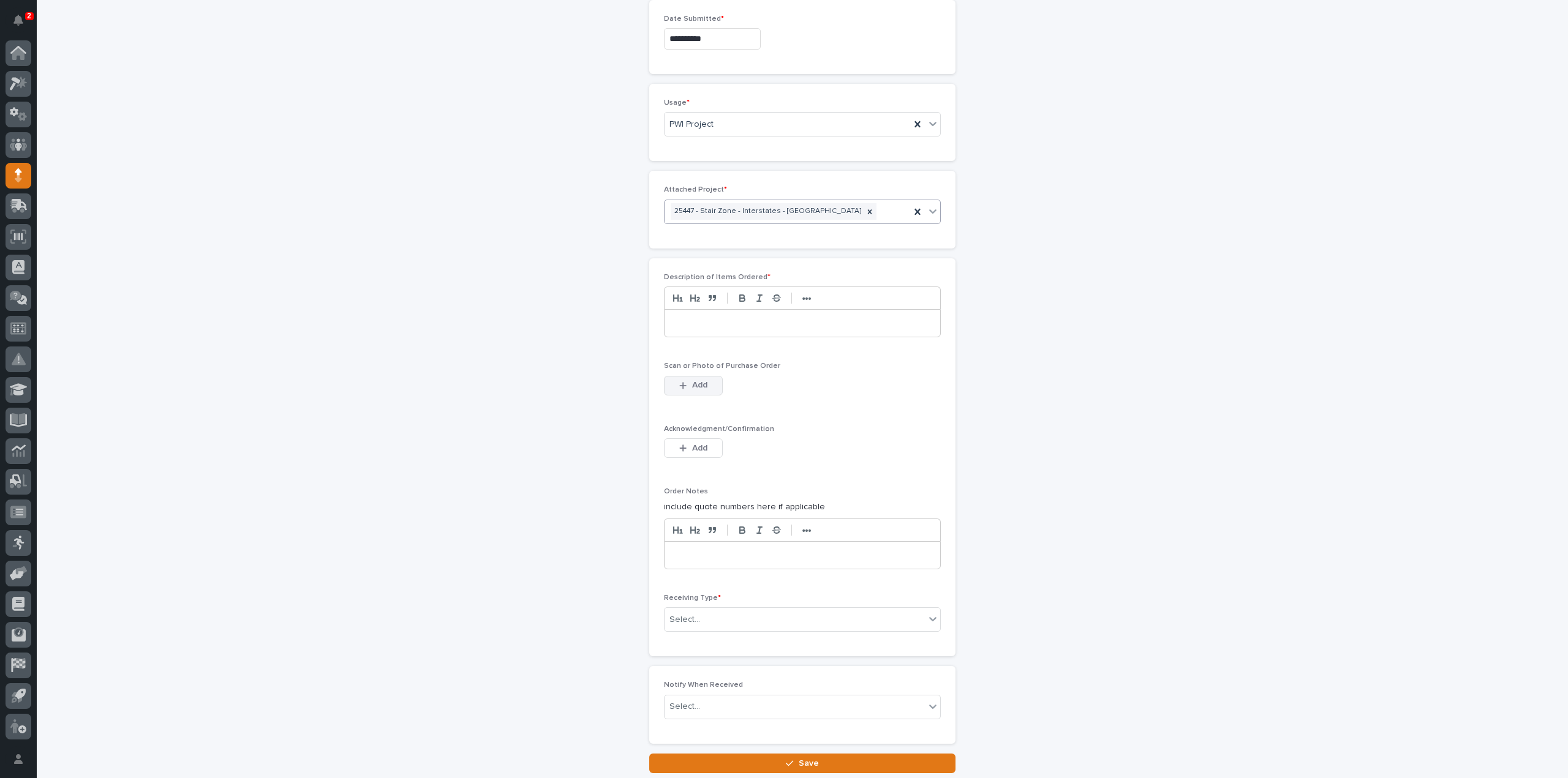
click at [693, 382] on span "Add" at bounding box center [699, 385] width 15 height 11
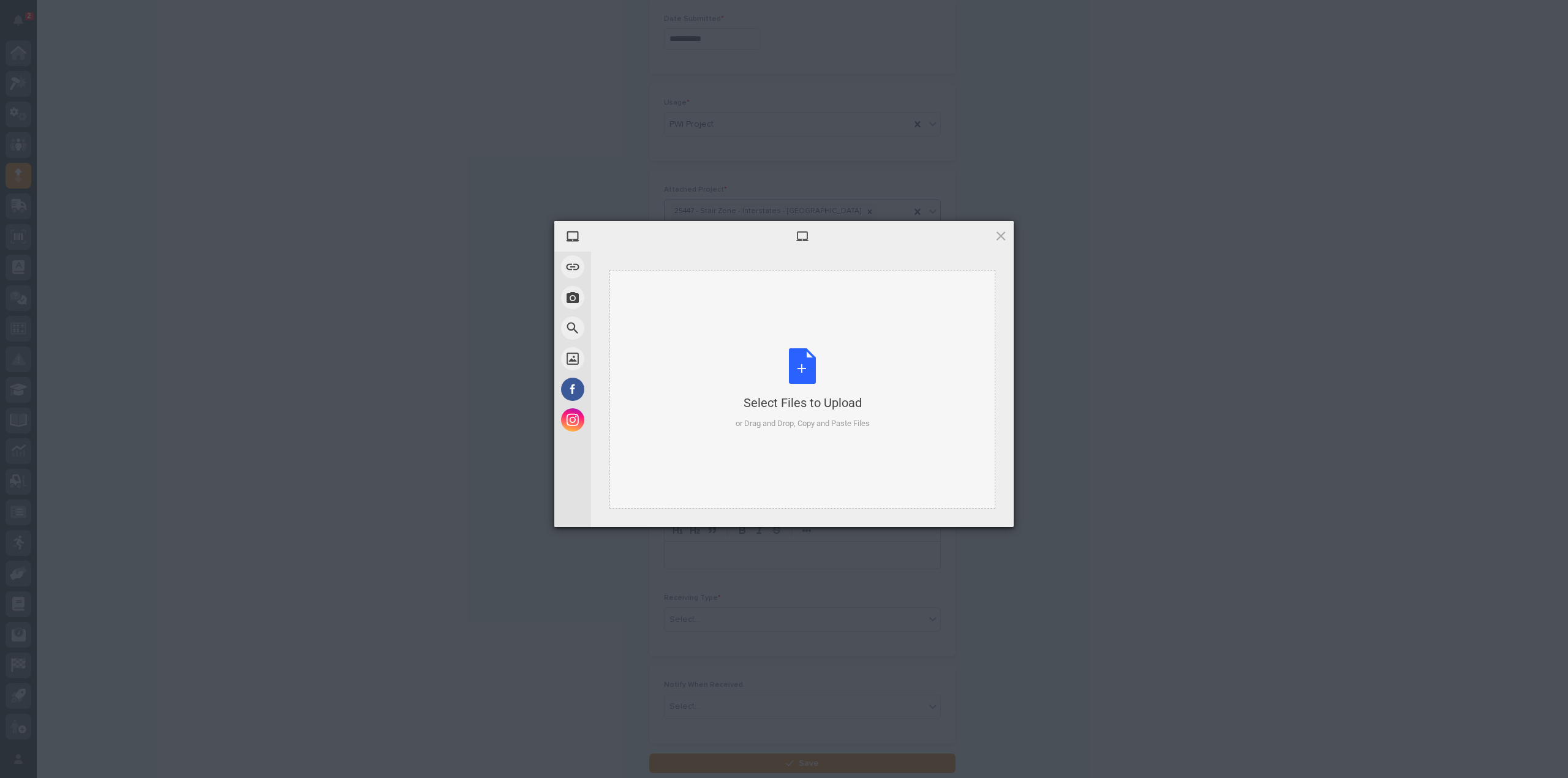
click at [802, 379] on div "Select Files to Upload or Drag and Drop, Copy and Paste Files" at bounding box center [803, 389] width 135 height 82
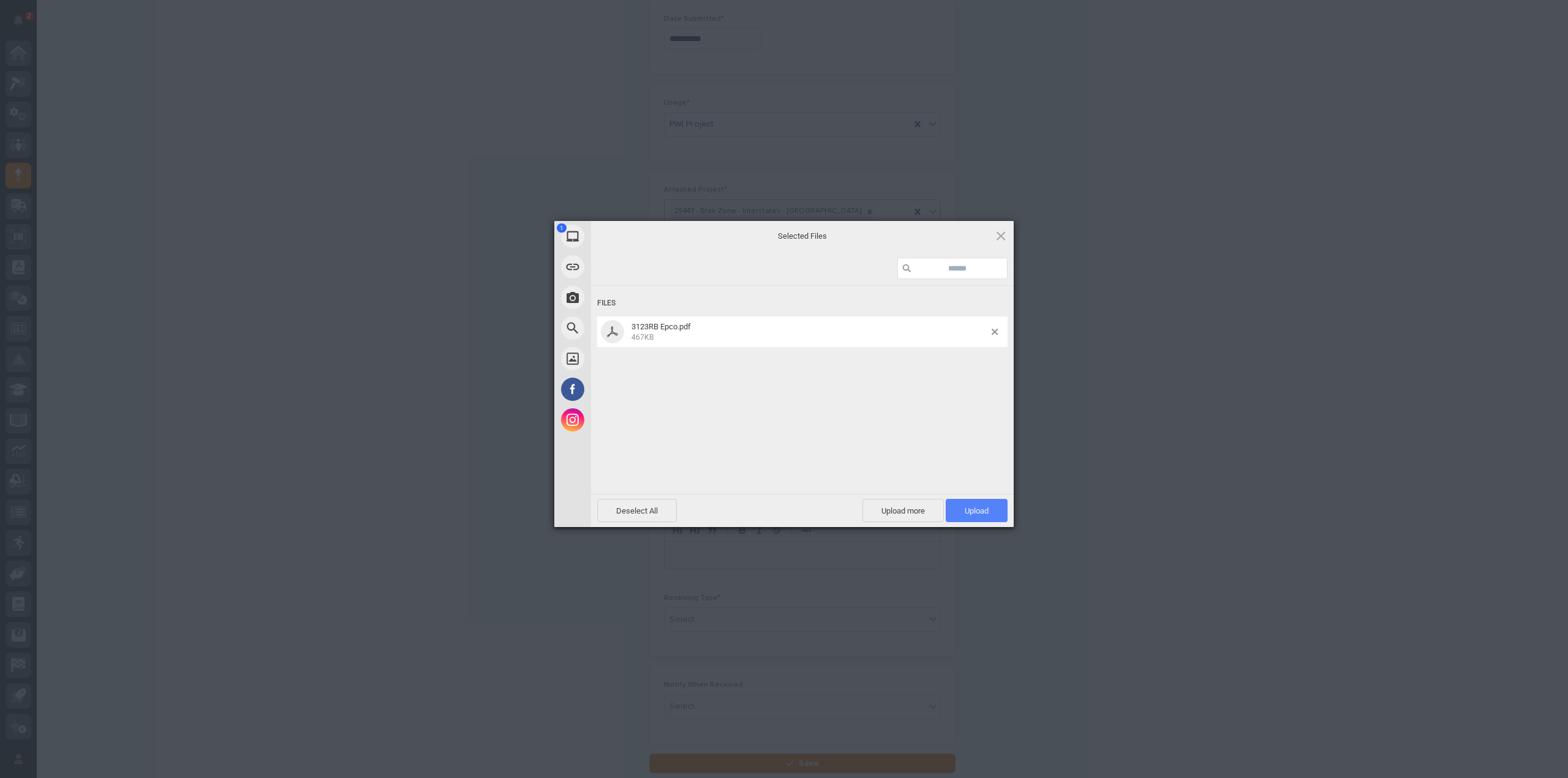
click at [968, 513] on span "Upload 1" at bounding box center [976, 511] width 24 height 9
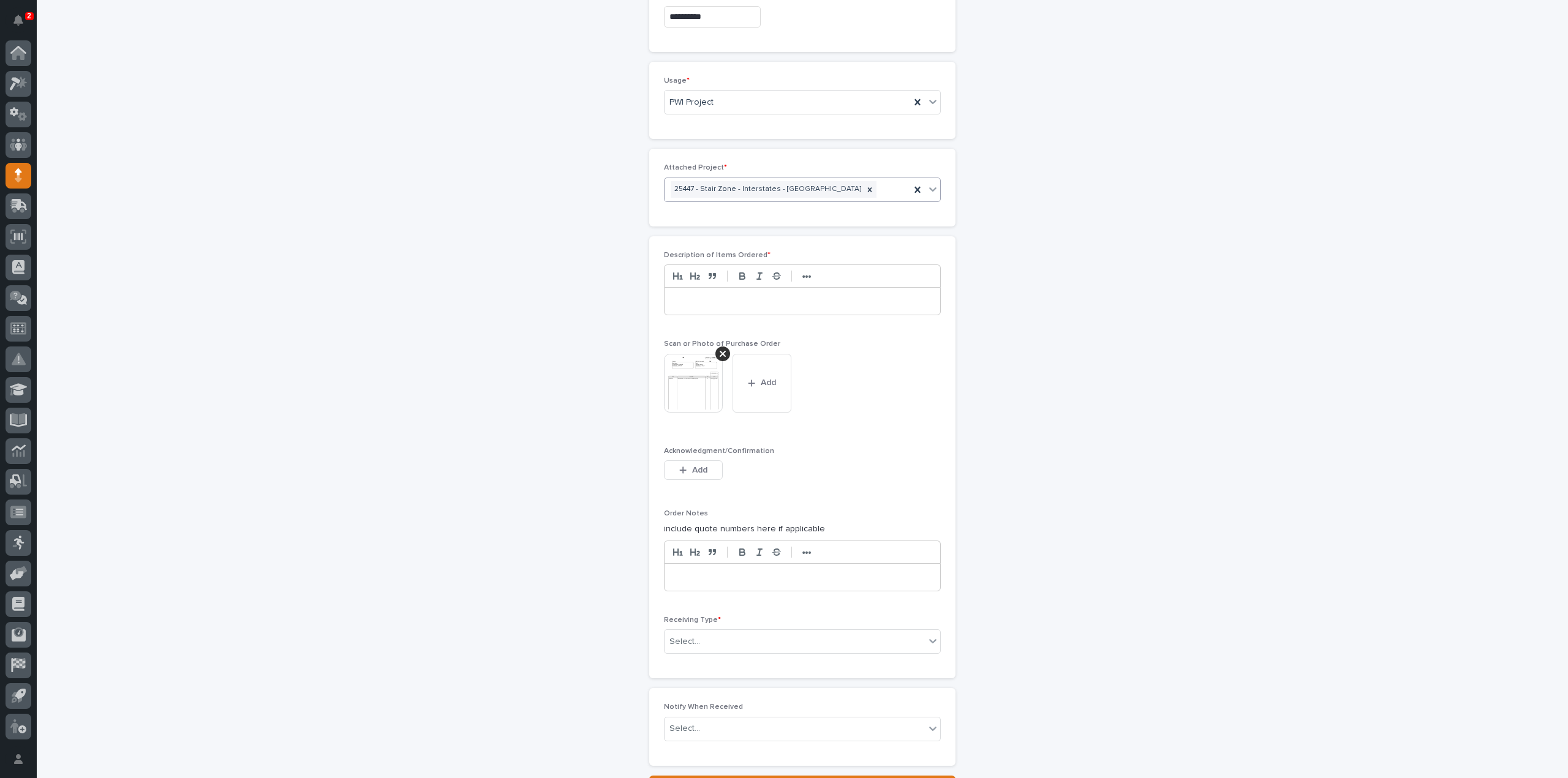
scroll to position [905, 0]
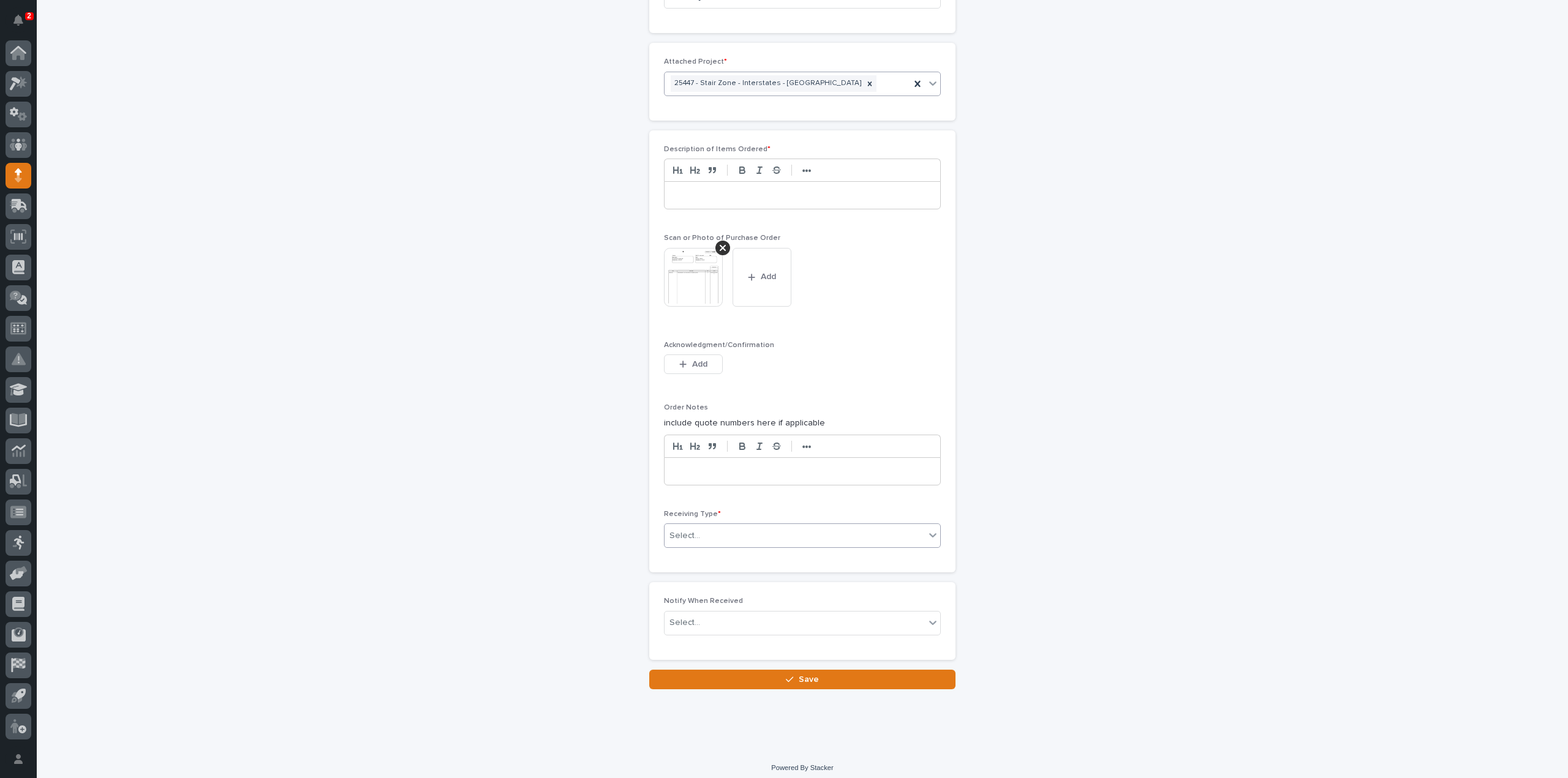
click at [692, 530] on div "Select..." at bounding box center [684, 536] width 31 height 13
click at [679, 616] on div "Deliver to" at bounding box center [797, 617] width 275 height 21
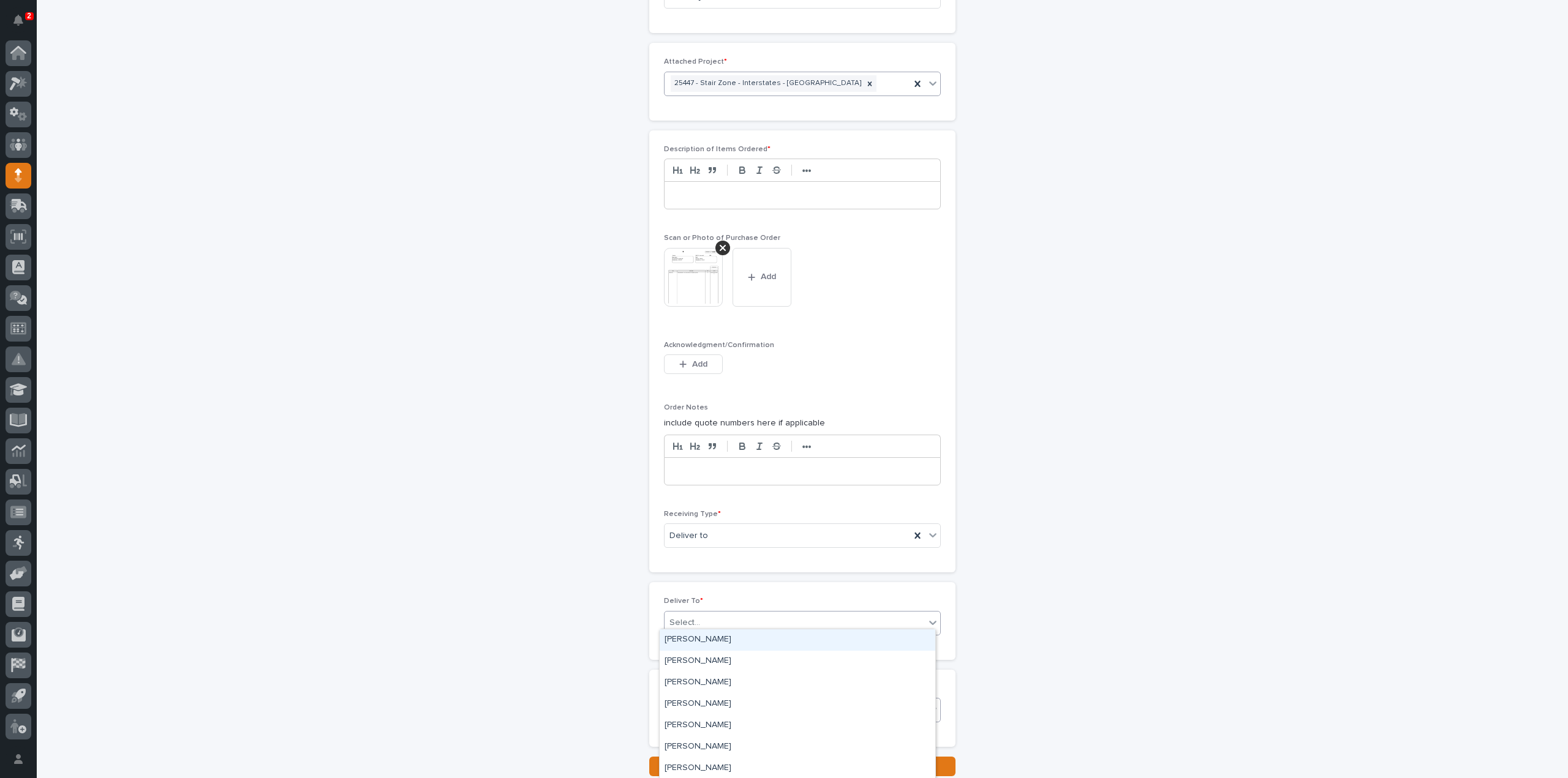
click at [682, 616] on div "Select..." at bounding box center [684, 622] width 31 height 13
type input "****"
click at [689, 636] on div "[PERSON_NAME]" at bounding box center [797, 640] width 275 height 21
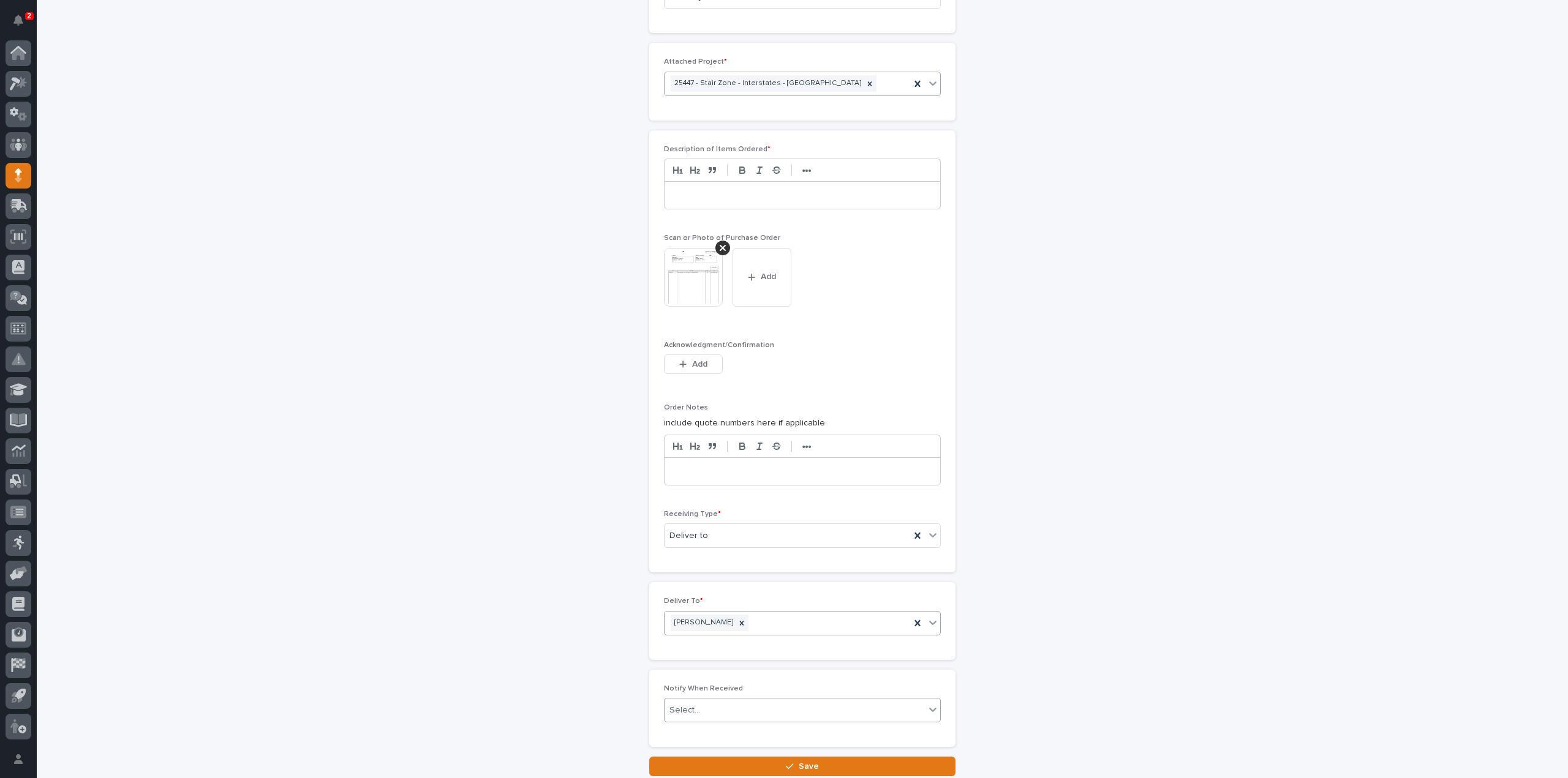
click at [685, 704] on div "Select..." at bounding box center [684, 710] width 31 height 13
type input "****"
click at [693, 675] on div "[PERSON_NAME]" at bounding box center [797, 680] width 275 height 21
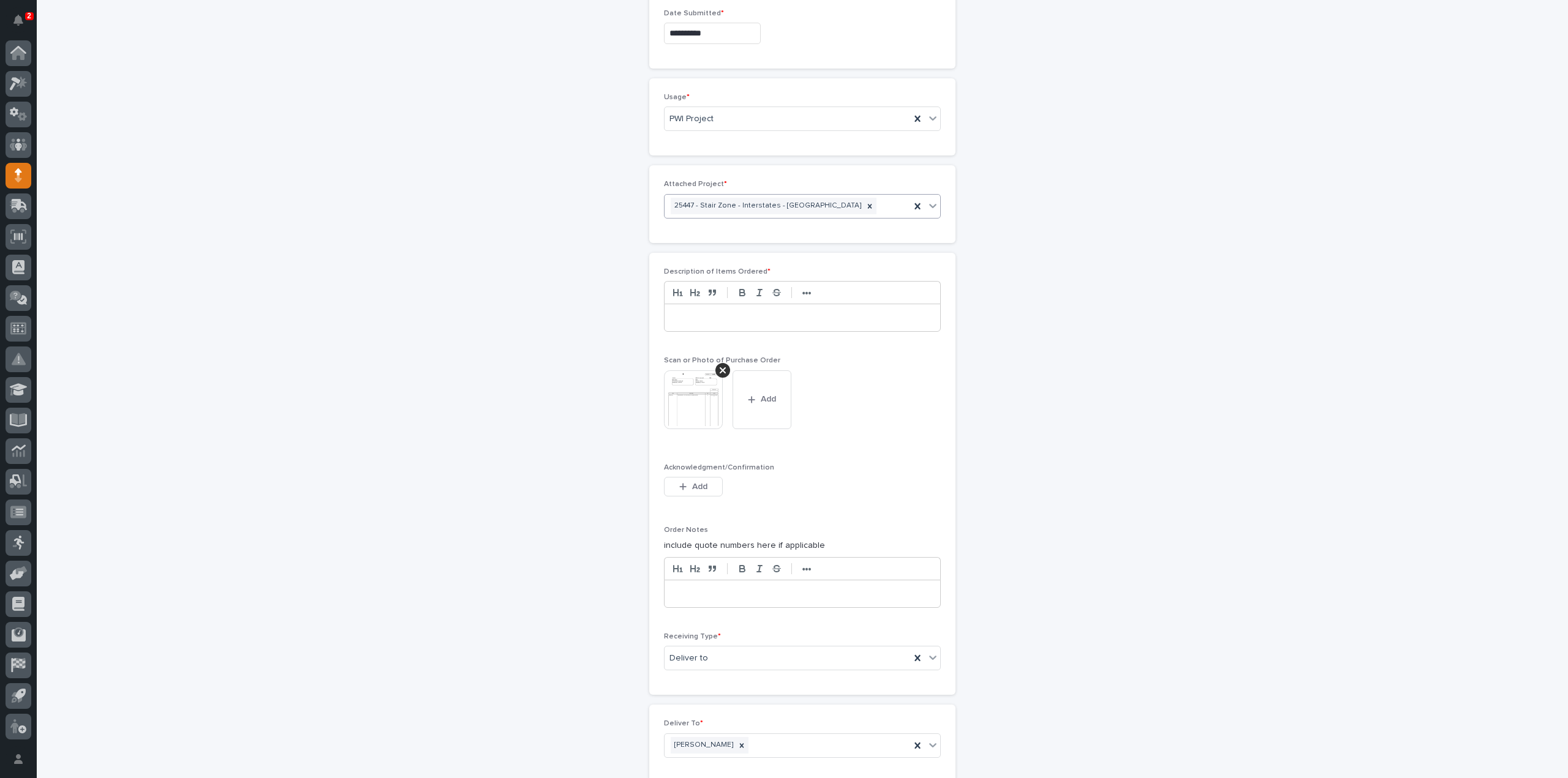
click at [703, 318] on p at bounding box center [802, 318] width 258 height 12
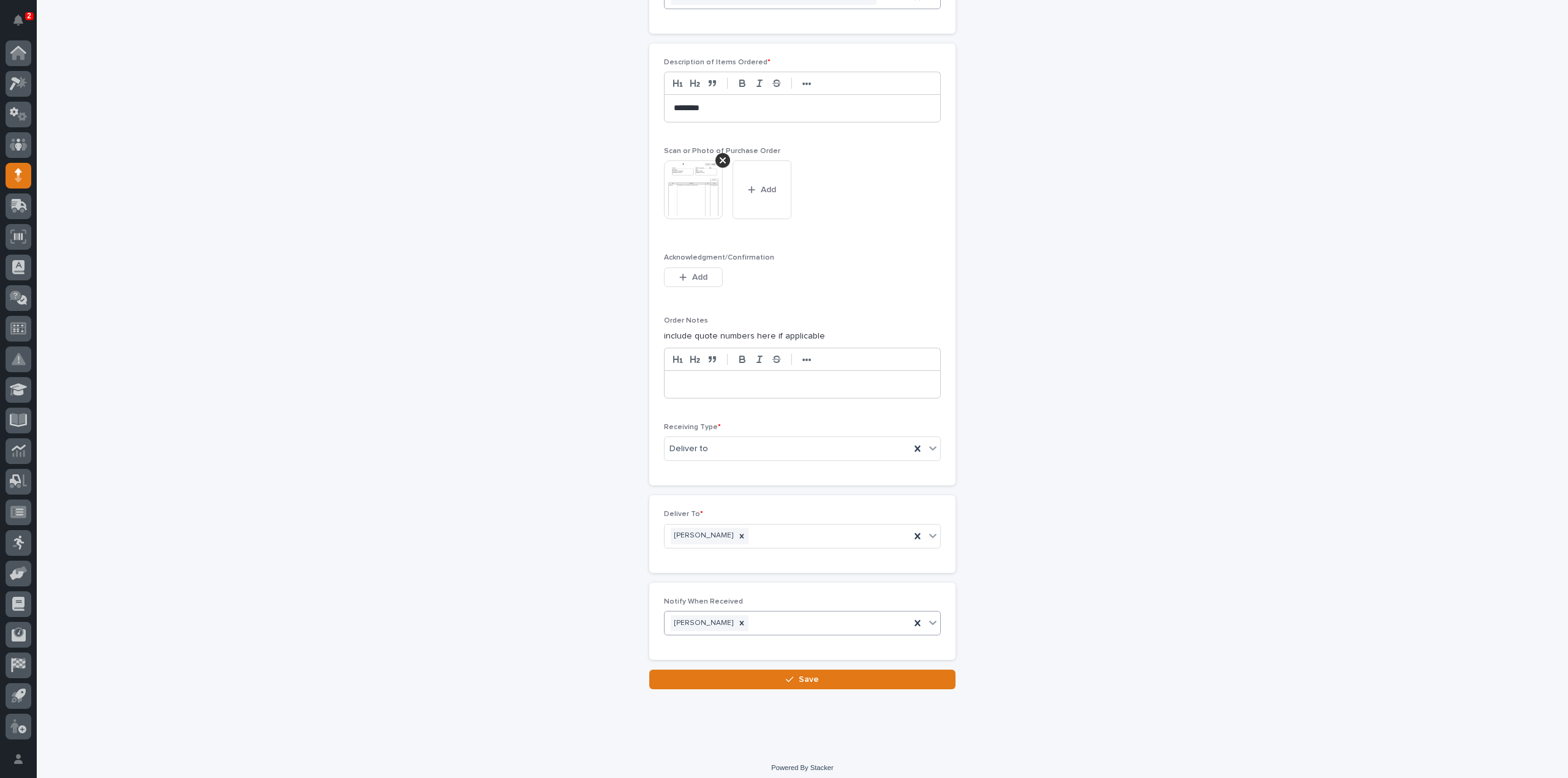
drag, startPoint x: 813, startPoint y: 672, endPoint x: 861, endPoint y: 640, distance: 57.7
click at [813, 674] on span "Save" at bounding box center [808, 680] width 20 height 11
